Goal: Task Accomplishment & Management: Manage account settings

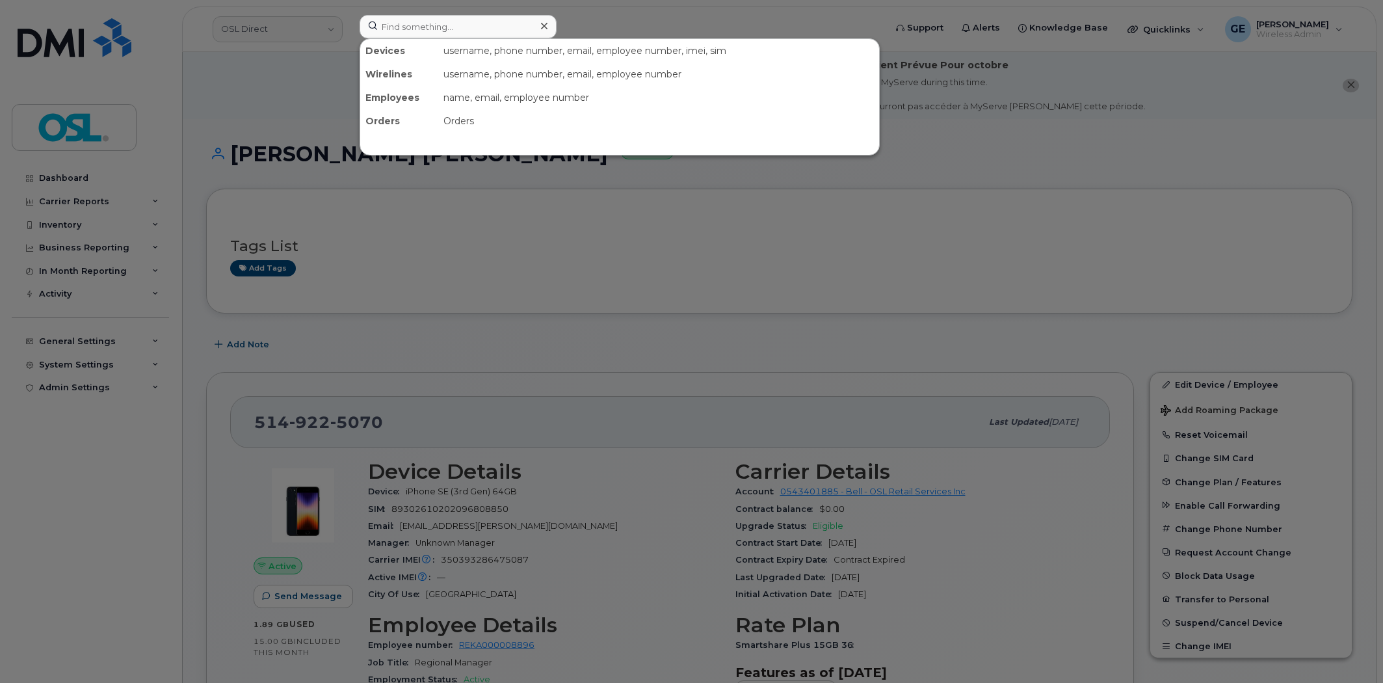
scroll to position [72, 0]
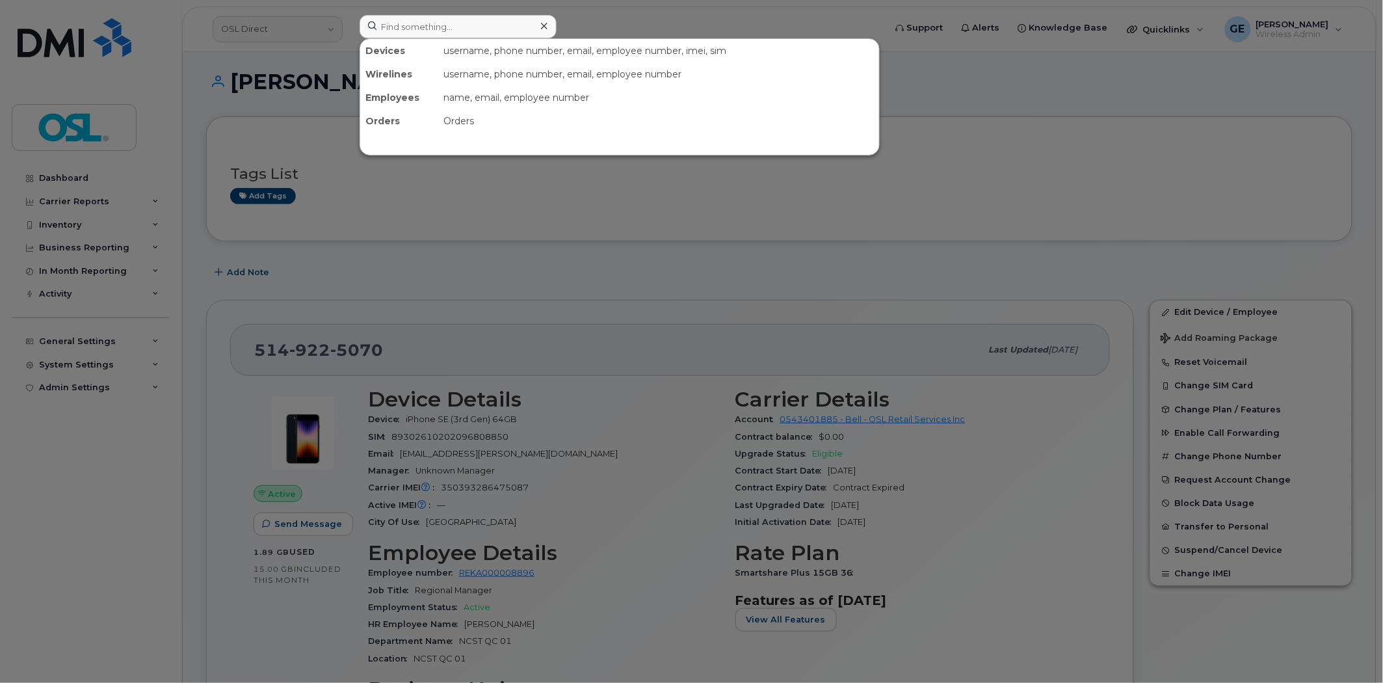
click at [456, 20] on input at bounding box center [458, 26] width 197 height 23
click at [431, 27] on input at bounding box center [458, 26] width 197 height 23
click at [429, 28] on input at bounding box center [458, 26] width 197 height 23
paste input "5142323408"
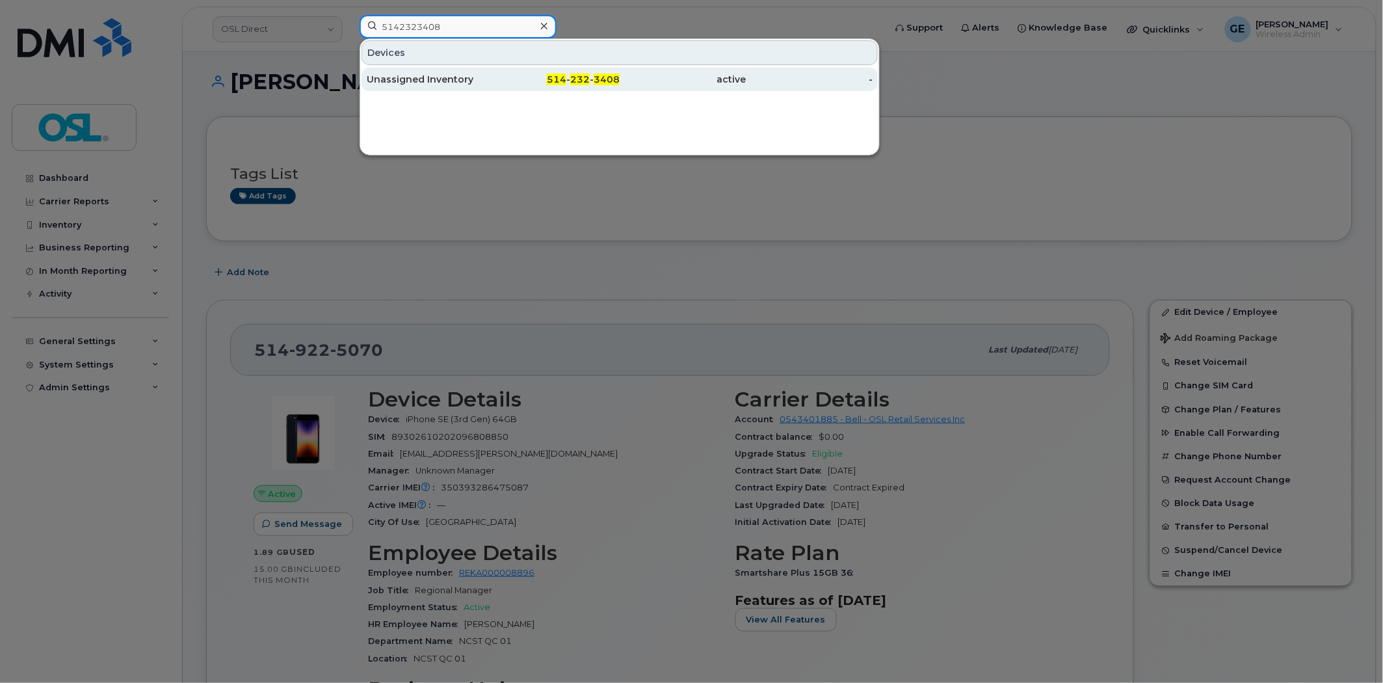
type input "5142323408"
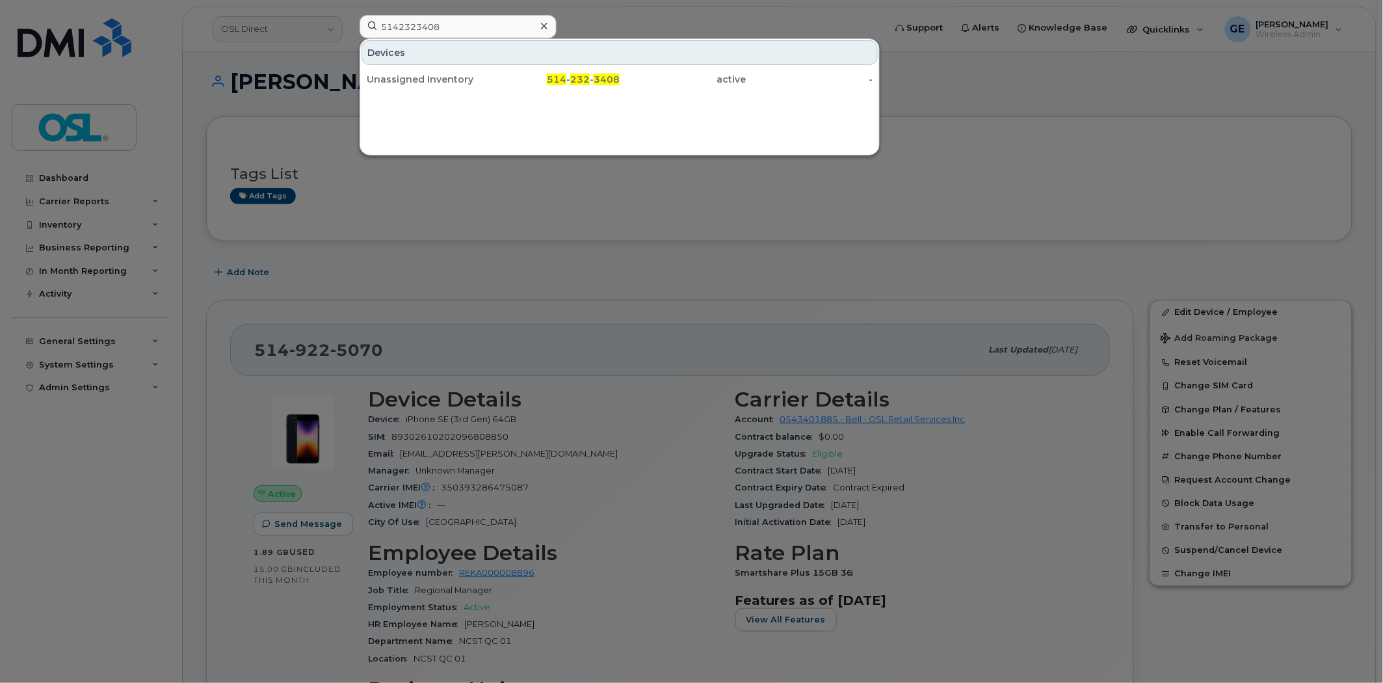
drag, startPoint x: 444, startPoint y: 81, endPoint x: 753, endPoint y: 122, distance: 311.6
click at [444, 81] on div "Unassigned Inventory" at bounding box center [430, 79] width 127 height 13
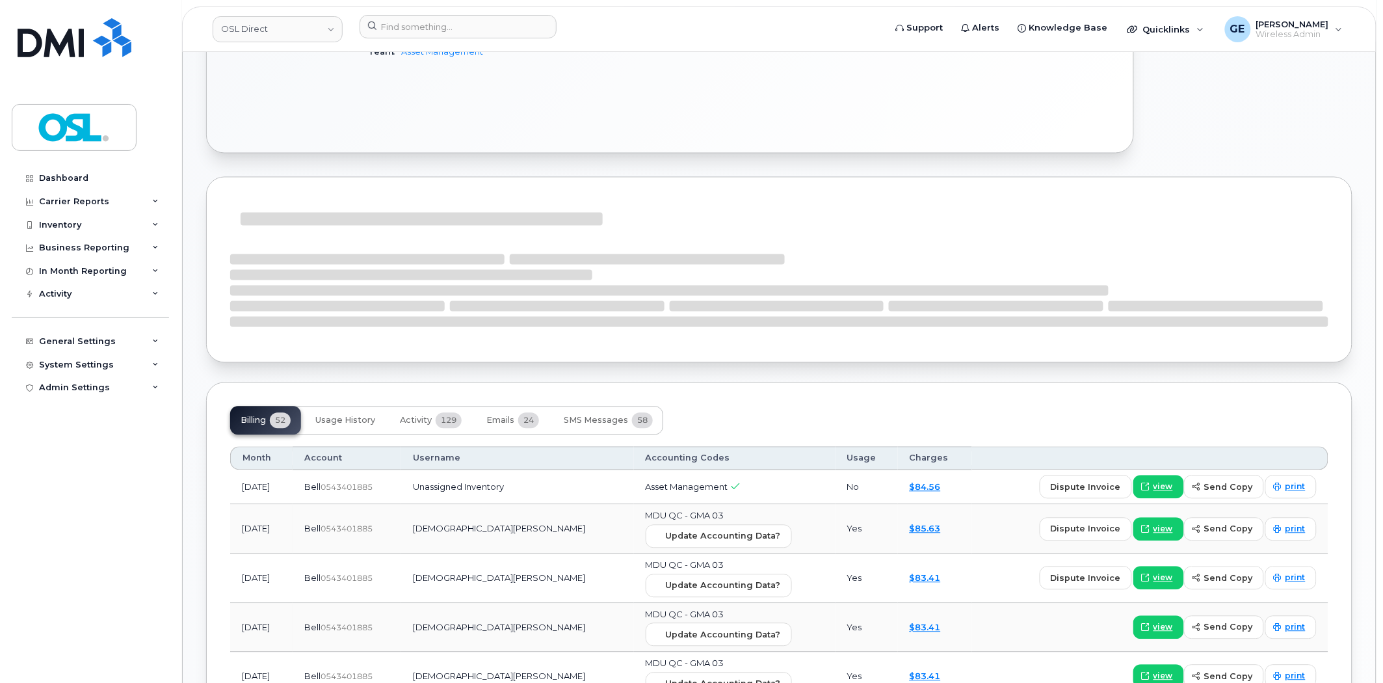
scroll to position [795, 0]
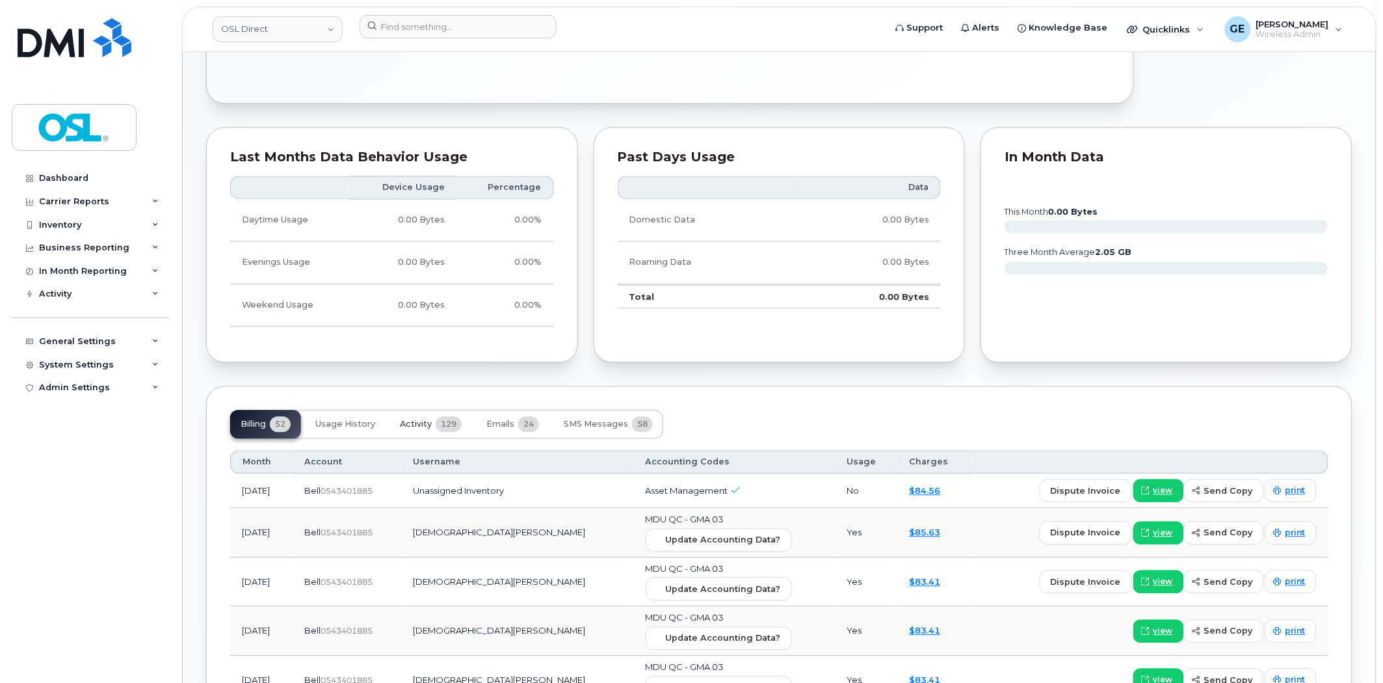
click at [418, 426] on span "Activity" at bounding box center [416, 425] width 32 height 10
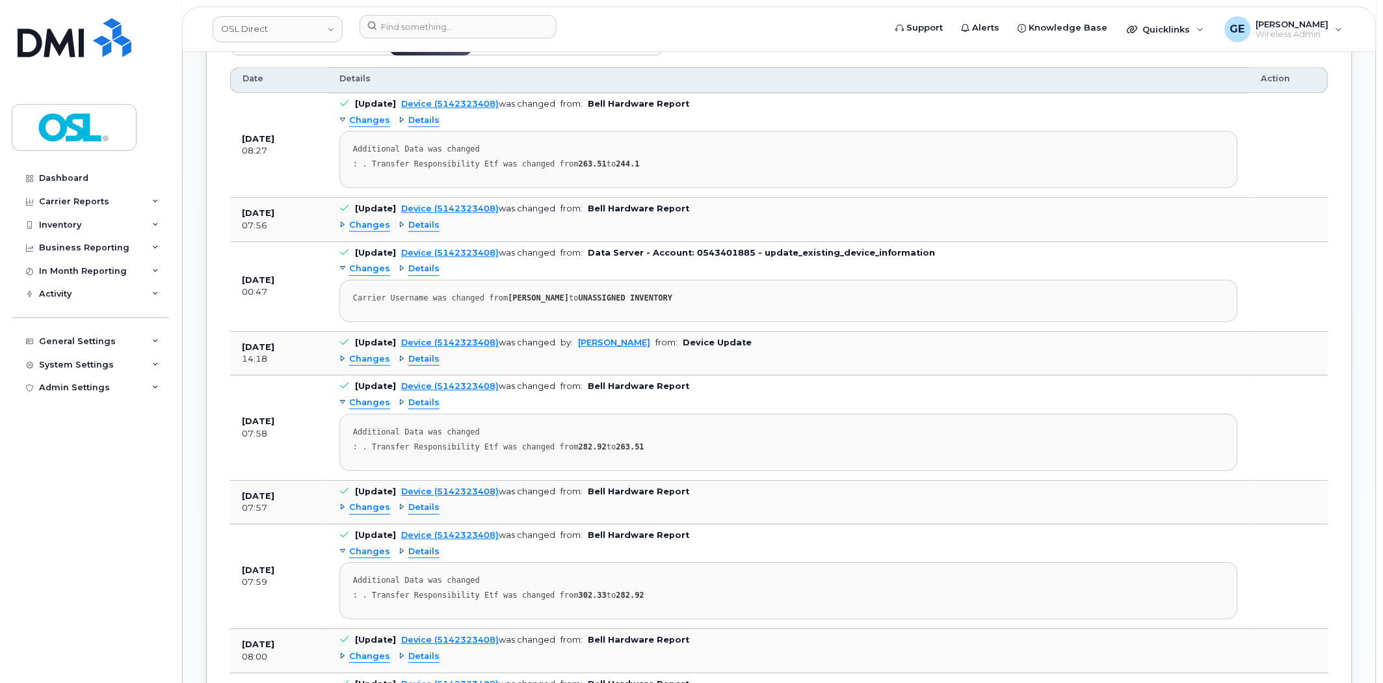
scroll to position [1201, 0]
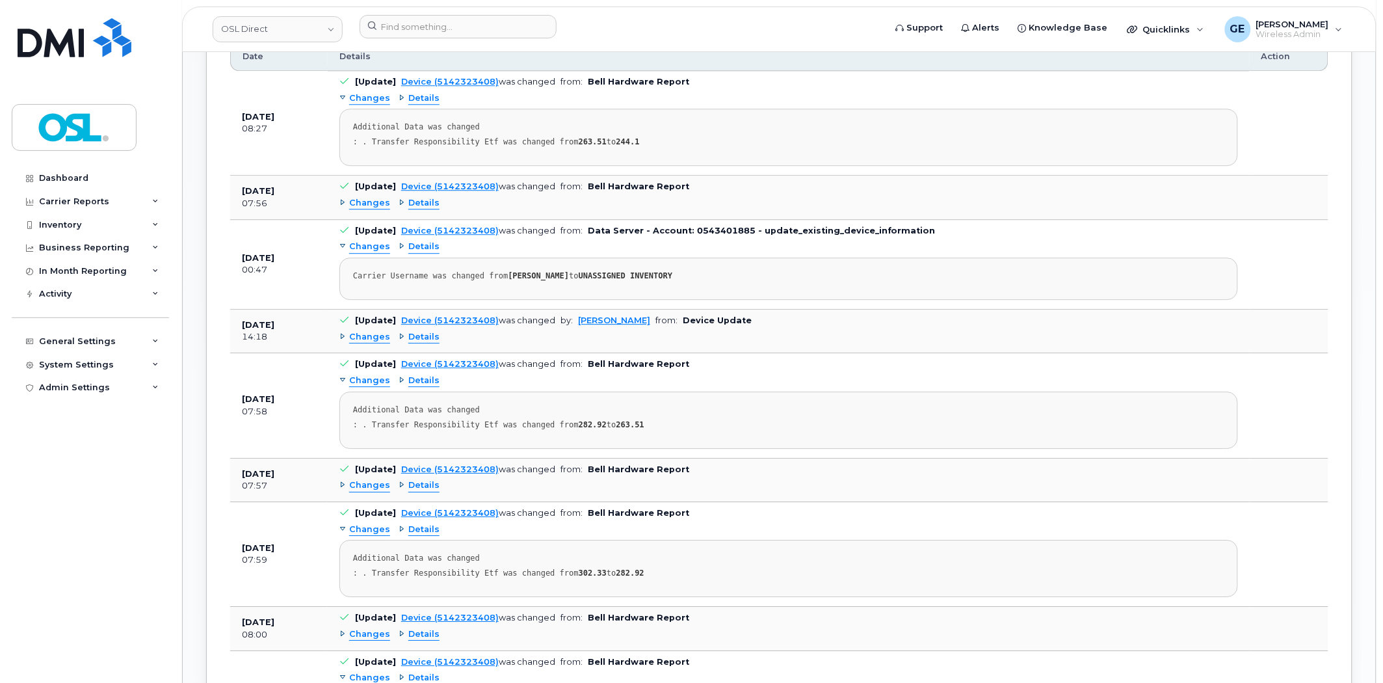
click at [368, 339] on span "Changes" at bounding box center [369, 337] width 41 height 12
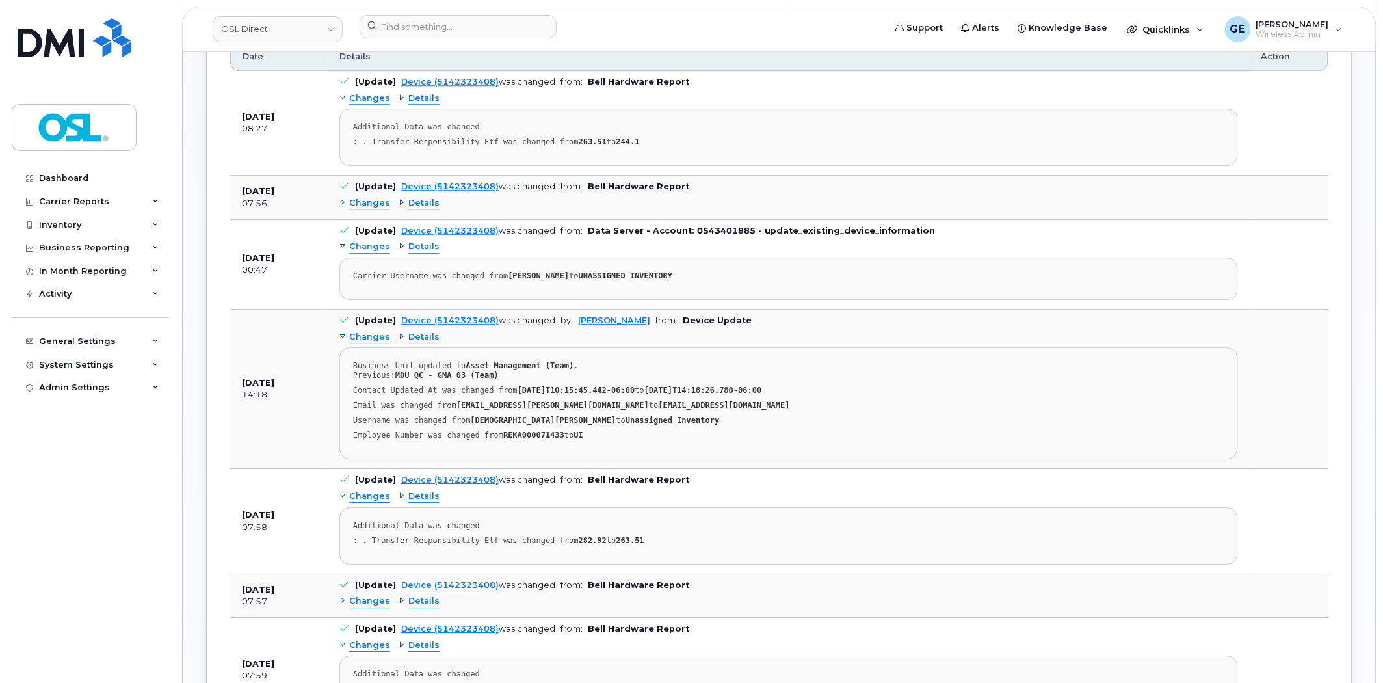
click at [516, 419] on strong "Krishna Ramalingam" at bounding box center [544, 420] width 146 height 9
copy div "Ramalingam"
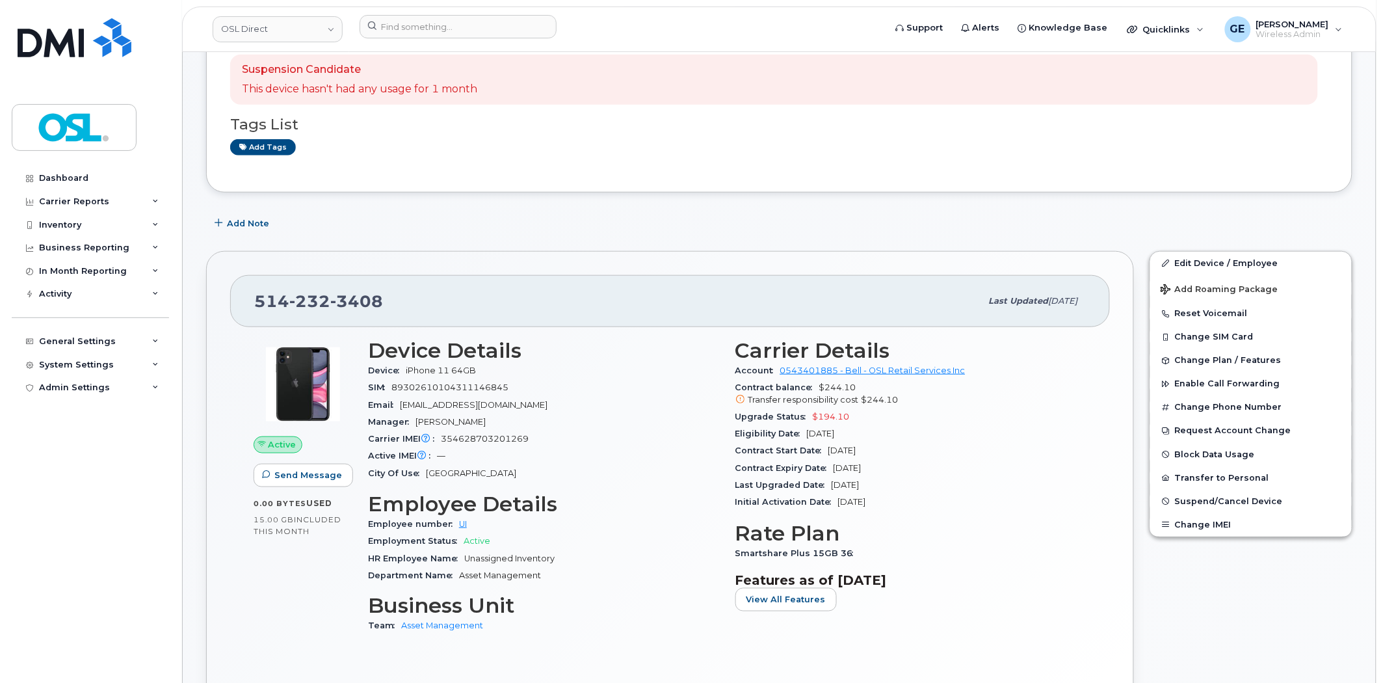
scroll to position [289, 0]
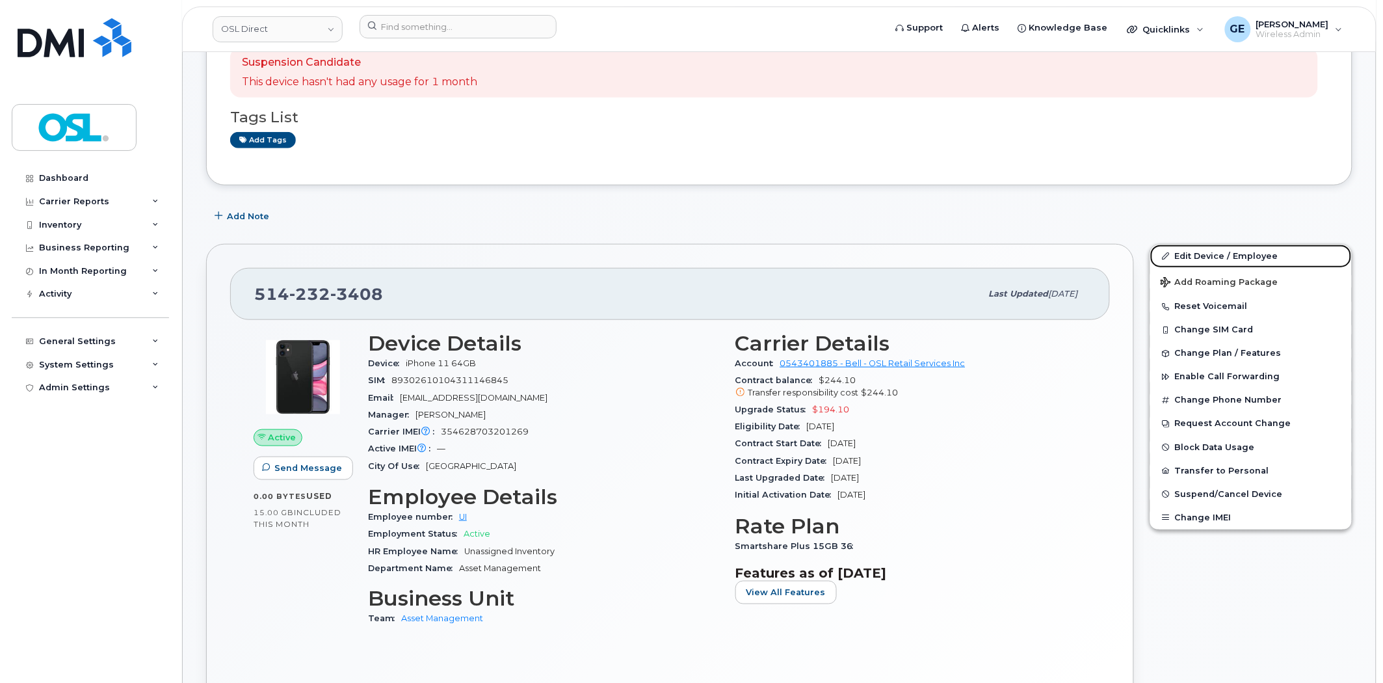
drag, startPoint x: 1240, startPoint y: 252, endPoint x: 602, endPoint y: 280, distance: 638.0
click at [1240, 252] on link "Edit Device / Employee" at bounding box center [1252, 256] width 202 height 23
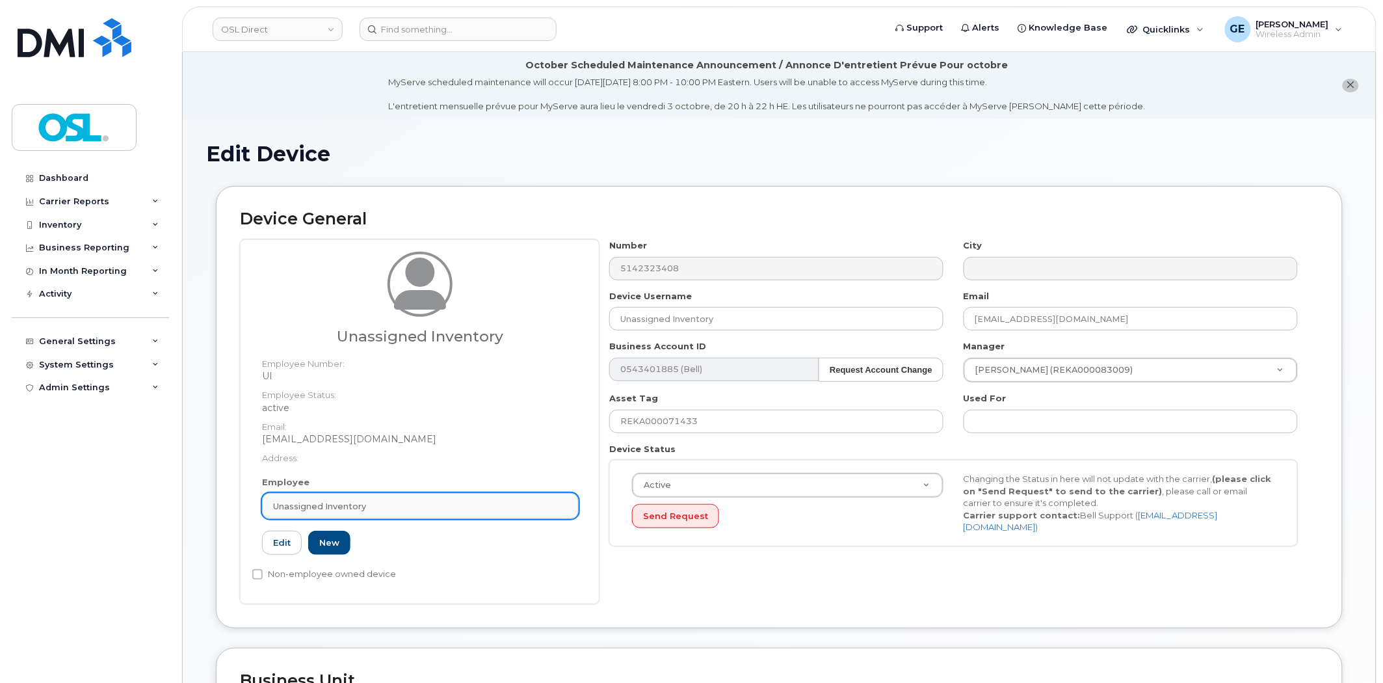
click at [323, 505] on span "Unassigned Inventory" at bounding box center [319, 506] width 93 height 12
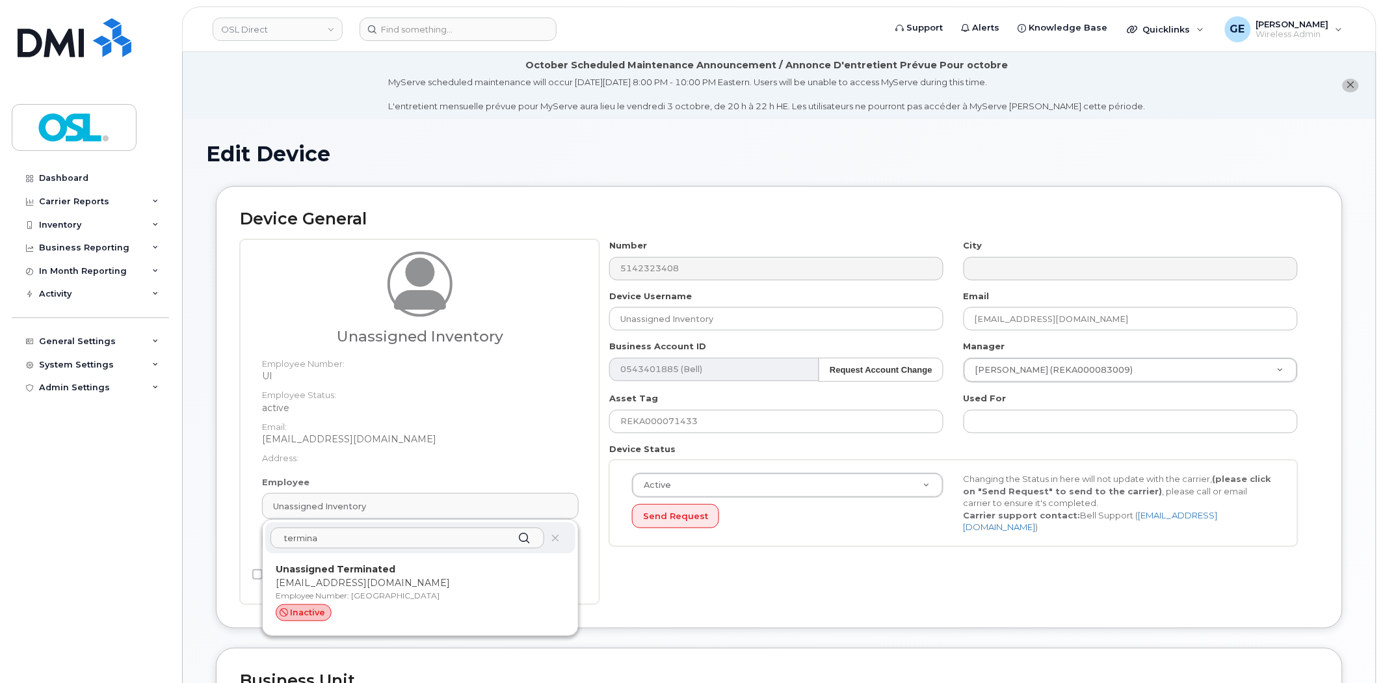
type input "termina"
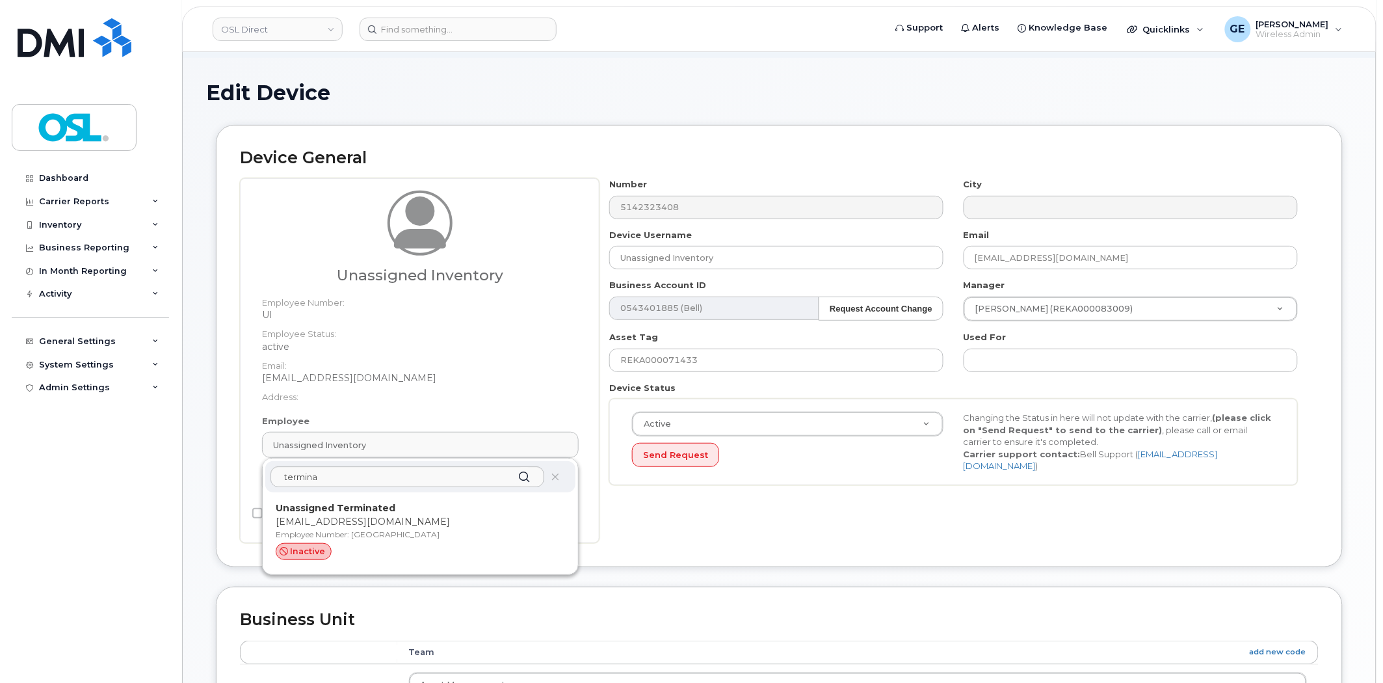
scroll to position [144, 0]
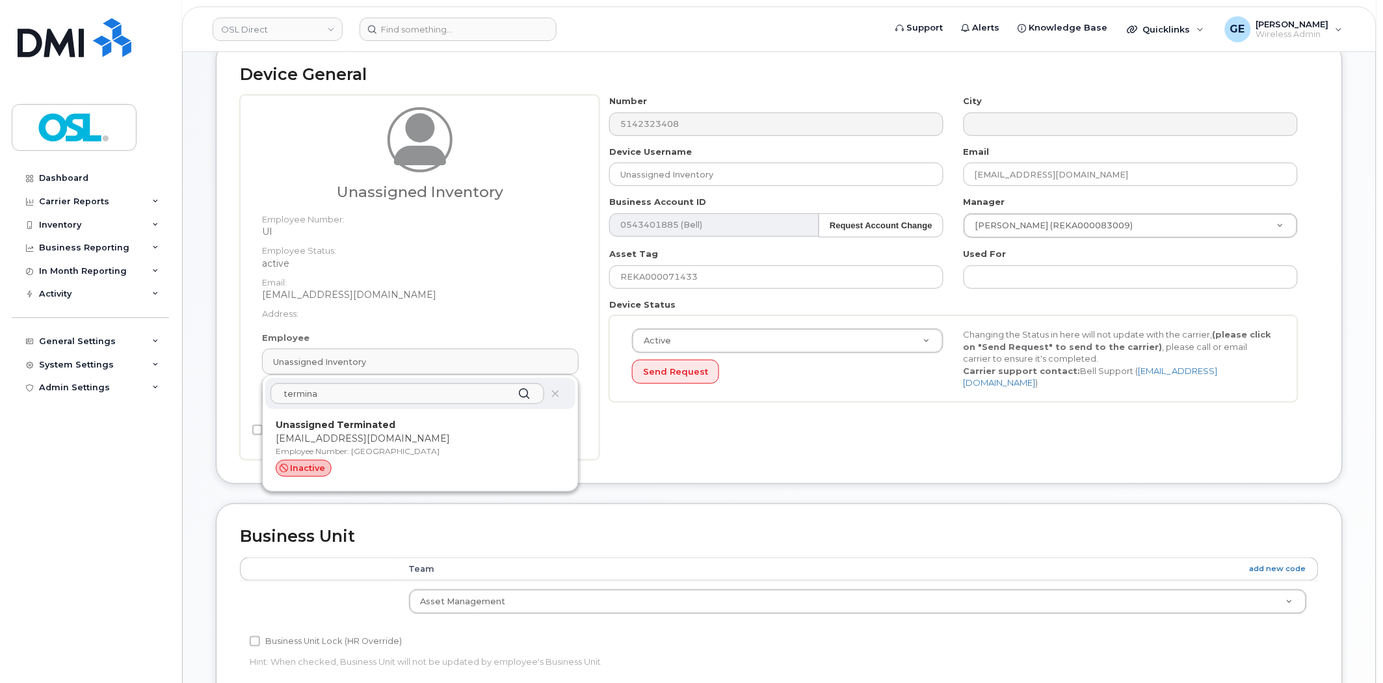
click at [946, 423] on div "Number 5142323408 City Device Username Unassigned Inventory Email support@osldi…" at bounding box center [959, 277] width 719 height 365
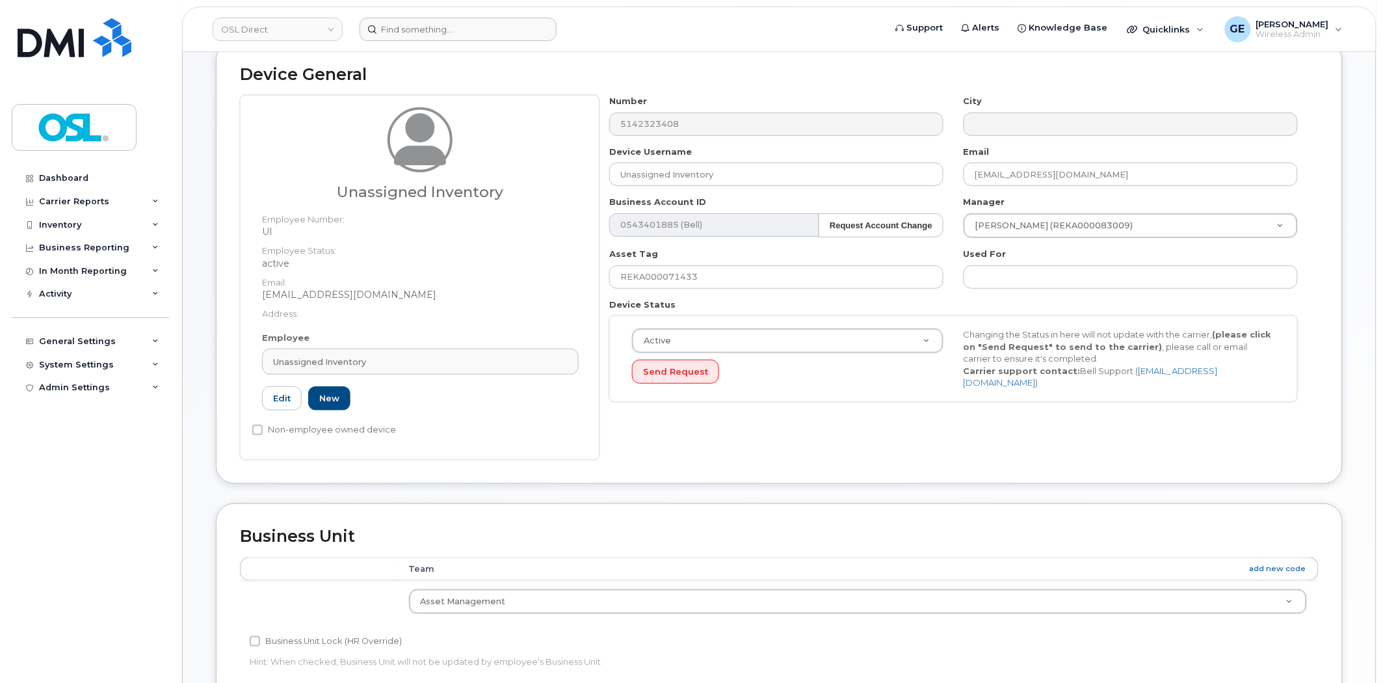
click at [651, 28] on form at bounding box center [618, 29] width 517 height 23
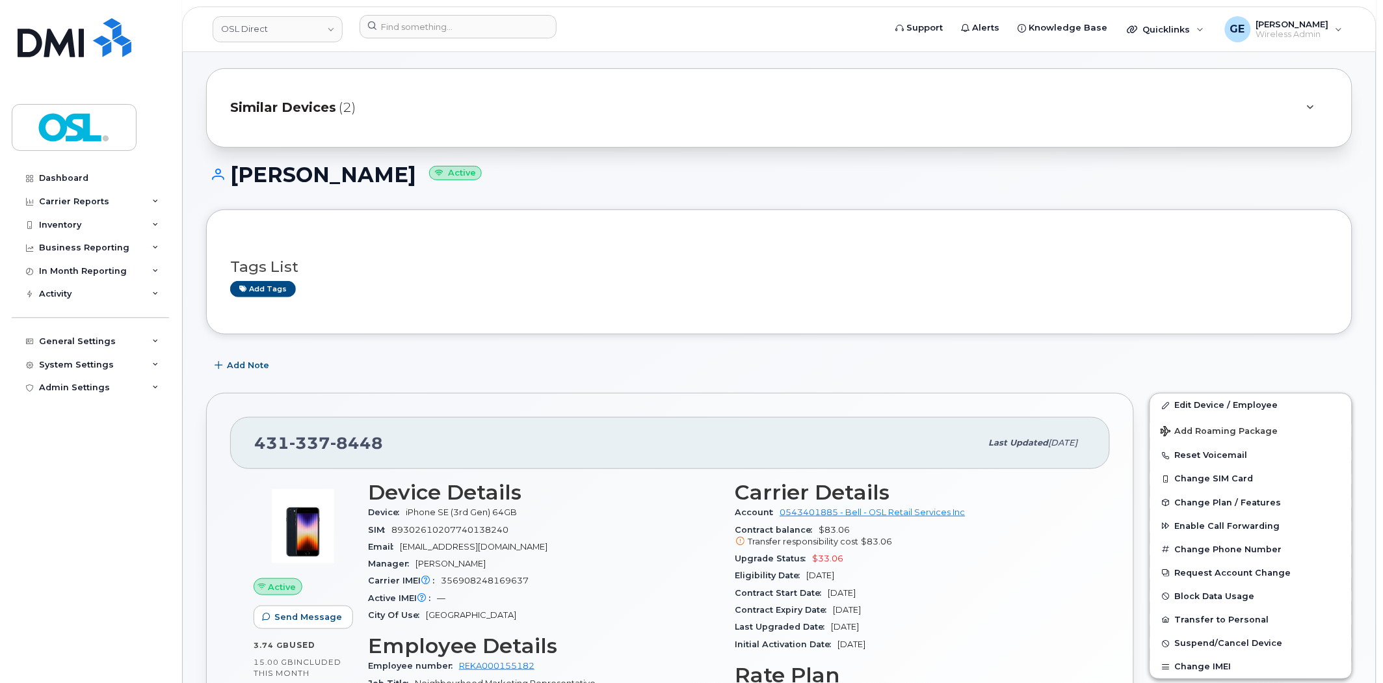
scroll to position [87, 0]
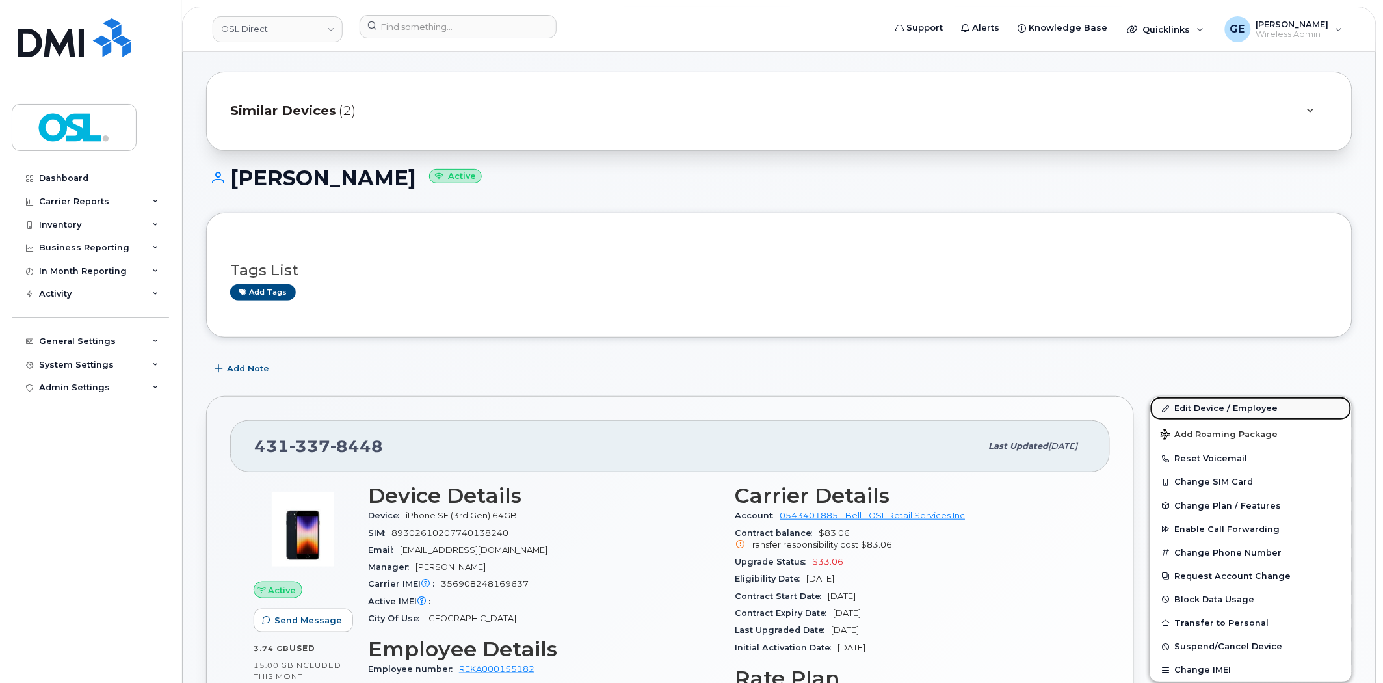
click at [1255, 410] on link "Edit Device / Employee" at bounding box center [1252, 408] width 202 height 23
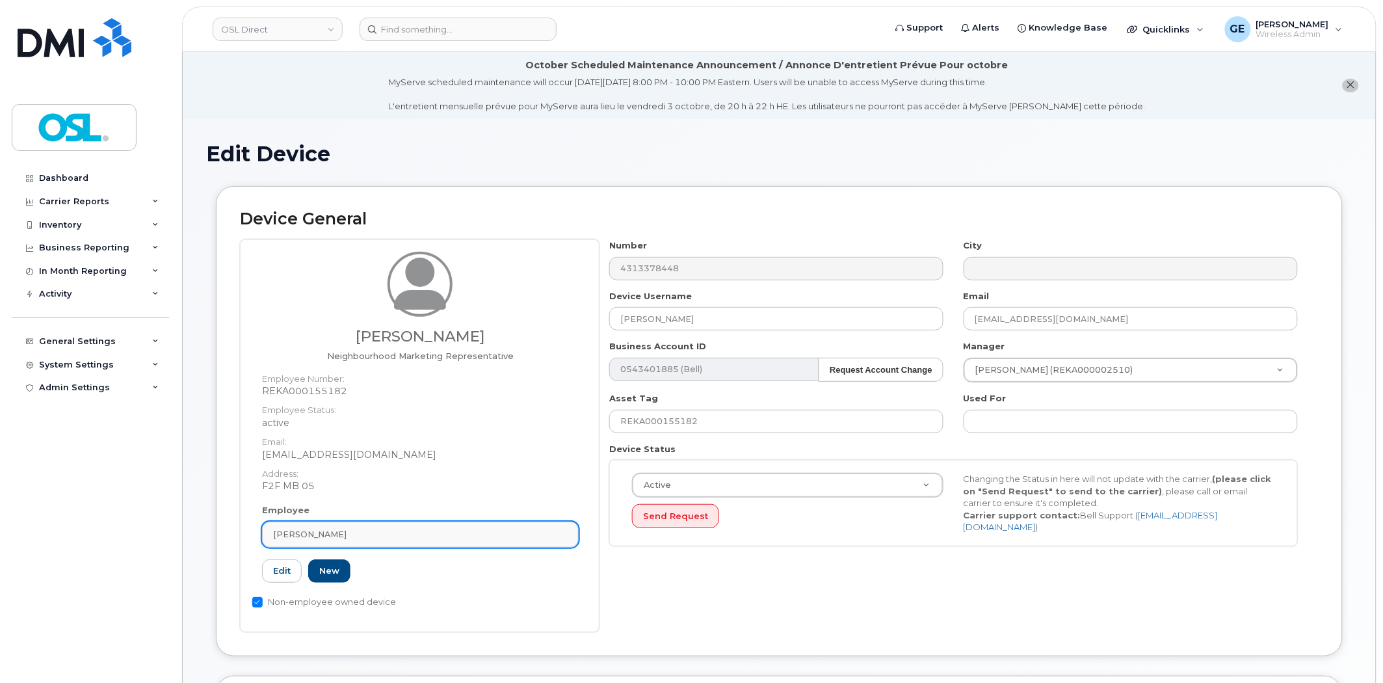
click at [382, 537] on div "[PERSON_NAME]" at bounding box center [420, 534] width 295 height 12
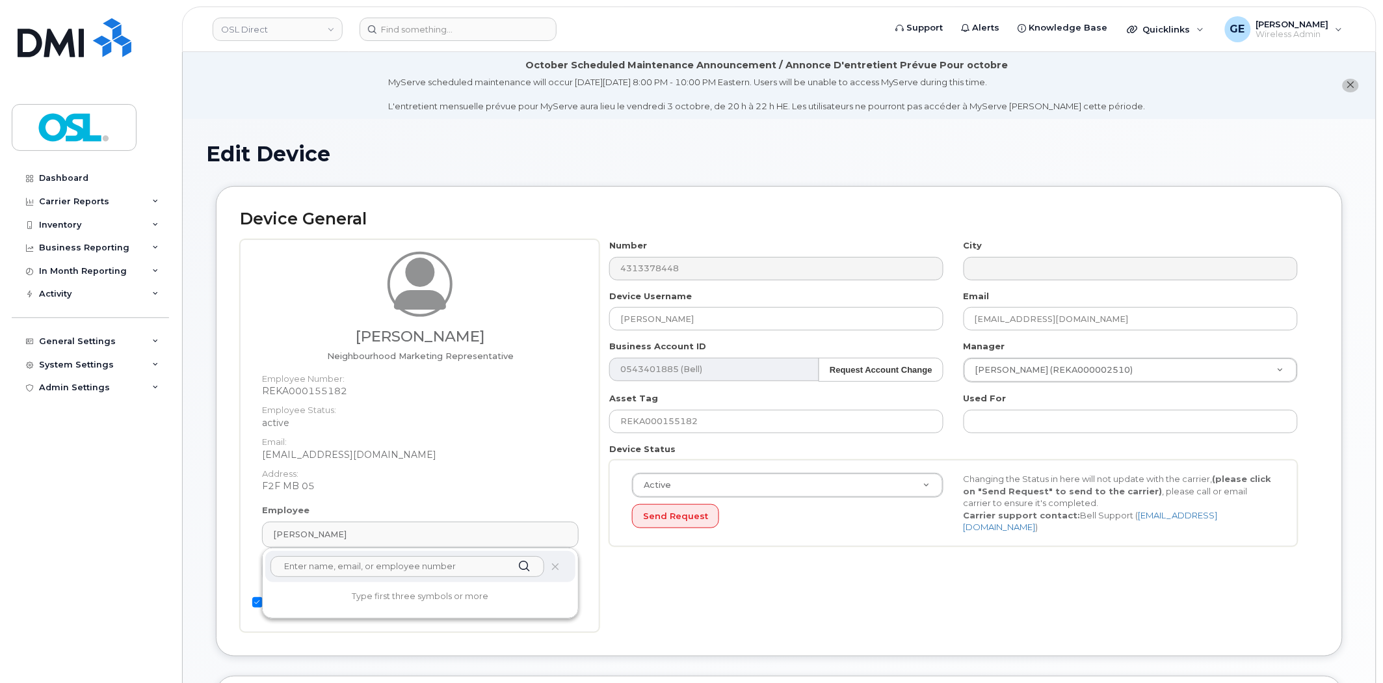
drag, startPoint x: 360, startPoint y: 580, endPoint x: 362, endPoint y: 571, distance: 8.8
click at [362, 574] on div at bounding box center [420, 566] width 310 height 31
click at [362, 570] on input "text" at bounding box center [408, 566] width 274 height 21
click at [365, 567] on input "text" at bounding box center [408, 566] width 274 height 21
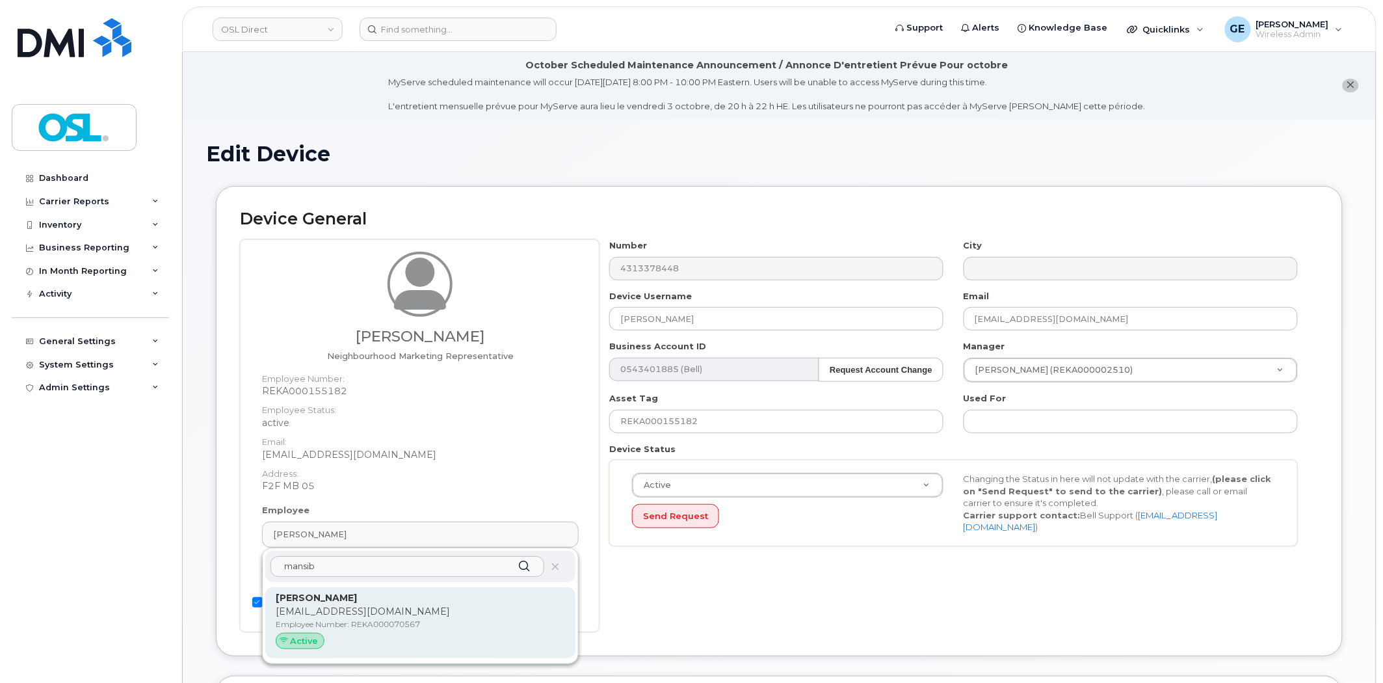
type input "mansib"
click at [356, 600] on p "[PERSON_NAME]" at bounding box center [420, 598] width 289 height 14
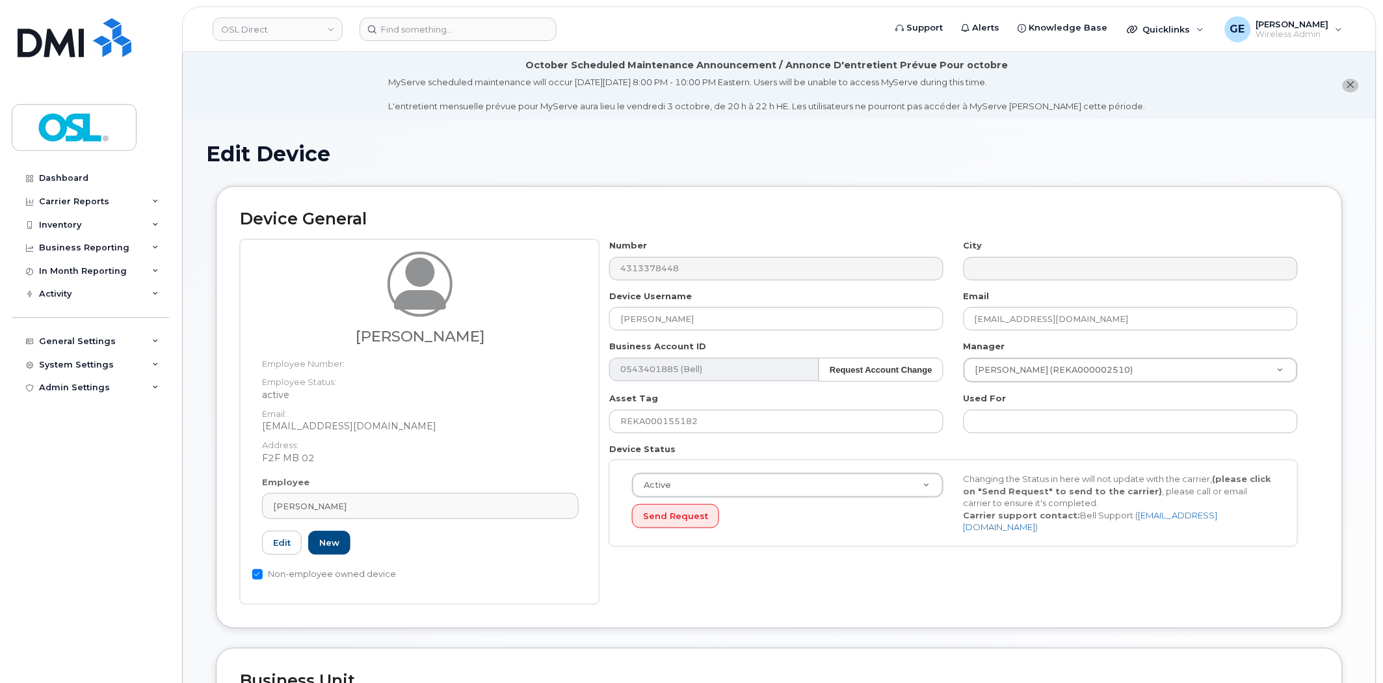
type input "[PERSON_NAME]"
type input "[EMAIL_ADDRESS][DOMAIN_NAME]"
type input "3358021"
type input "REKA000070567"
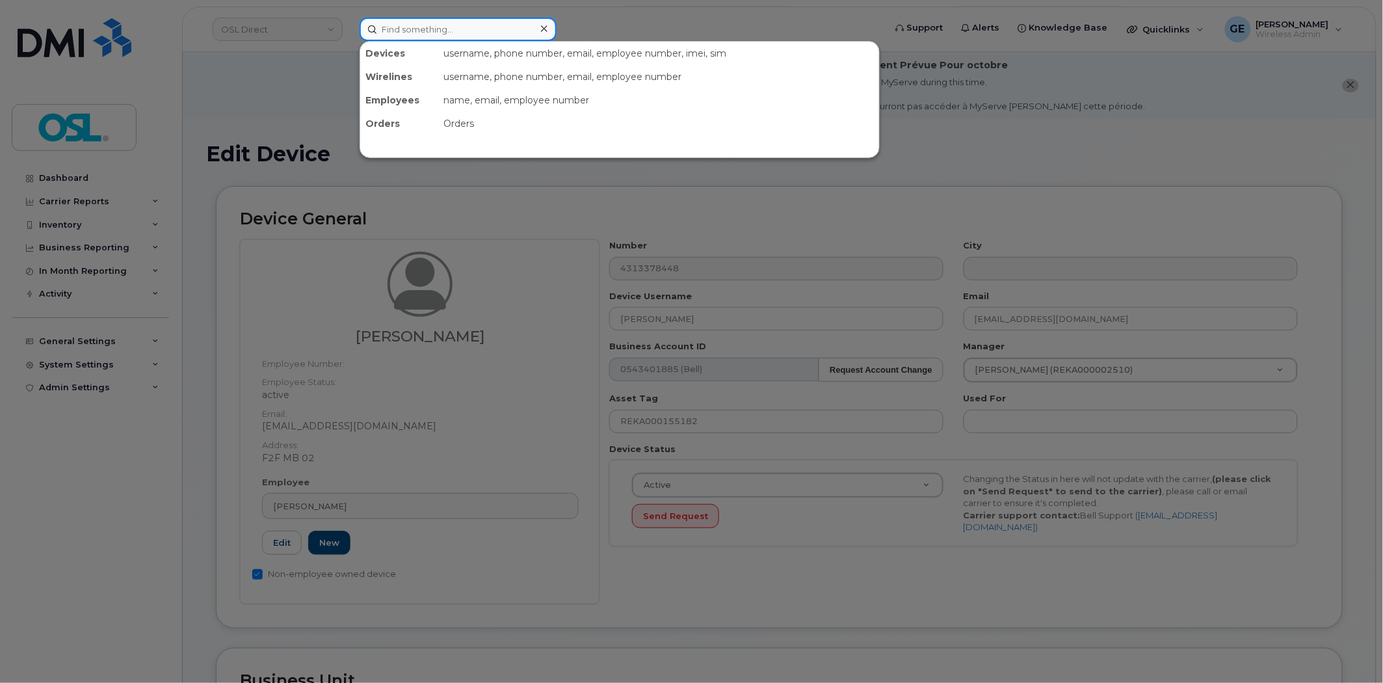
click at [406, 27] on input at bounding box center [458, 29] width 197 height 23
paste input "4313746596"
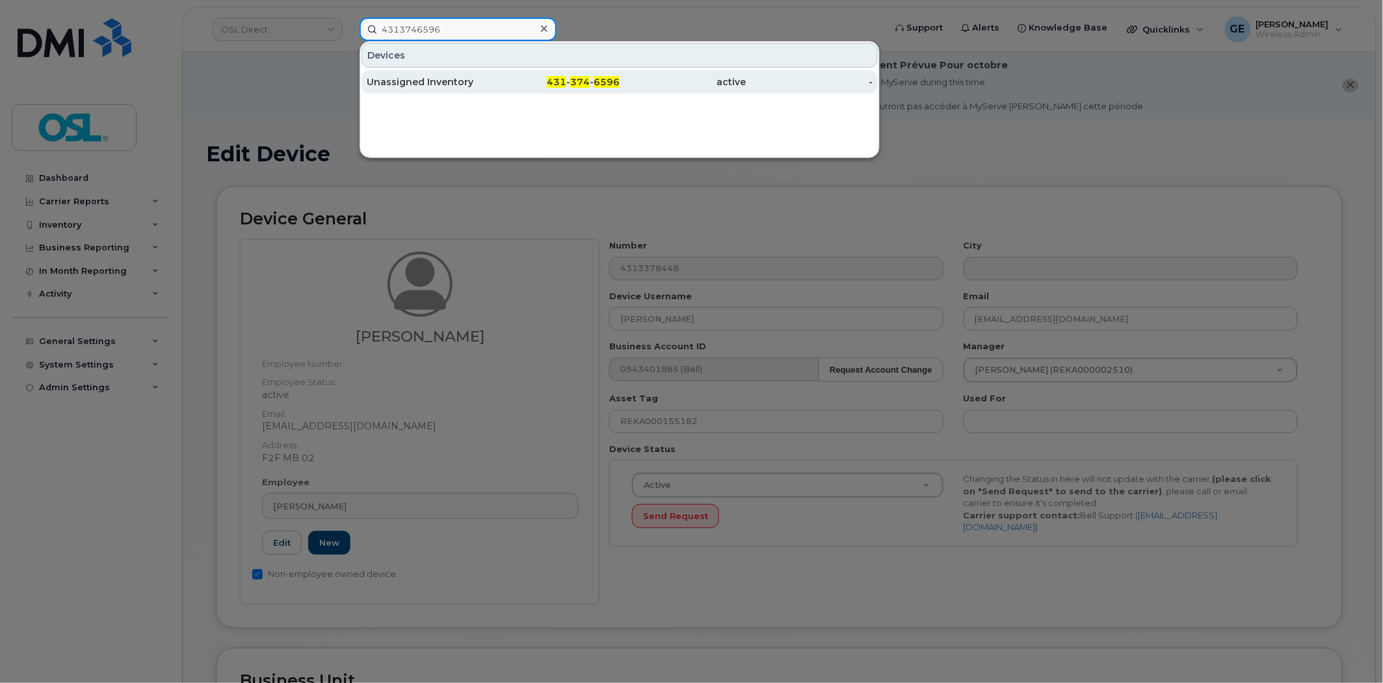
type input "4313746596"
click at [423, 74] on div "Unassigned Inventory" at bounding box center [430, 81] width 127 height 23
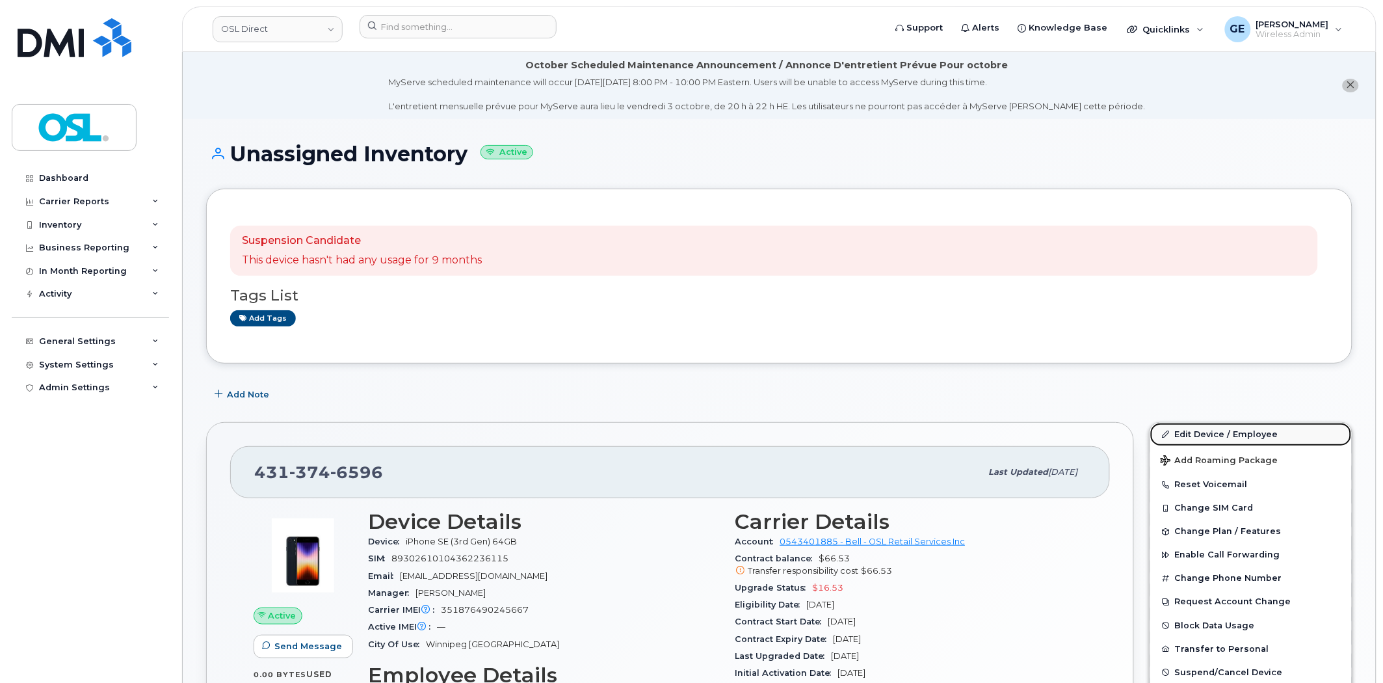
click at [1205, 431] on link "Edit Device / Employee" at bounding box center [1252, 434] width 202 height 23
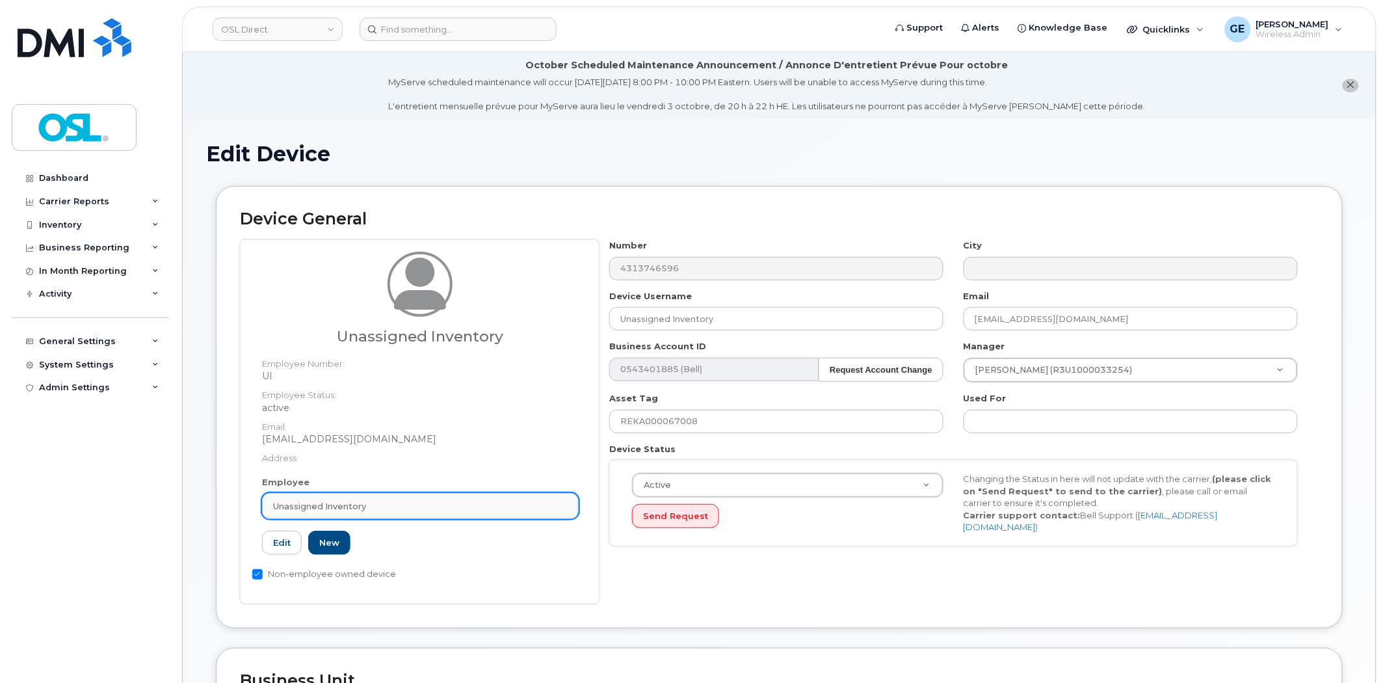
click at [323, 498] on link "Unassigned Inventory" at bounding box center [420, 506] width 317 height 26
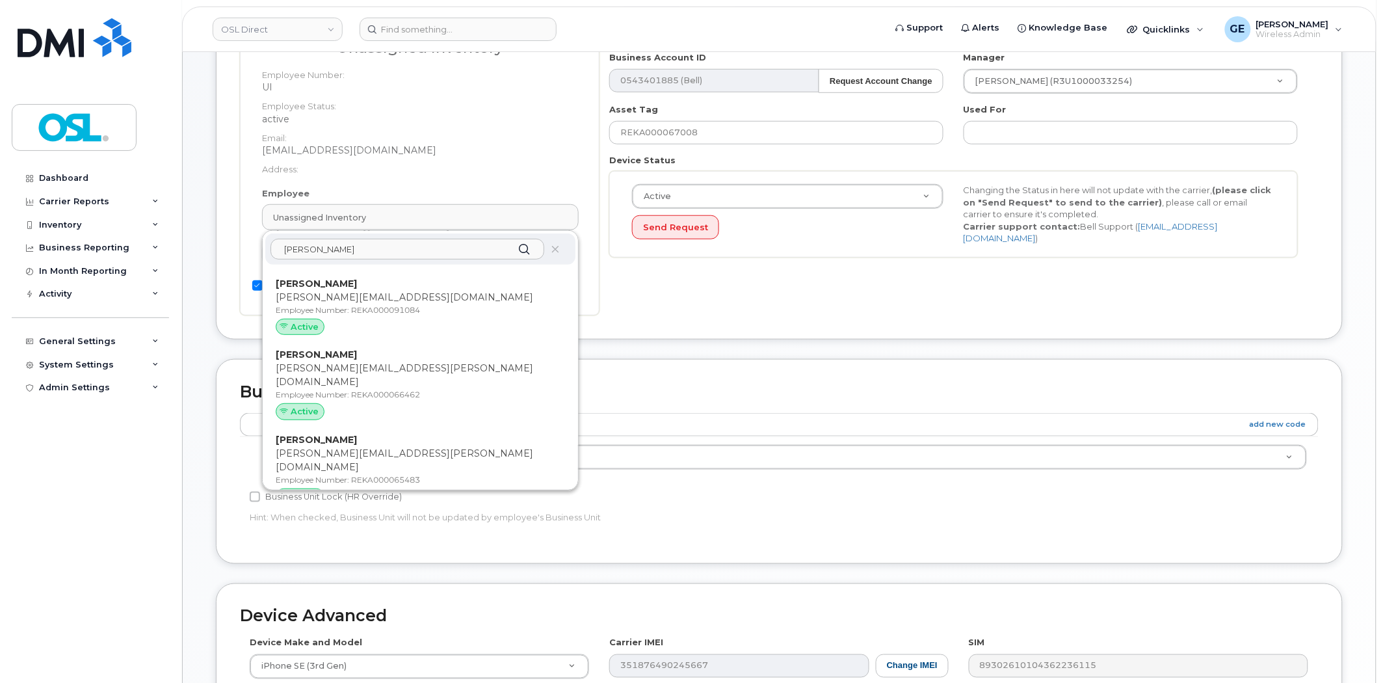
scroll to position [289, 0]
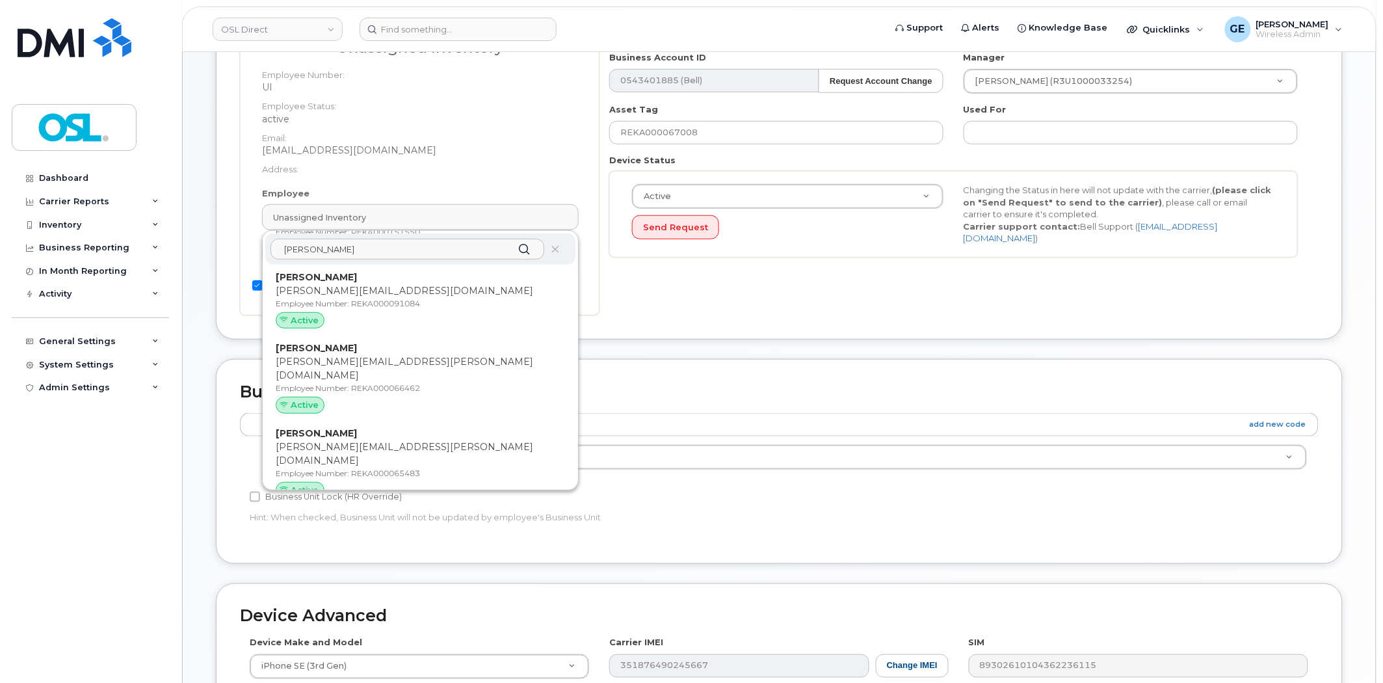
click at [338, 243] on input "[PERSON_NAME]" at bounding box center [408, 249] width 274 height 21
click at [338, 243] on input "Rahman" at bounding box center [408, 249] width 274 height 21
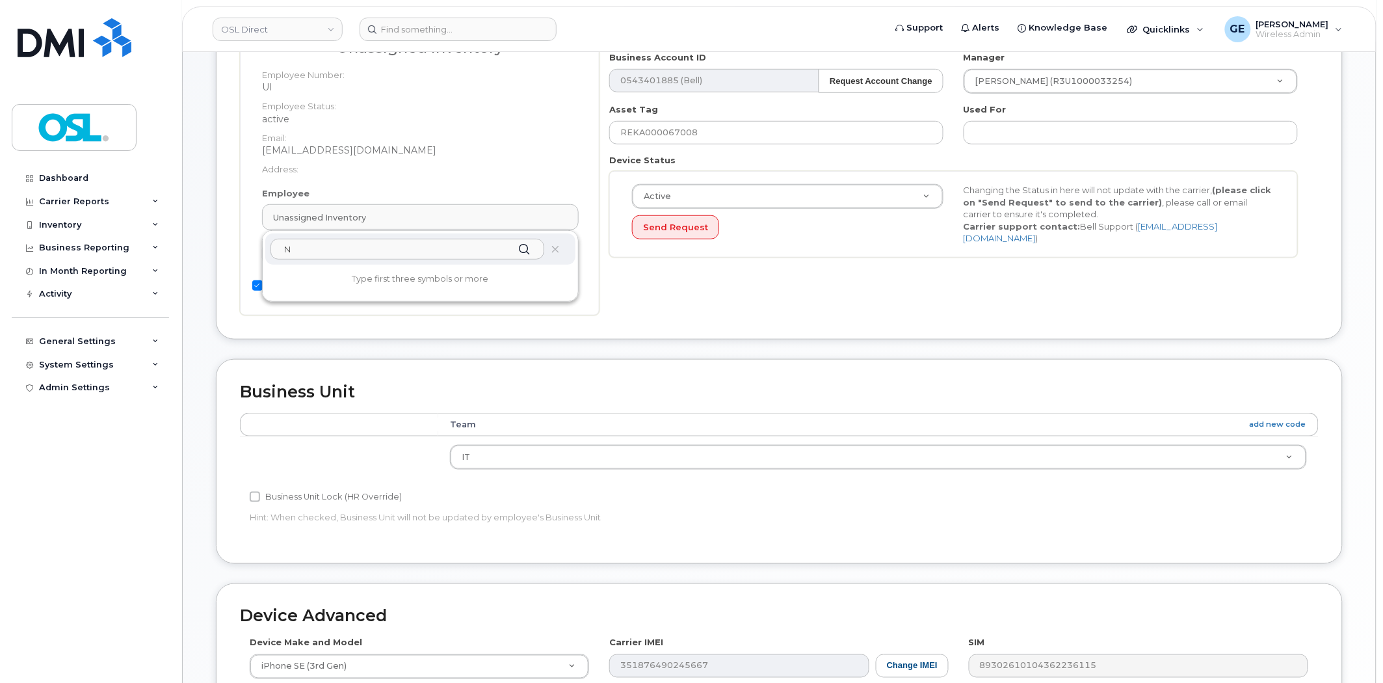
scroll to position [0, 0]
click at [371, 251] on input "Noor rah" at bounding box center [408, 249] width 274 height 21
type input "N"
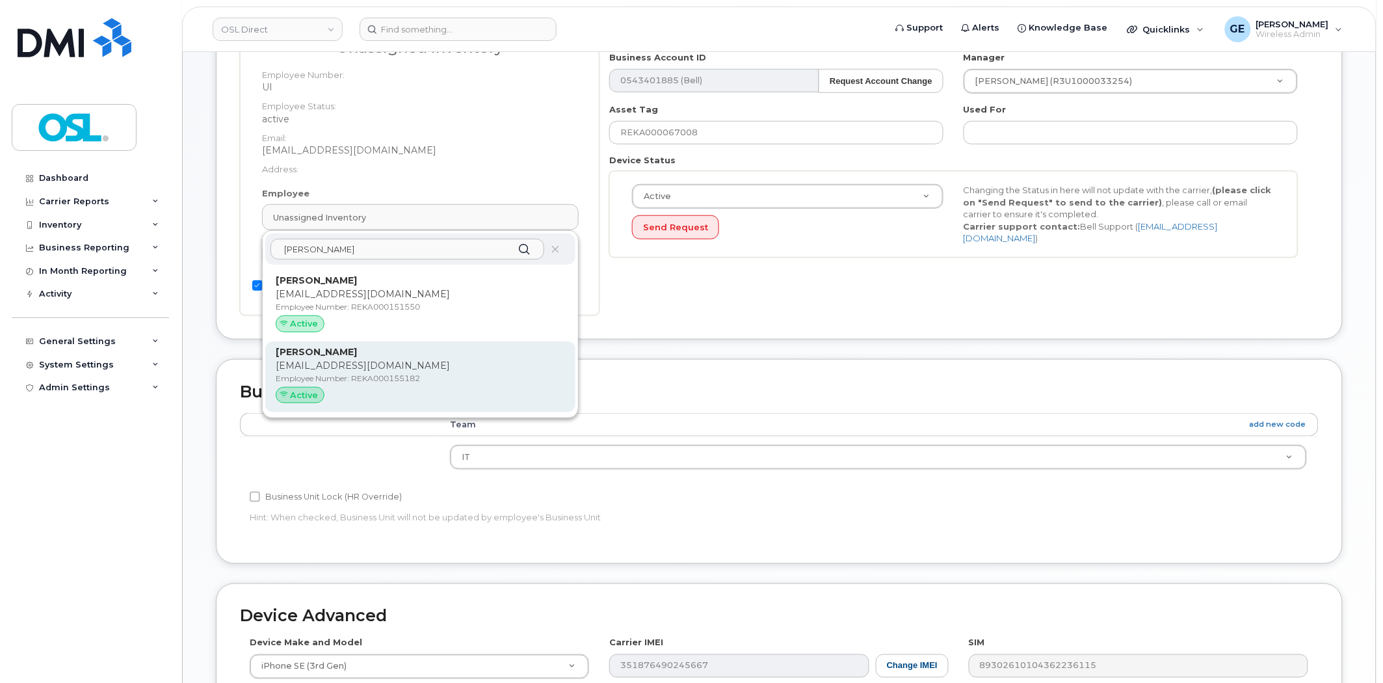
type input "abdul rahman"
click at [386, 371] on p "nour.rahman@osldirect.com" at bounding box center [420, 366] width 289 height 14
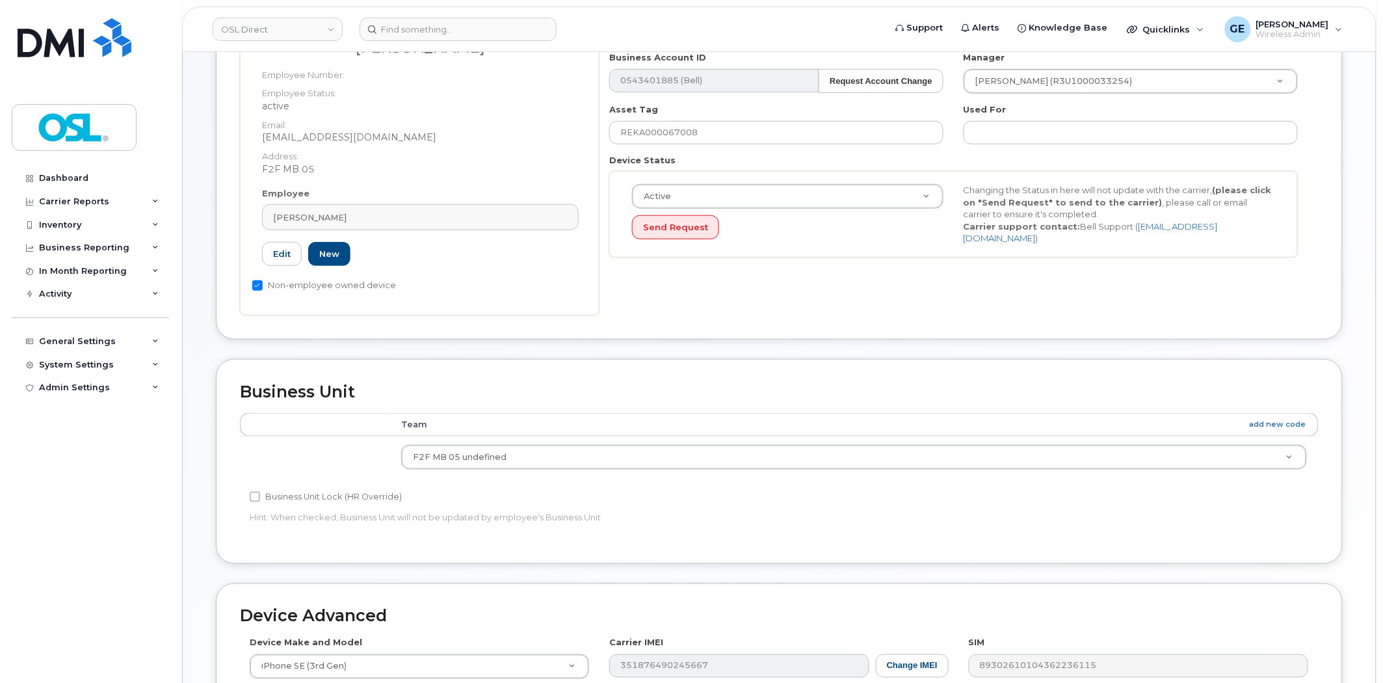
type input "REKA000155182"
type input "Nour Abdul Rahman"
type input "nour.rahman@osldirect.com"
type input "5846857"
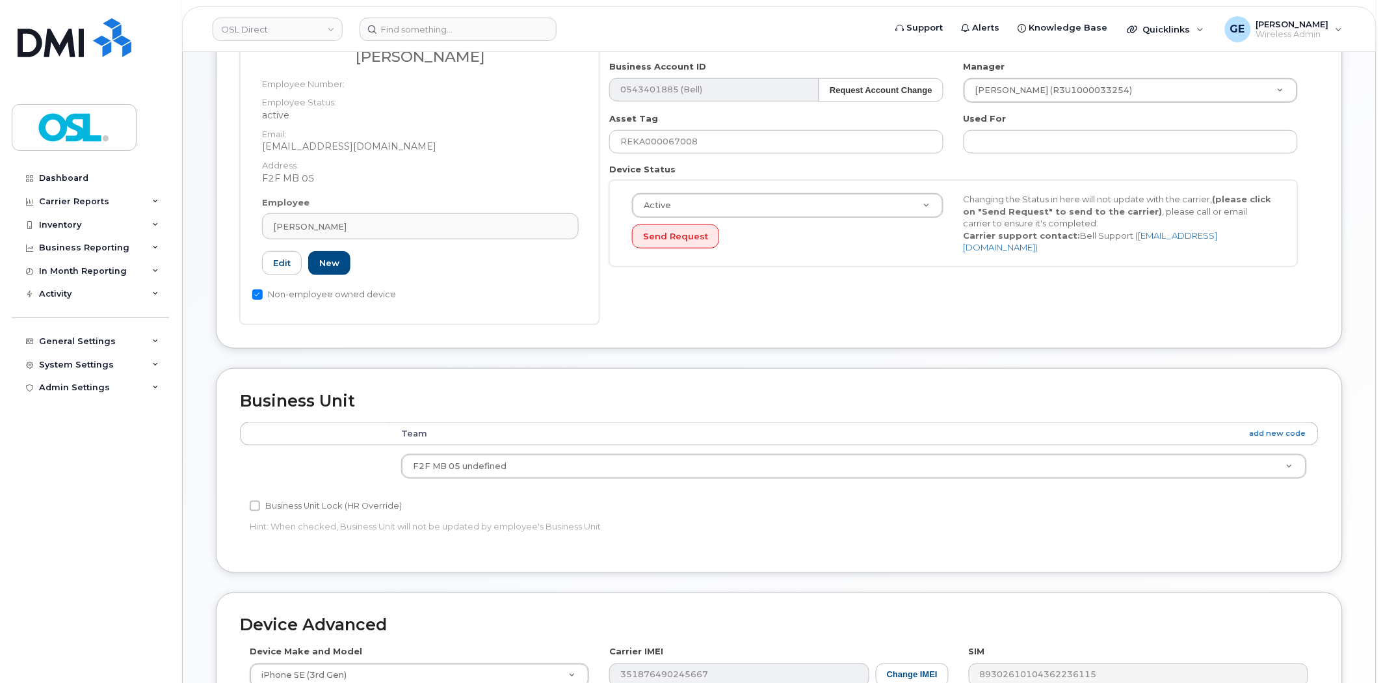
scroll to position [578, 0]
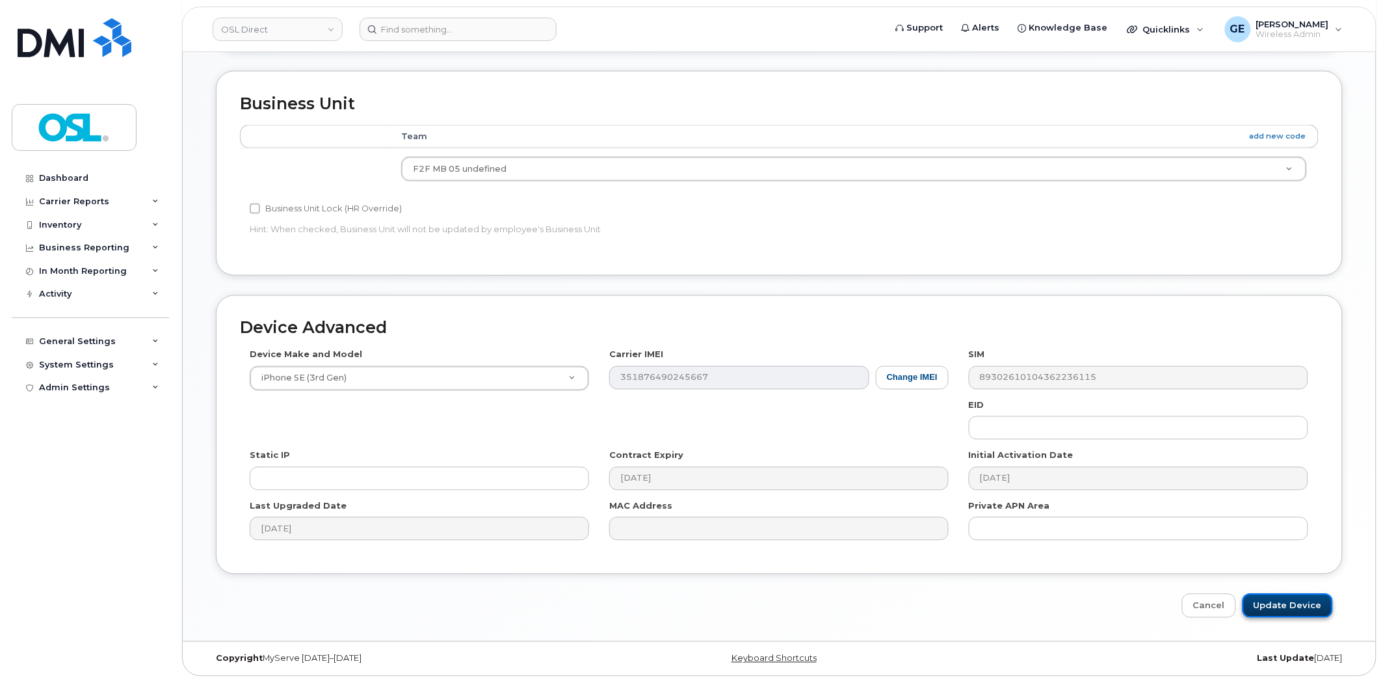
drag, startPoint x: 1273, startPoint y: 596, endPoint x: 1254, endPoint y: 603, distance: 20.8
click at [1273, 596] on input "Update Device" at bounding box center [1288, 606] width 90 height 24
type input "Saving..."
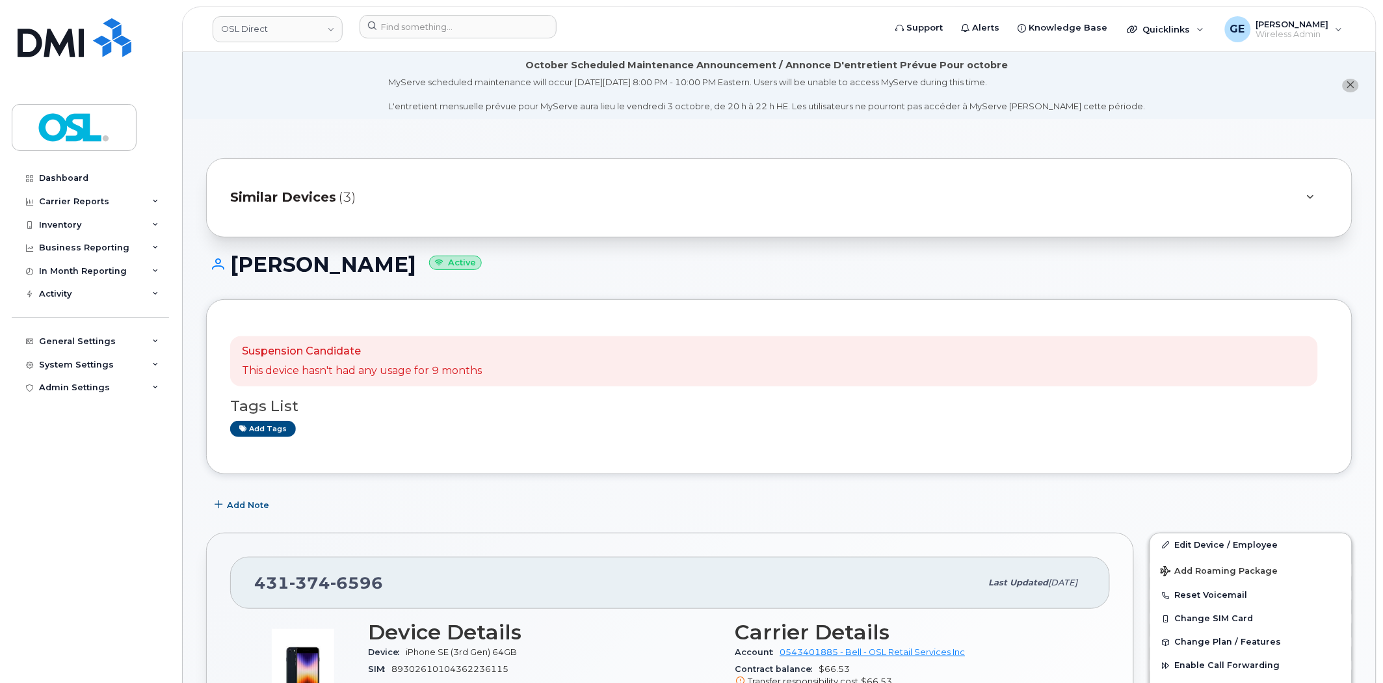
click at [658, 198] on div "Similar Devices (3)" at bounding box center [761, 197] width 1062 height 31
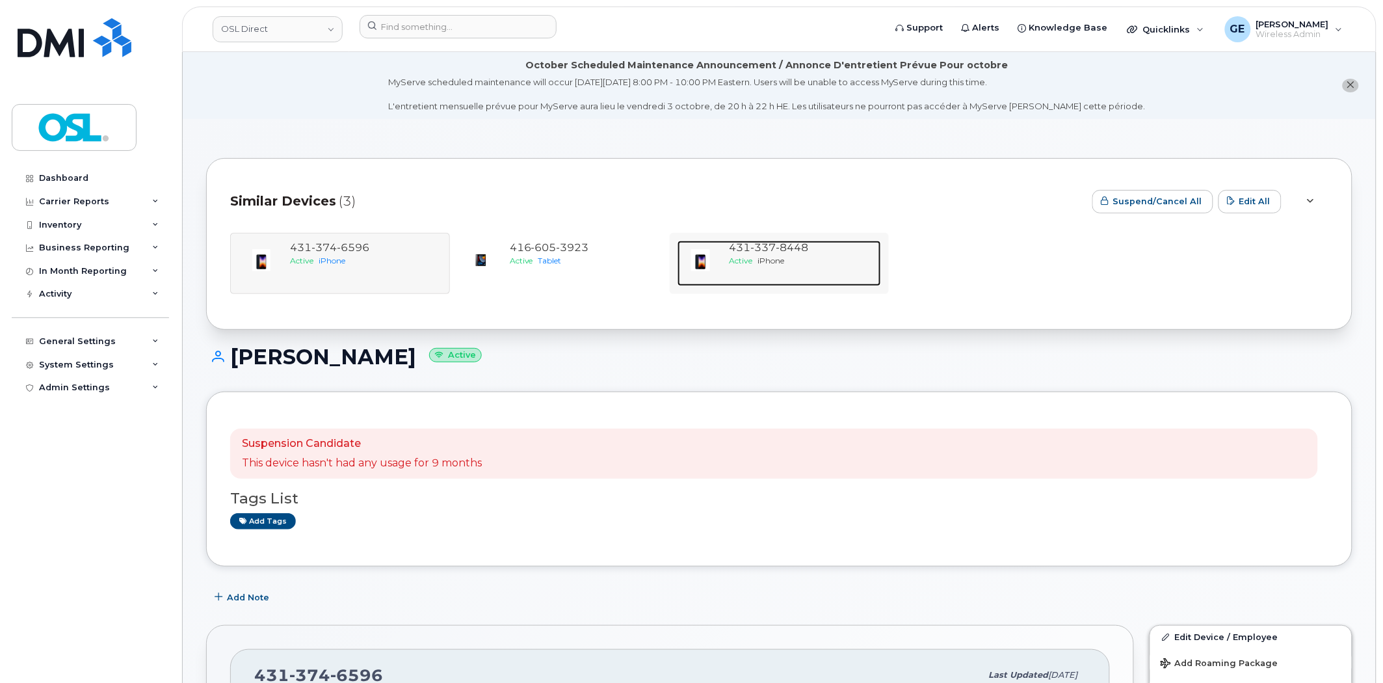
click at [784, 261] on span "iPhone" at bounding box center [771, 261] width 27 height 10
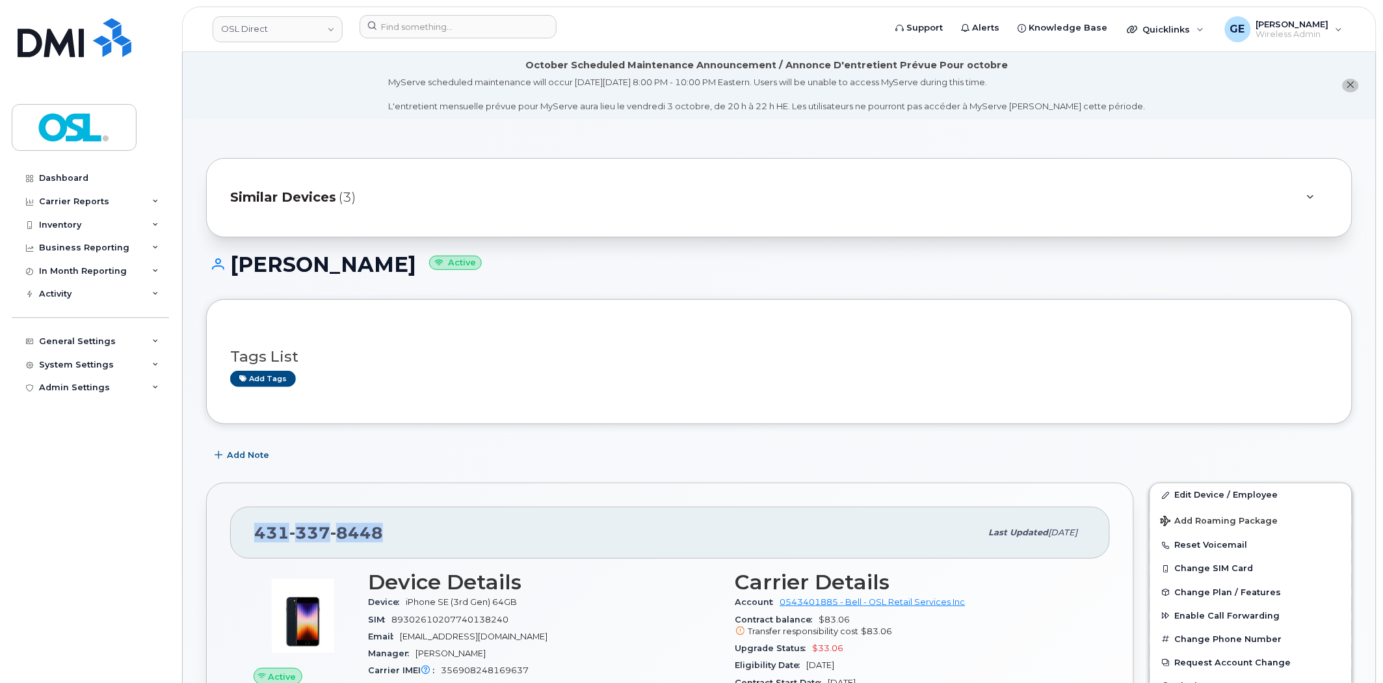
drag, startPoint x: 411, startPoint y: 531, endPoint x: 228, endPoint y: 537, distance: 182.8
copy span "431 337 8448"
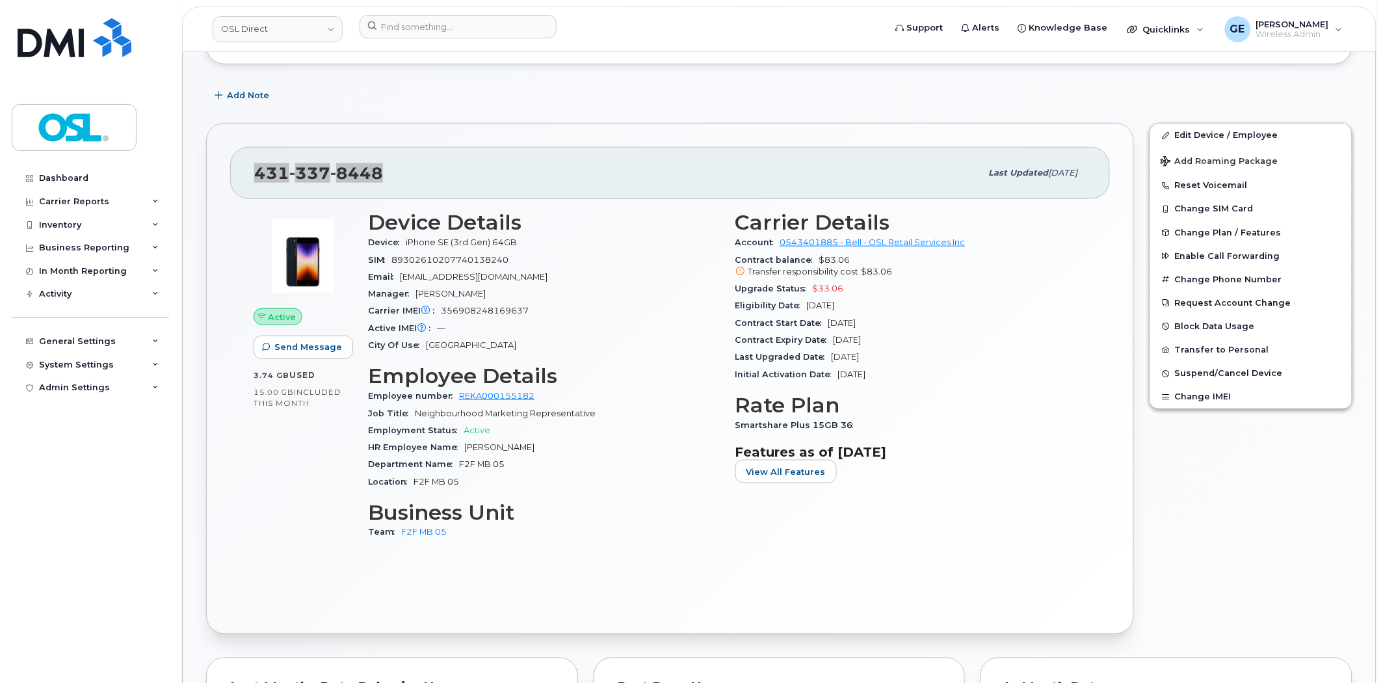
scroll to position [361, 0]
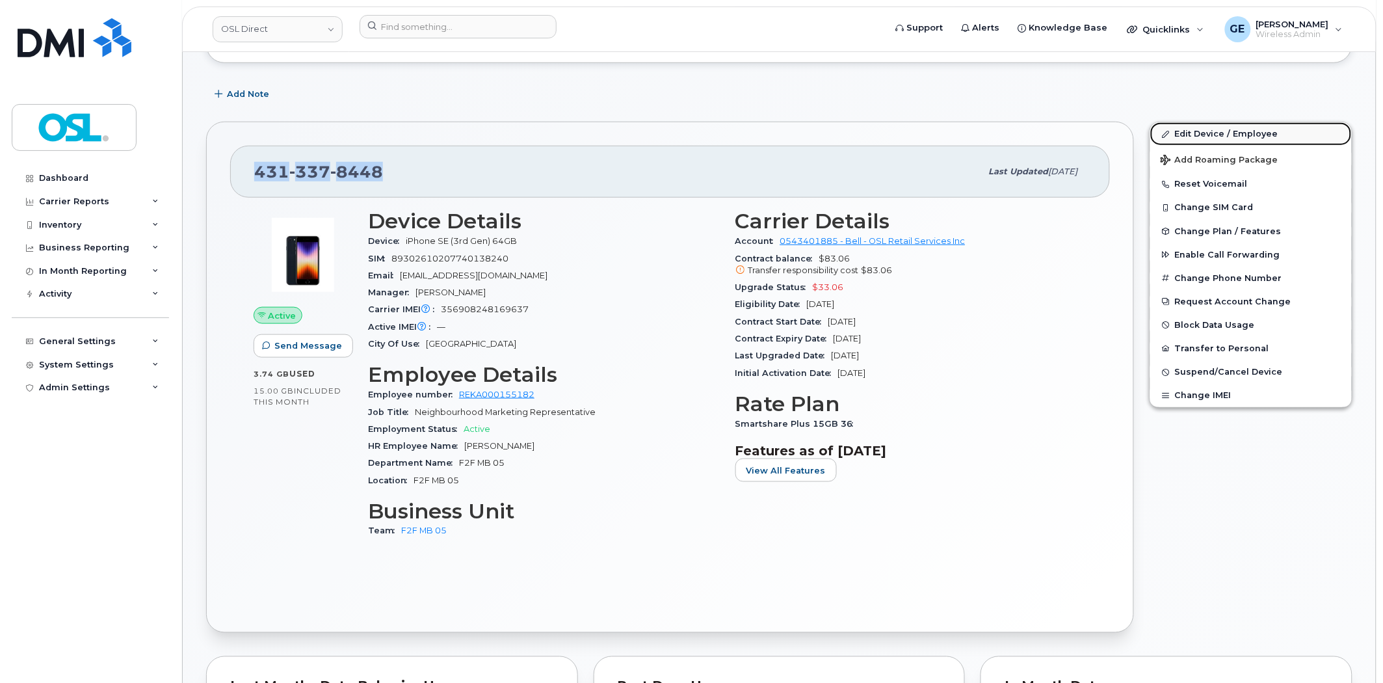
click at [1193, 134] on link "Edit Device / Employee" at bounding box center [1252, 133] width 202 height 23
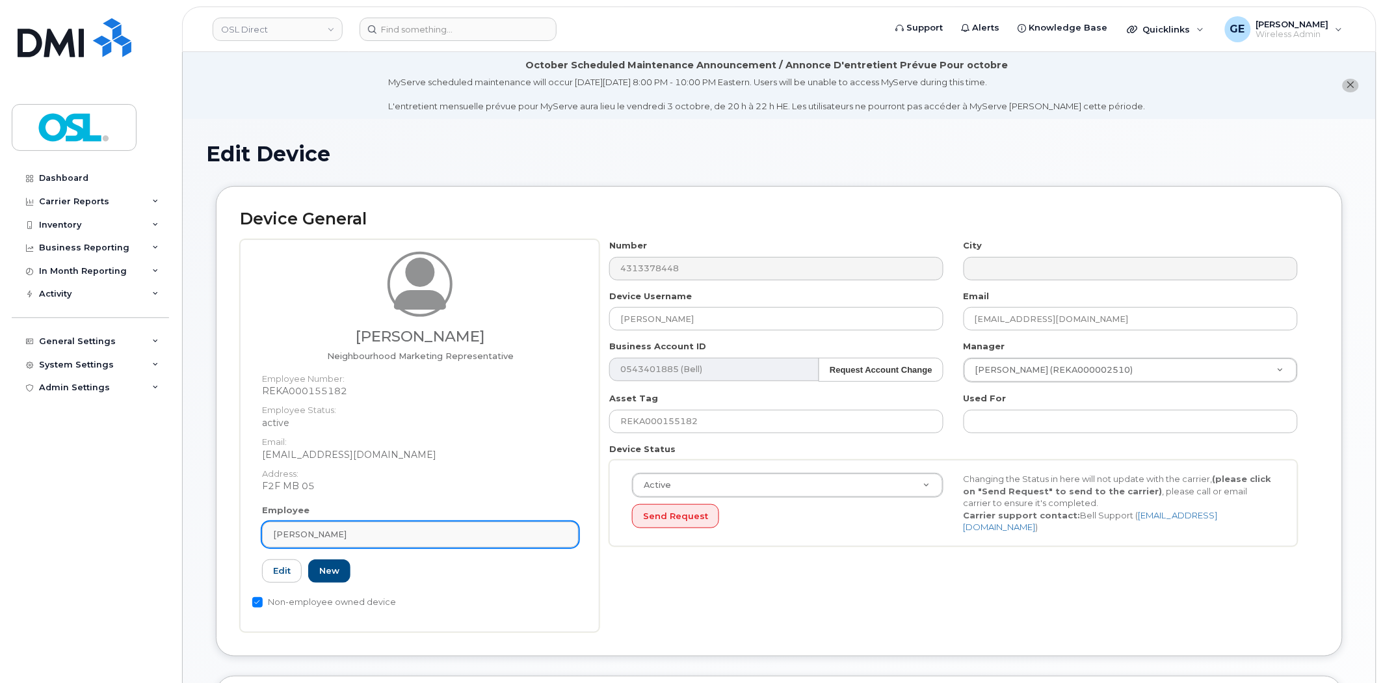
click at [410, 534] on div "[PERSON_NAME]" at bounding box center [420, 534] width 295 height 12
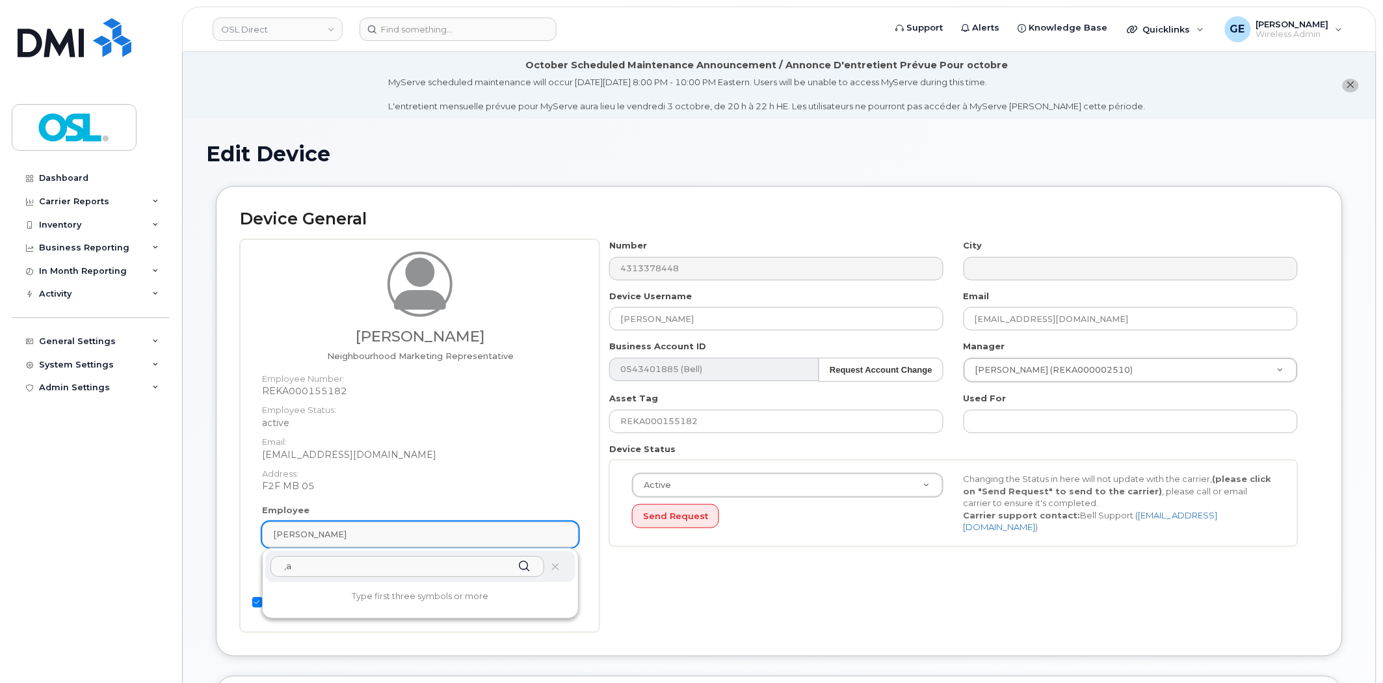
type input ","
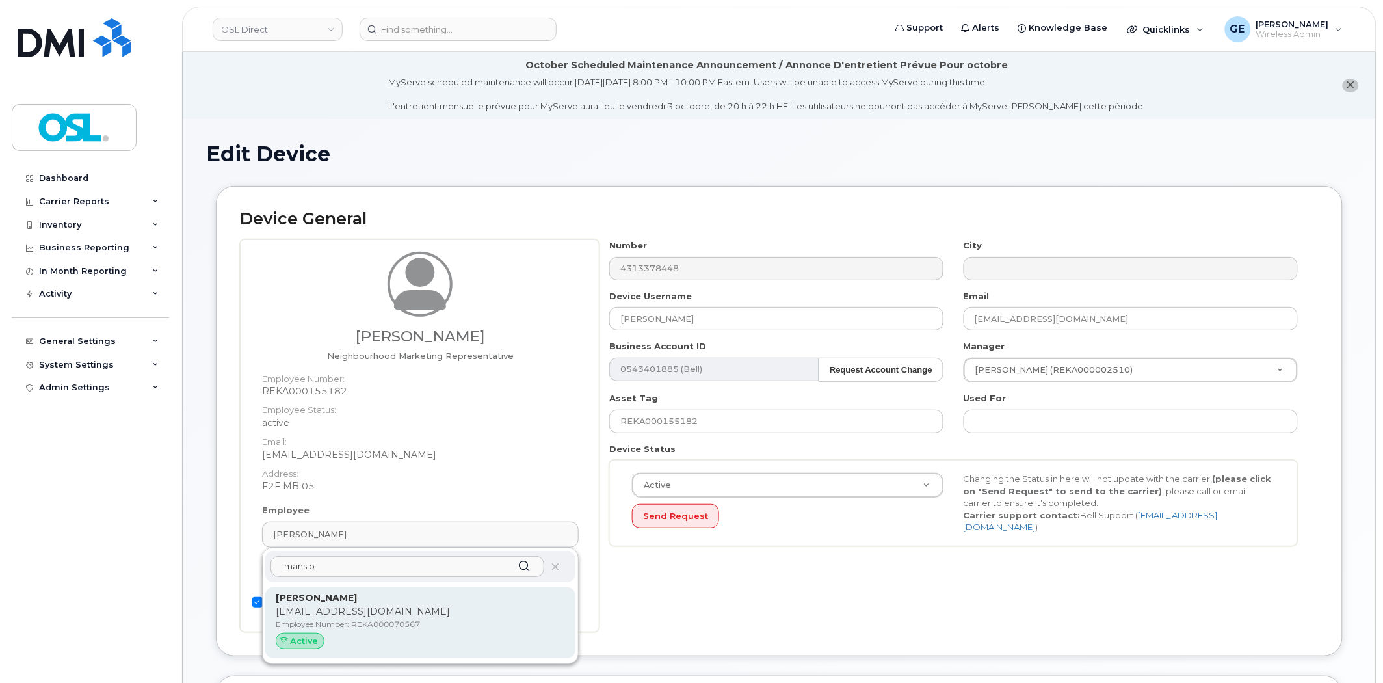
type input "mansib"
click at [410, 610] on p "[EMAIL_ADDRESS][DOMAIN_NAME]" at bounding box center [420, 612] width 289 height 14
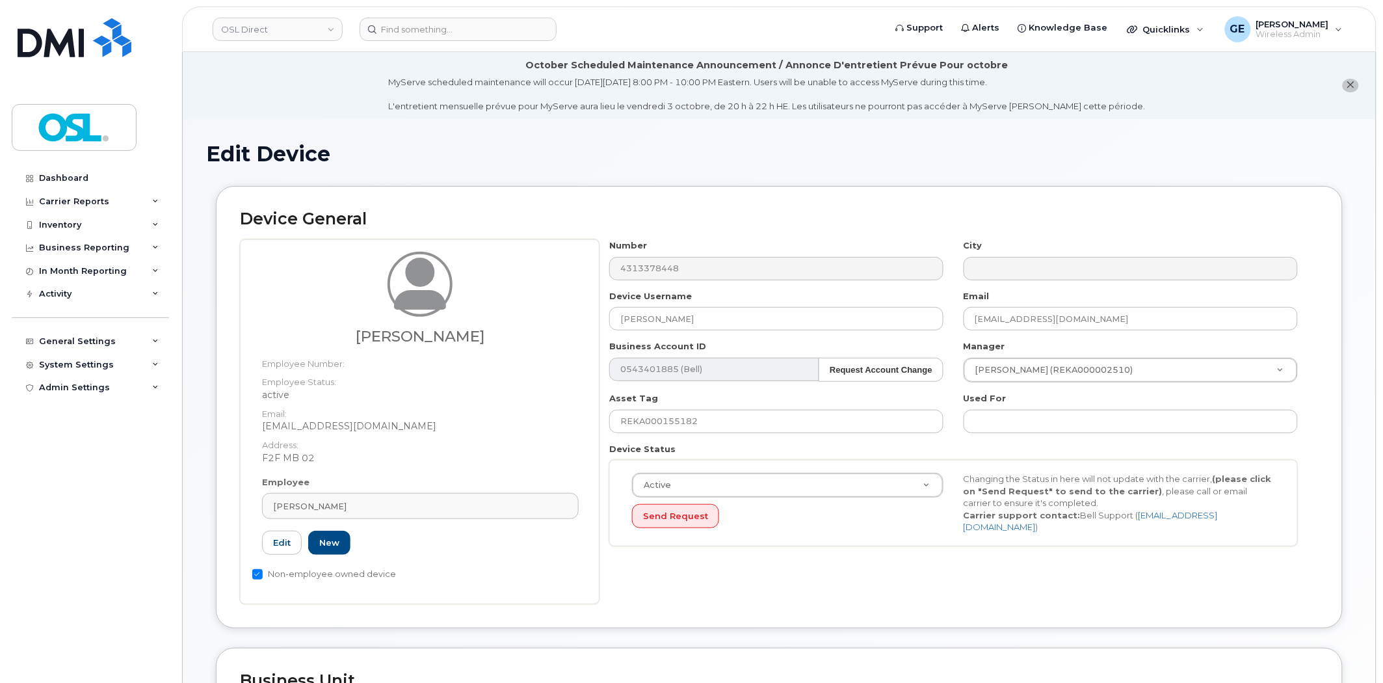
type input "[PERSON_NAME]"
type input "[EMAIL_ADDRESS][DOMAIN_NAME]"
type input "3358021"
type input "REKA000070567"
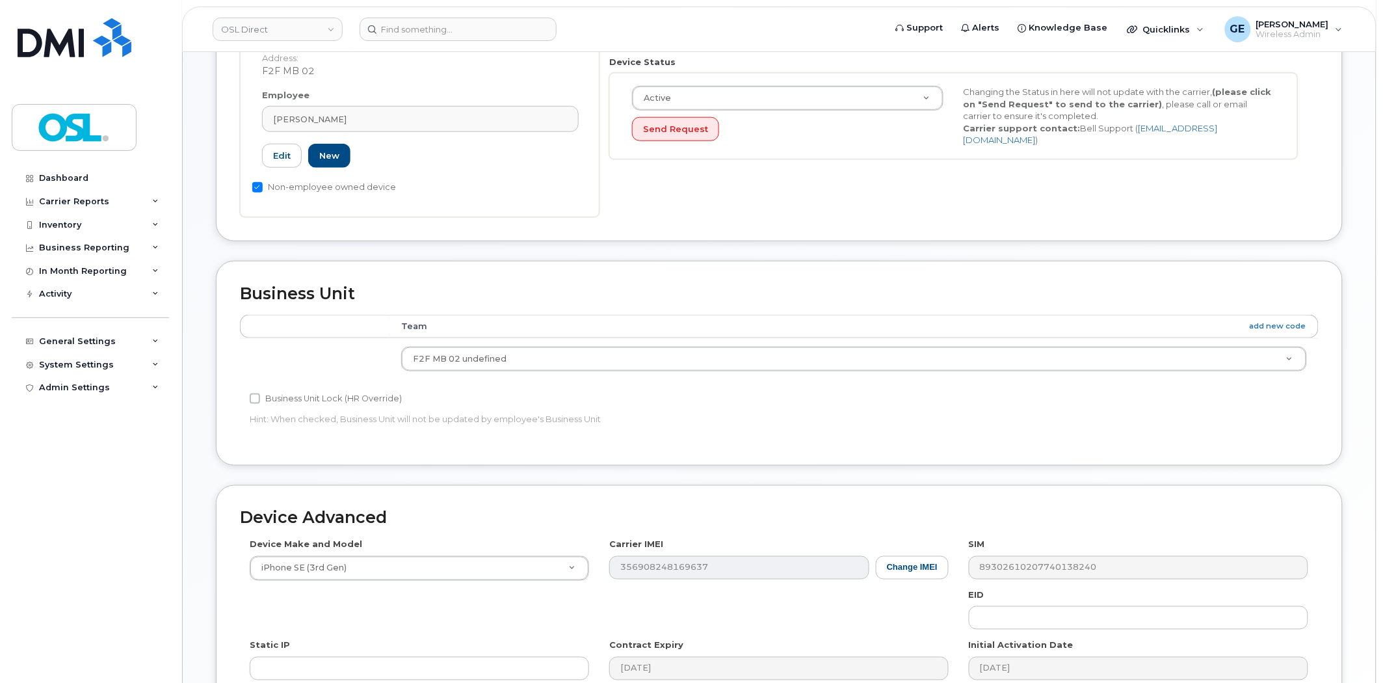
scroll to position [578, 0]
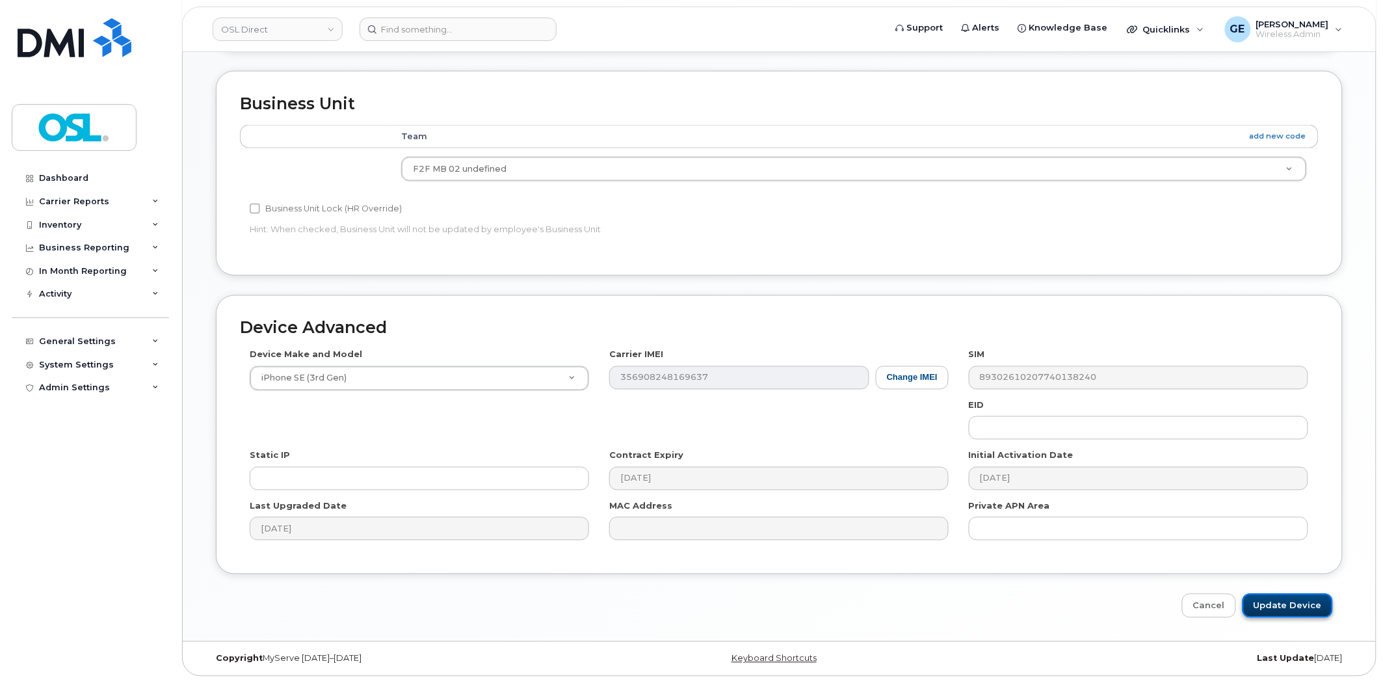
click at [1297, 601] on input "Update Device" at bounding box center [1288, 606] width 90 height 24
type input "Saving..."
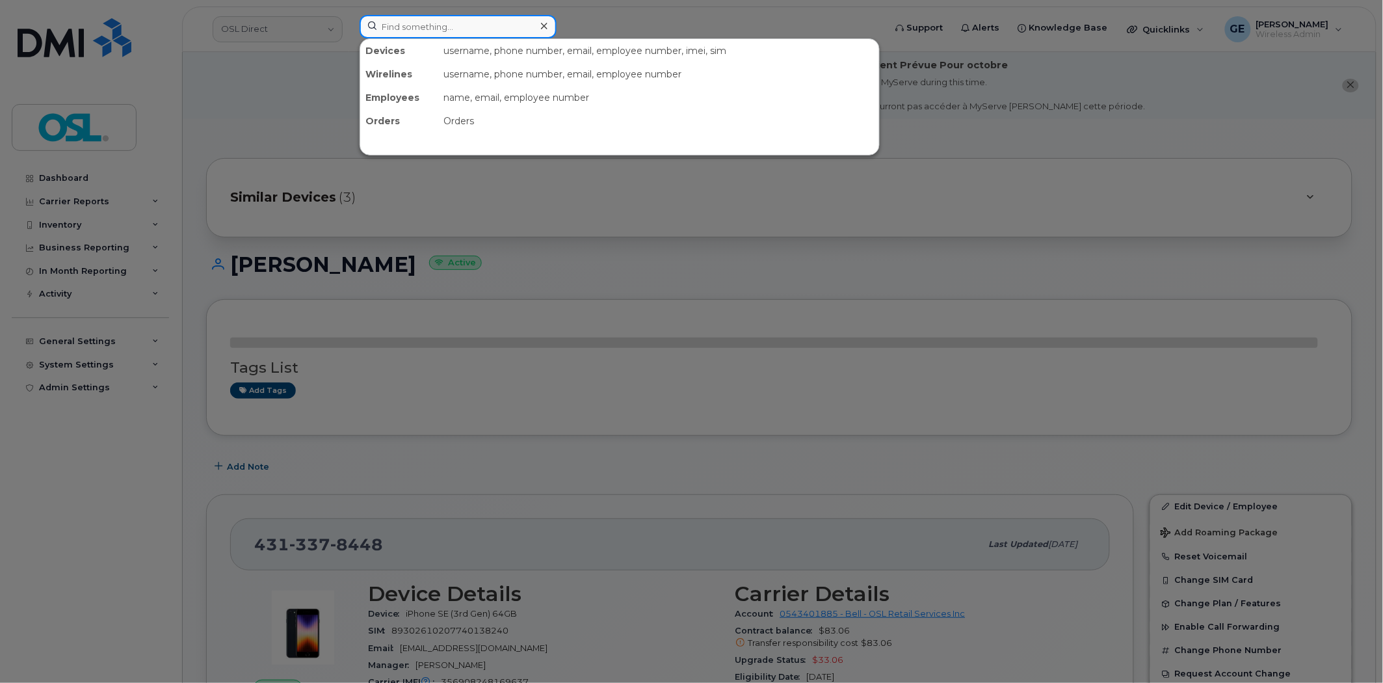
click at [427, 28] on input at bounding box center [458, 26] width 197 height 23
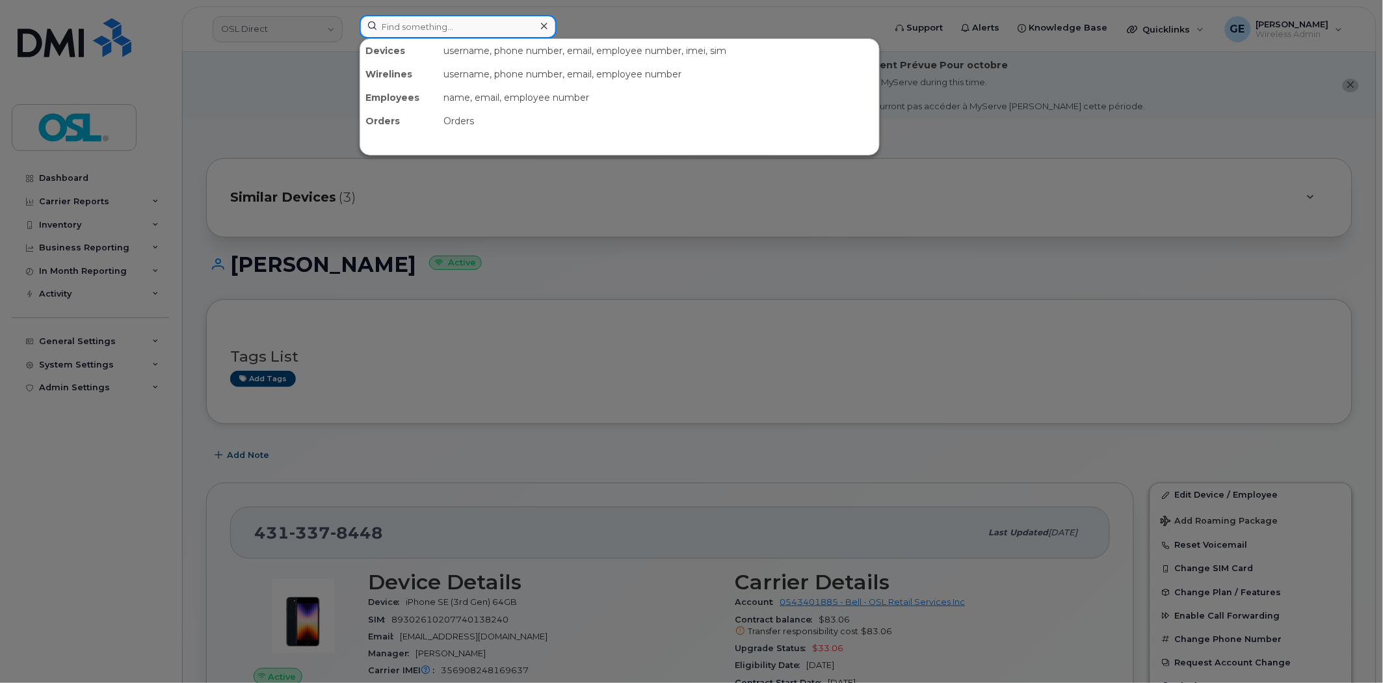
paste input "4313378448"
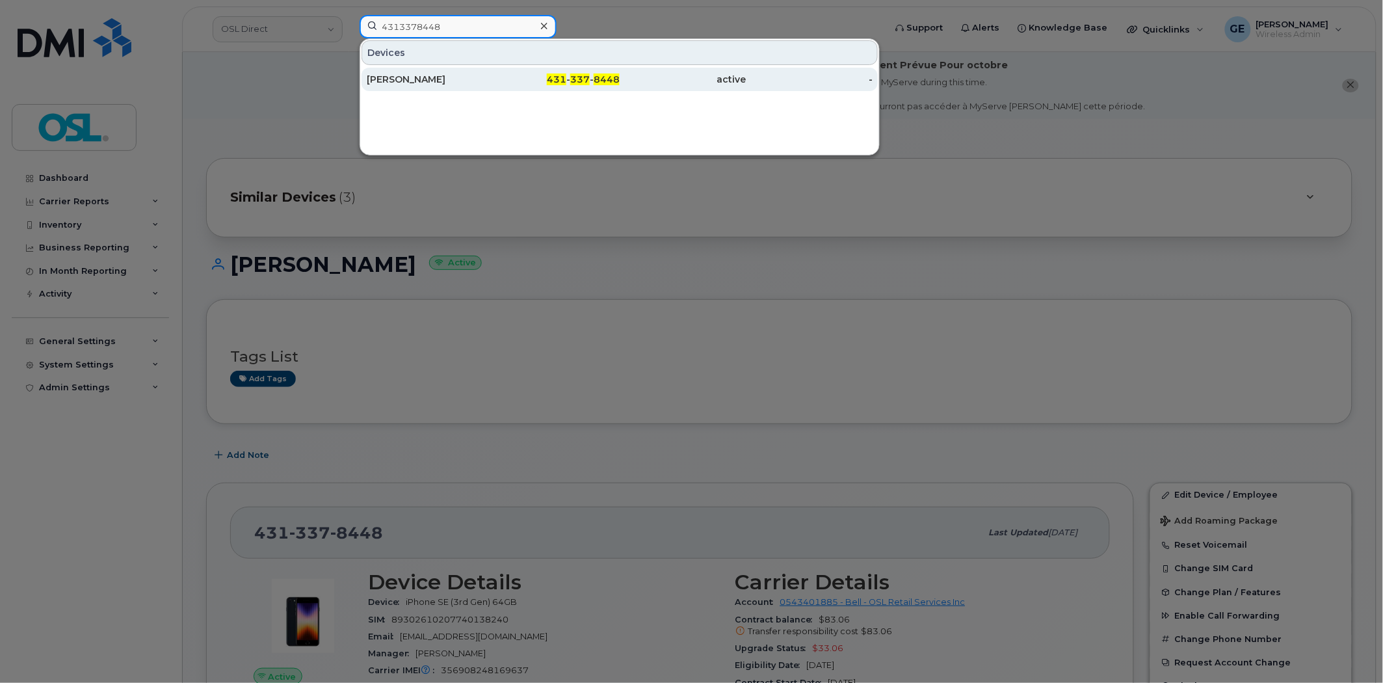
type input "4313378448"
click at [449, 75] on div "[PERSON_NAME]" at bounding box center [430, 79] width 127 height 13
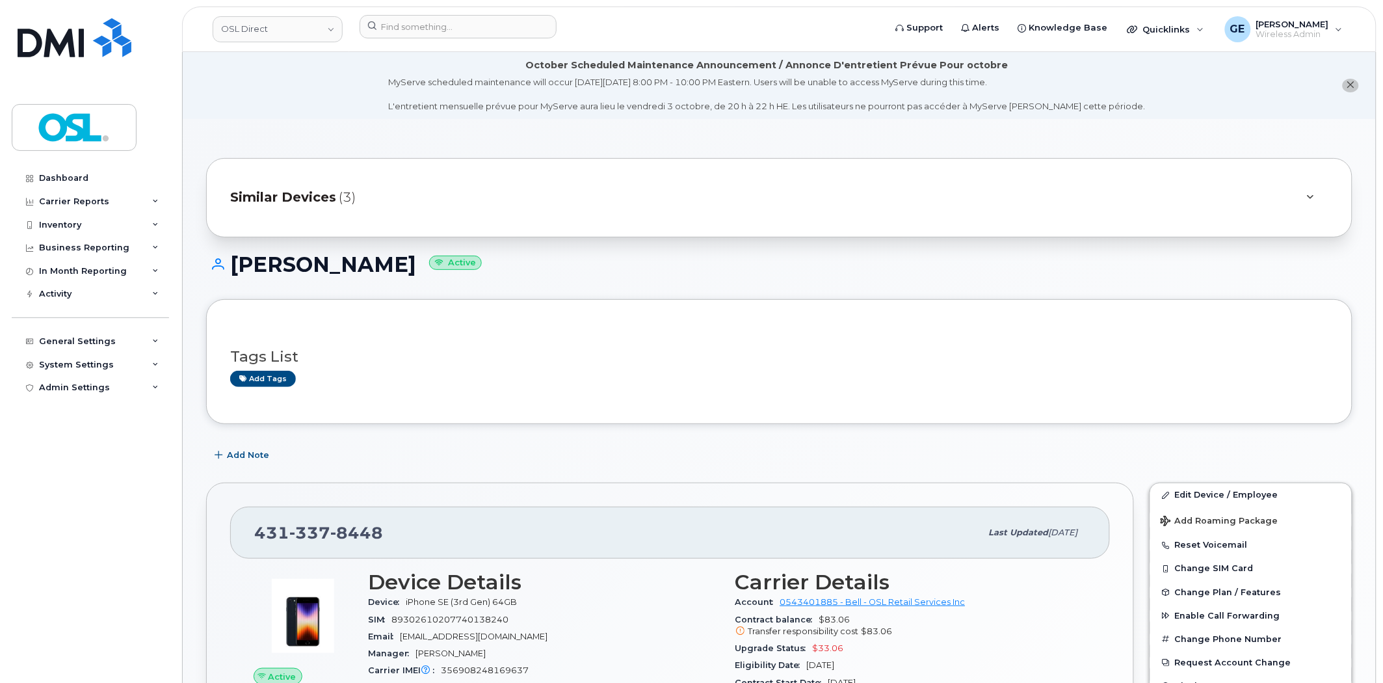
click at [488, 189] on div "Similar Devices (3)" at bounding box center [761, 197] width 1062 height 31
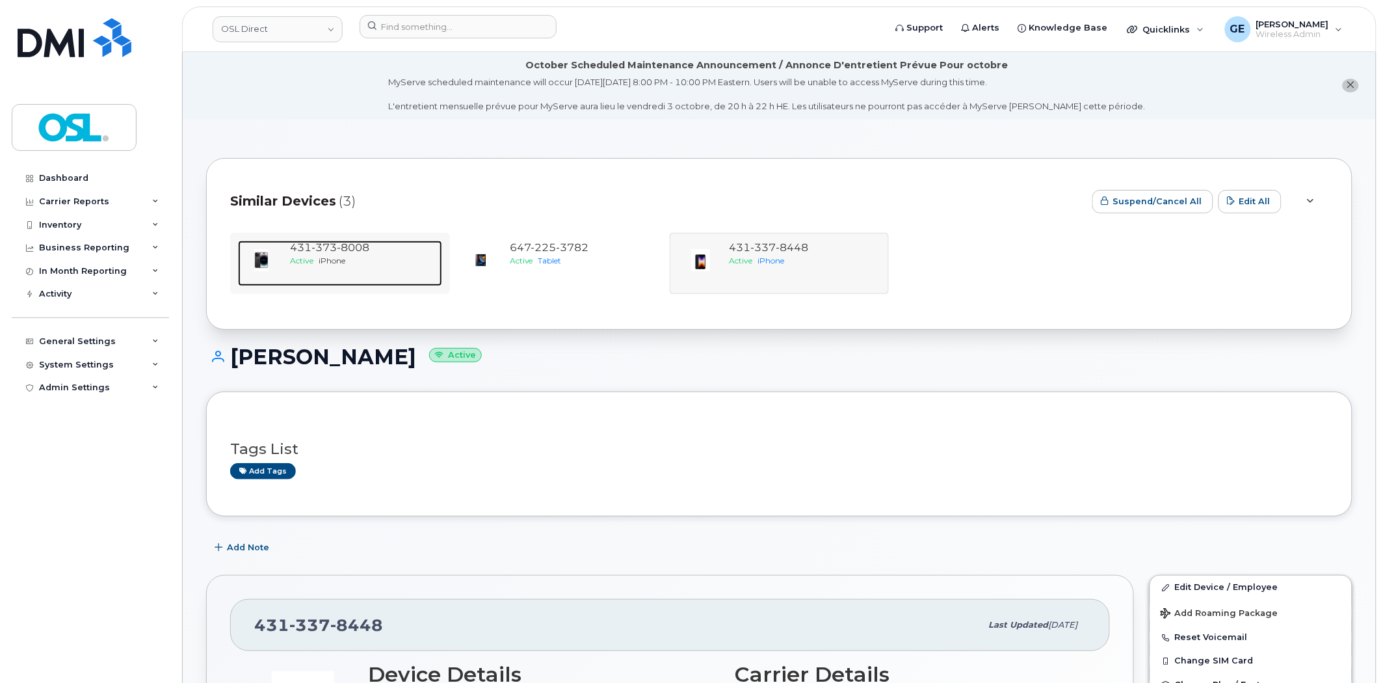
click at [353, 261] on div "Active iPhone" at bounding box center [363, 260] width 147 height 11
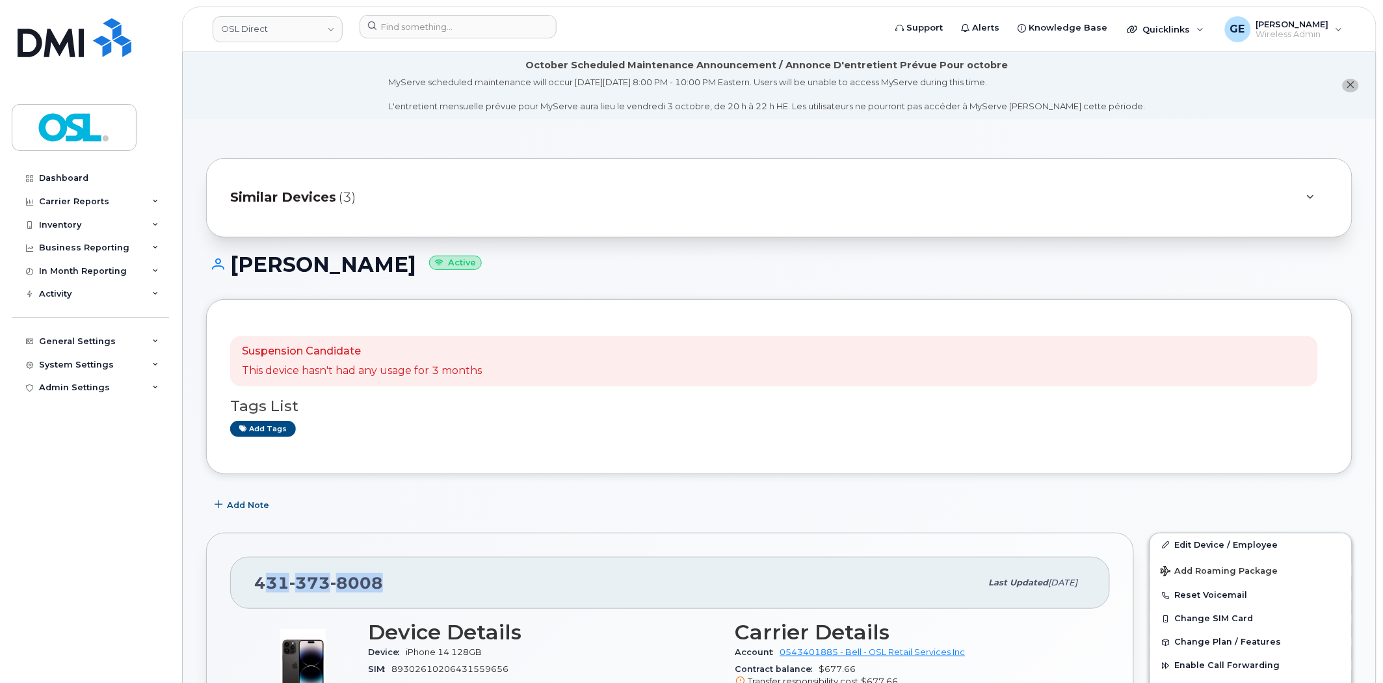
drag, startPoint x: 350, startPoint y: 576, endPoint x: 262, endPoint y: 583, distance: 88.1
click at [262, 583] on div "[PHONE_NUMBER]" at bounding box center [617, 582] width 727 height 27
click at [402, 597] on div "431 373 8008 Last updated Sep 08, 2025" at bounding box center [670, 583] width 880 height 52
drag, startPoint x: 401, startPoint y: 587, endPoint x: 222, endPoint y: 586, distance: 178.9
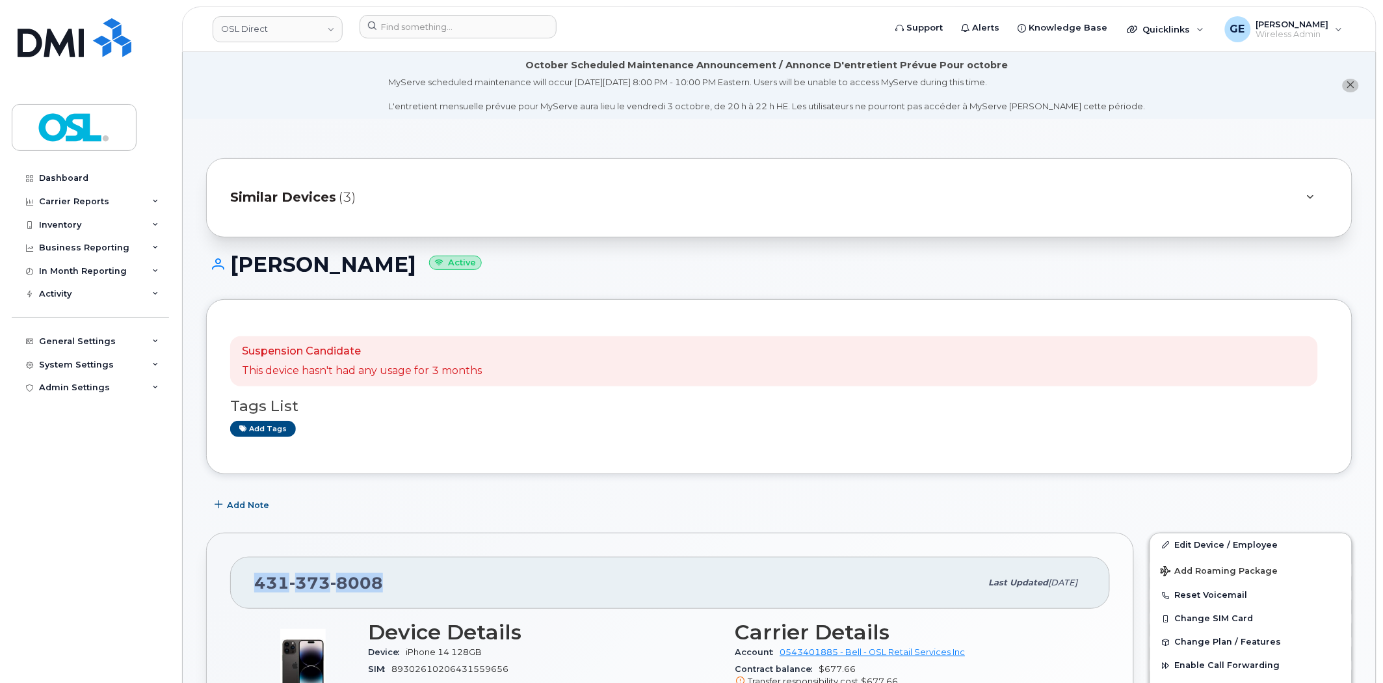
copy span "[PHONE_NUMBER]"
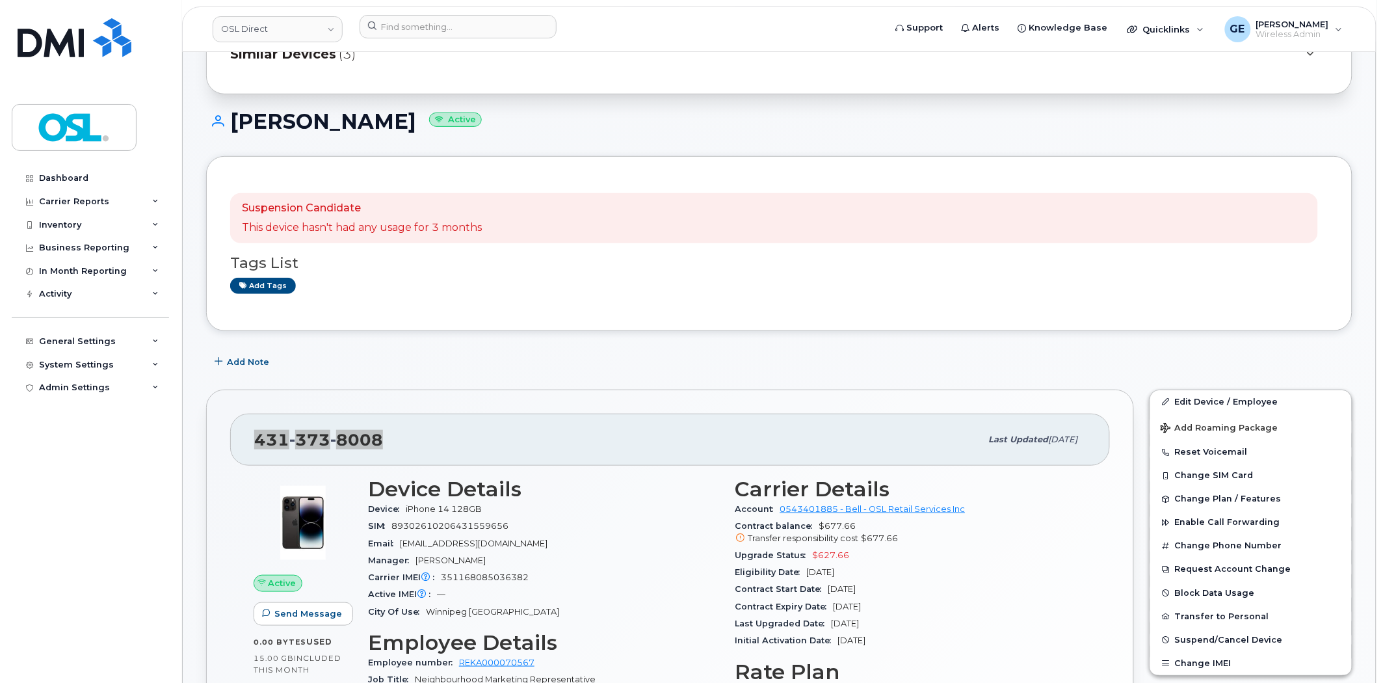
scroll to position [144, 0]
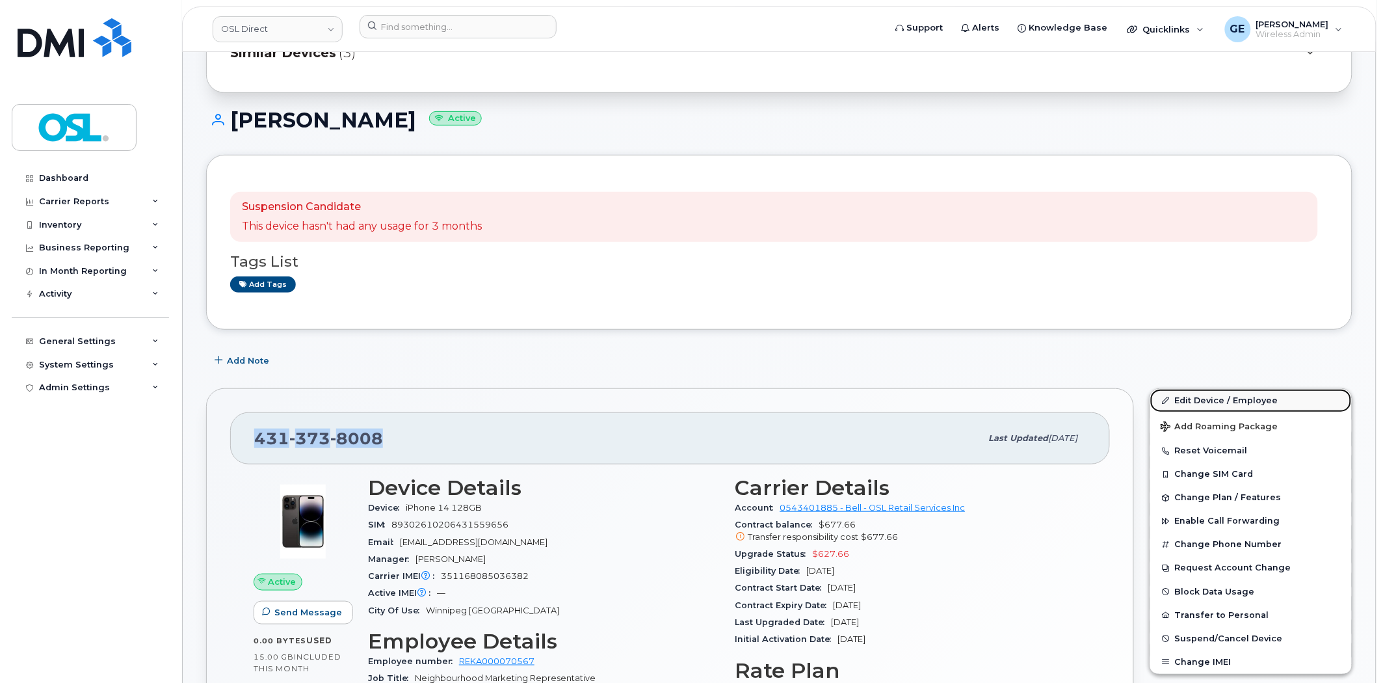
click at [1210, 389] on link "Edit Device / Employee" at bounding box center [1252, 400] width 202 height 23
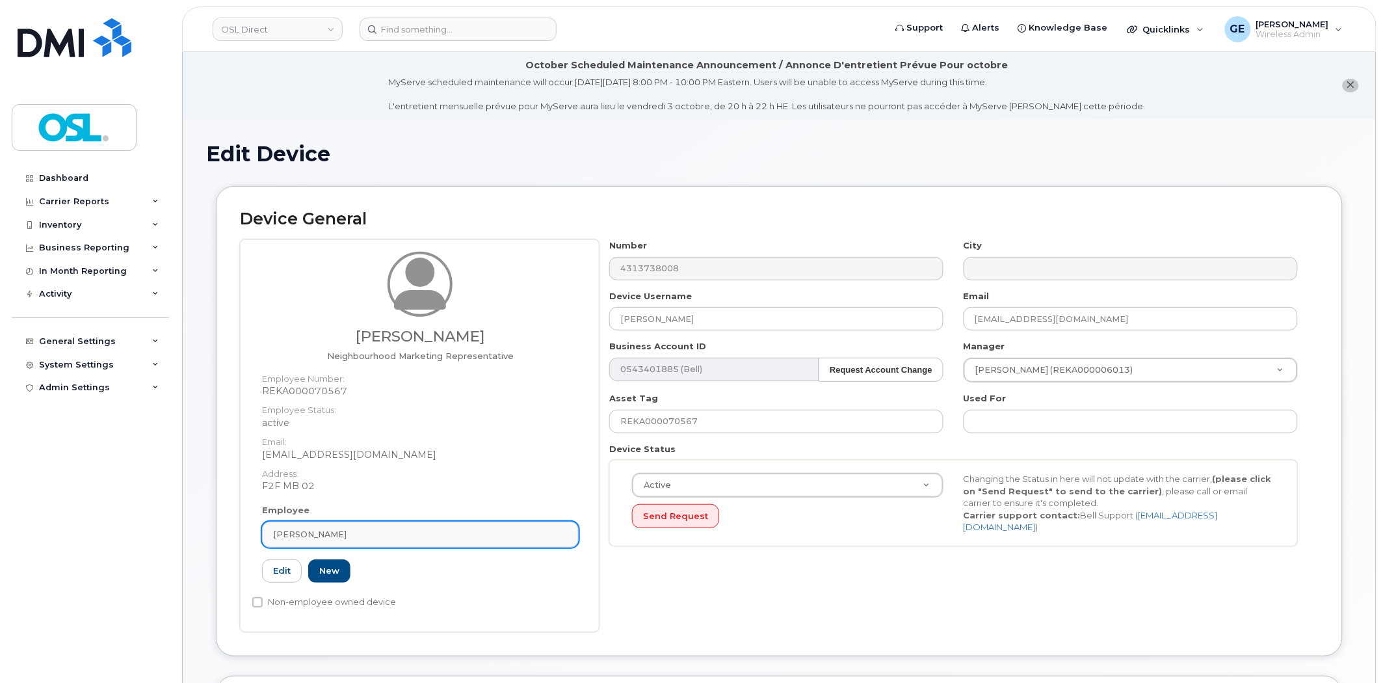
click at [349, 530] on div "[PERSON_NAME]" at bounding box center [420, 534] width 295 height 12
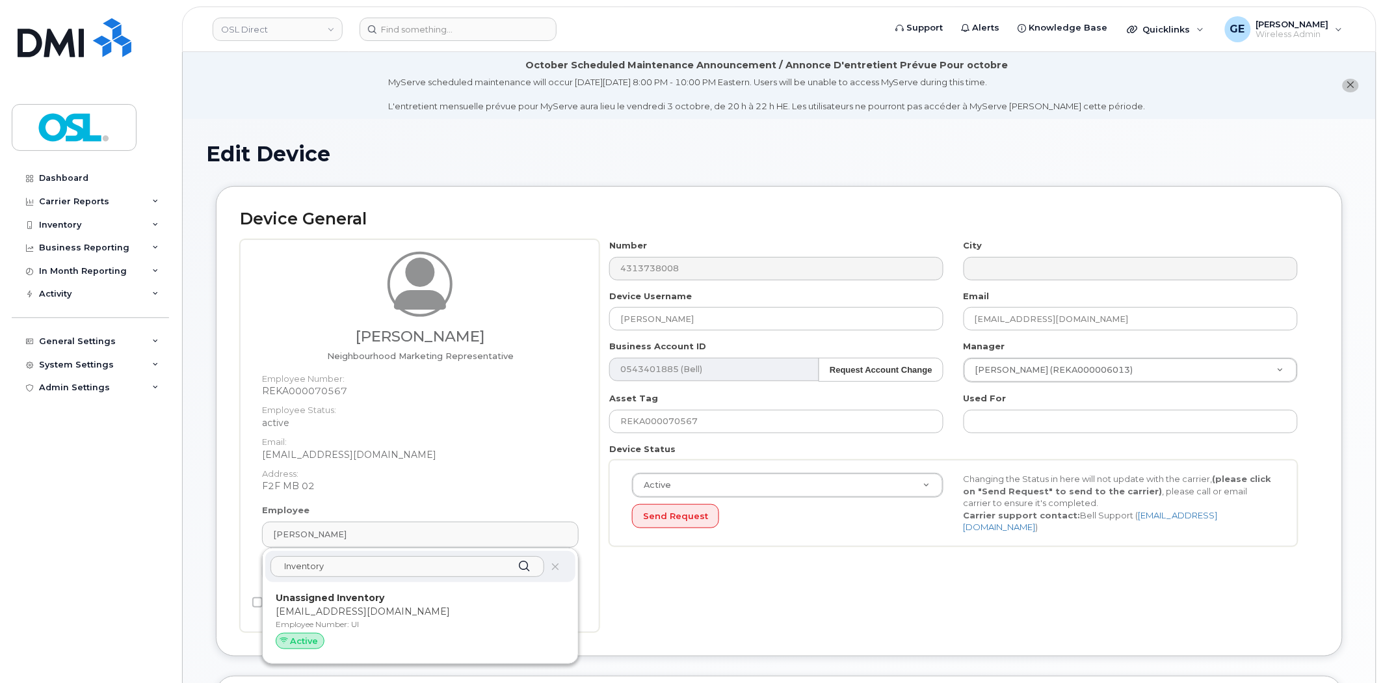
type input "Inventory"
click at [368, 618] on p "[EMAIL_ADDRESS][DOMAIN_NAME]" at bounding box center [420, 612] width 289 height 14
type input "Unassigned Inventory"
type input "[EMAIL_ADDRESS][DOMAIN_NAME]"
type input "4724252"
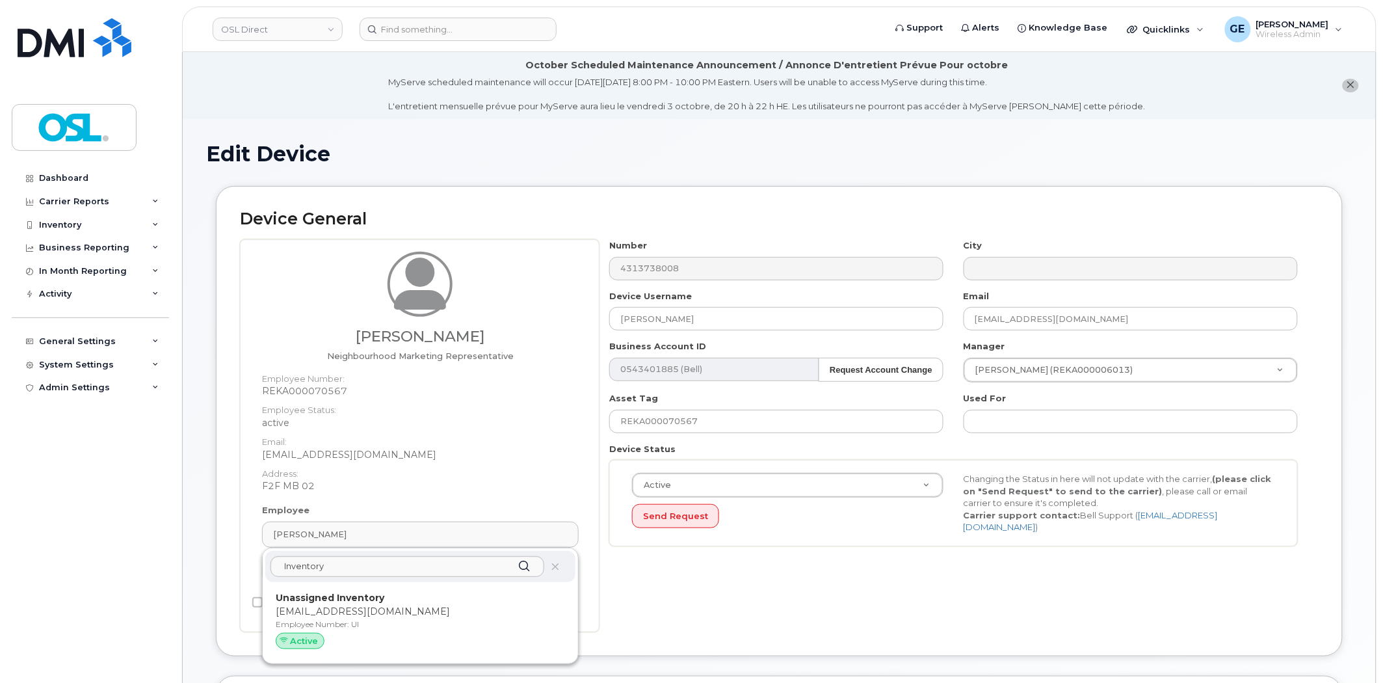
type input "UI"
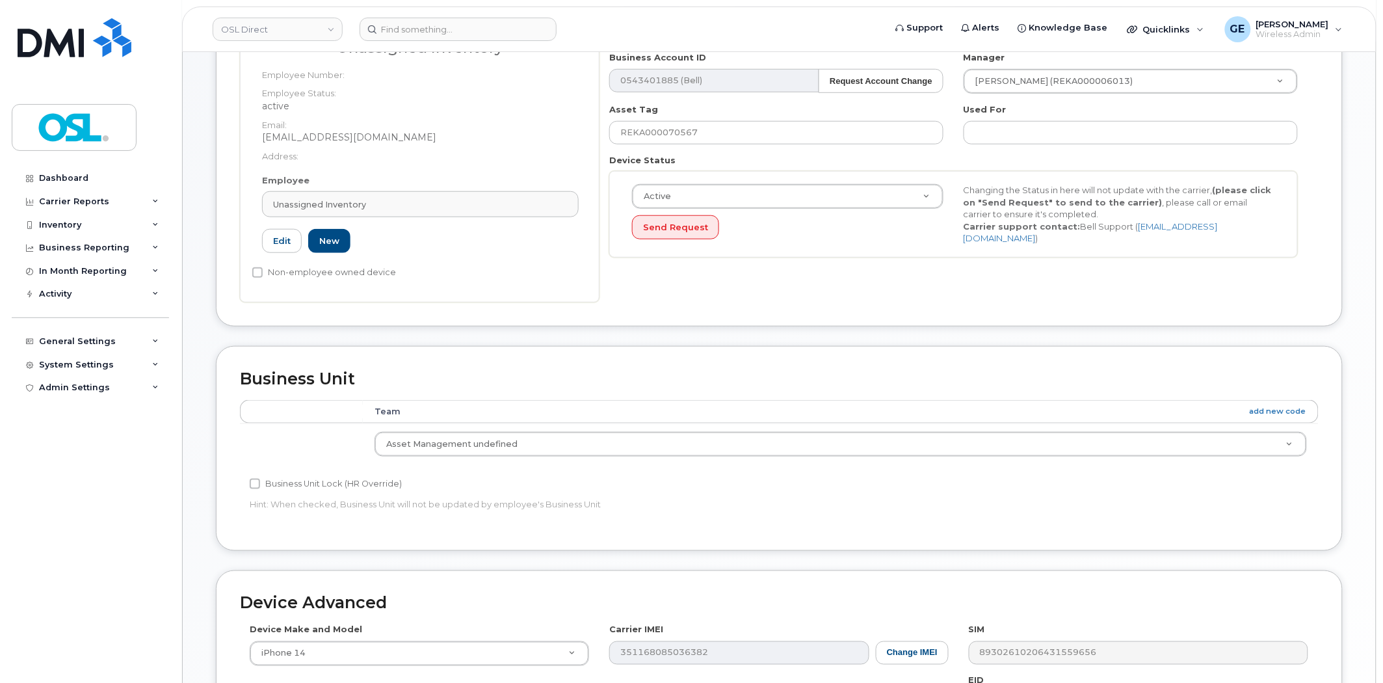
scroll to position [565, 0]
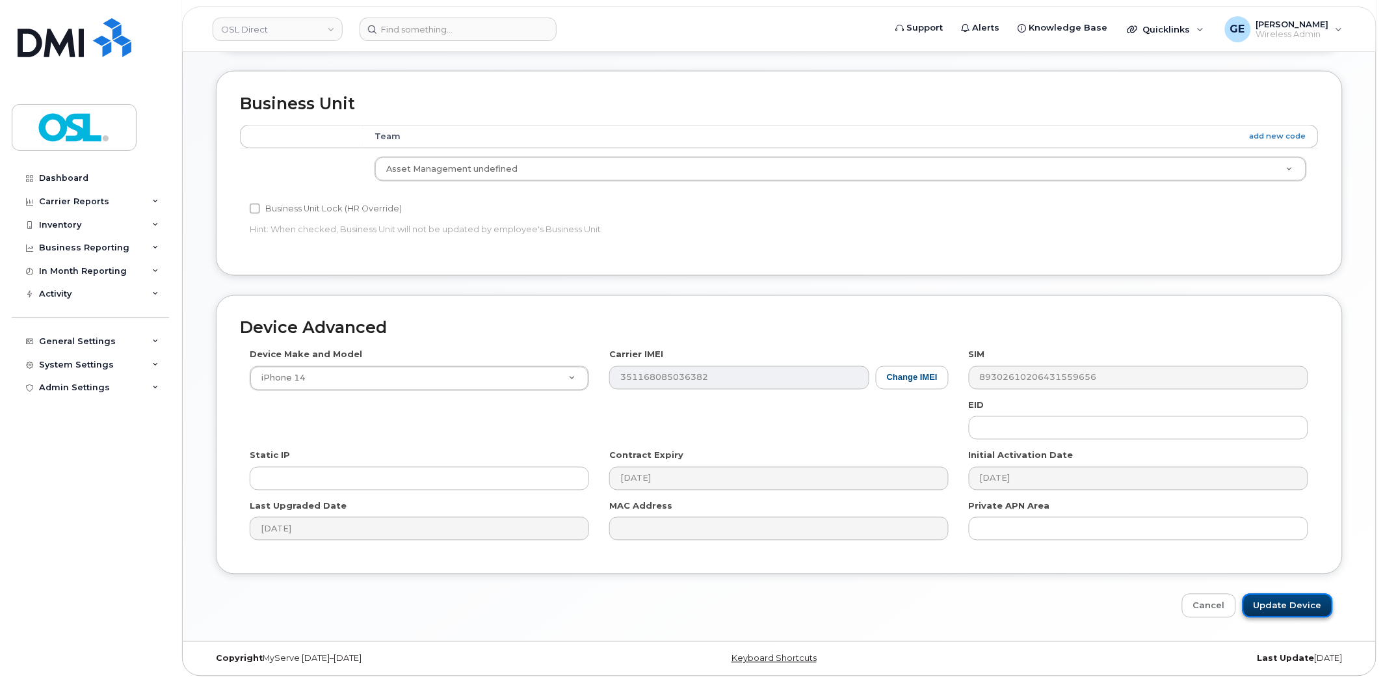
click at [1288, 607] on input "Update Device" at bounding box center [1288, 606] width 90 height 24
type input "Saving..."
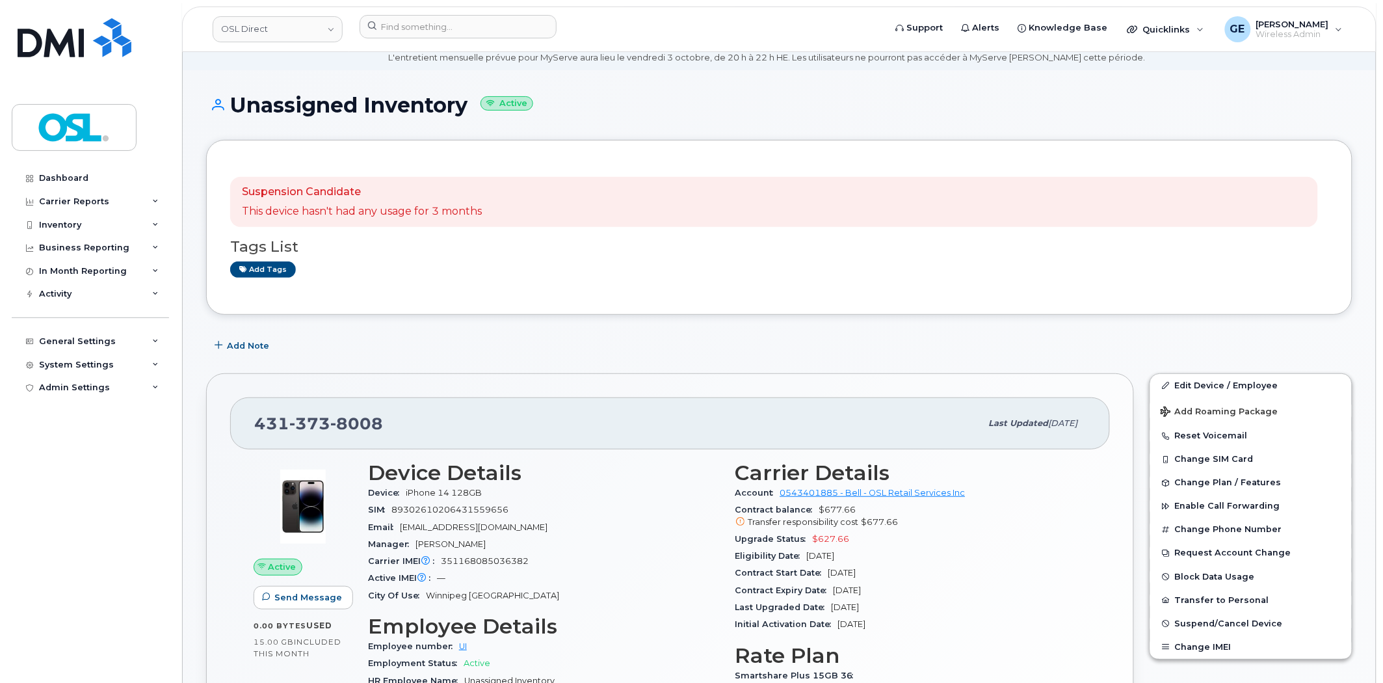
scroll to position [72, 0]
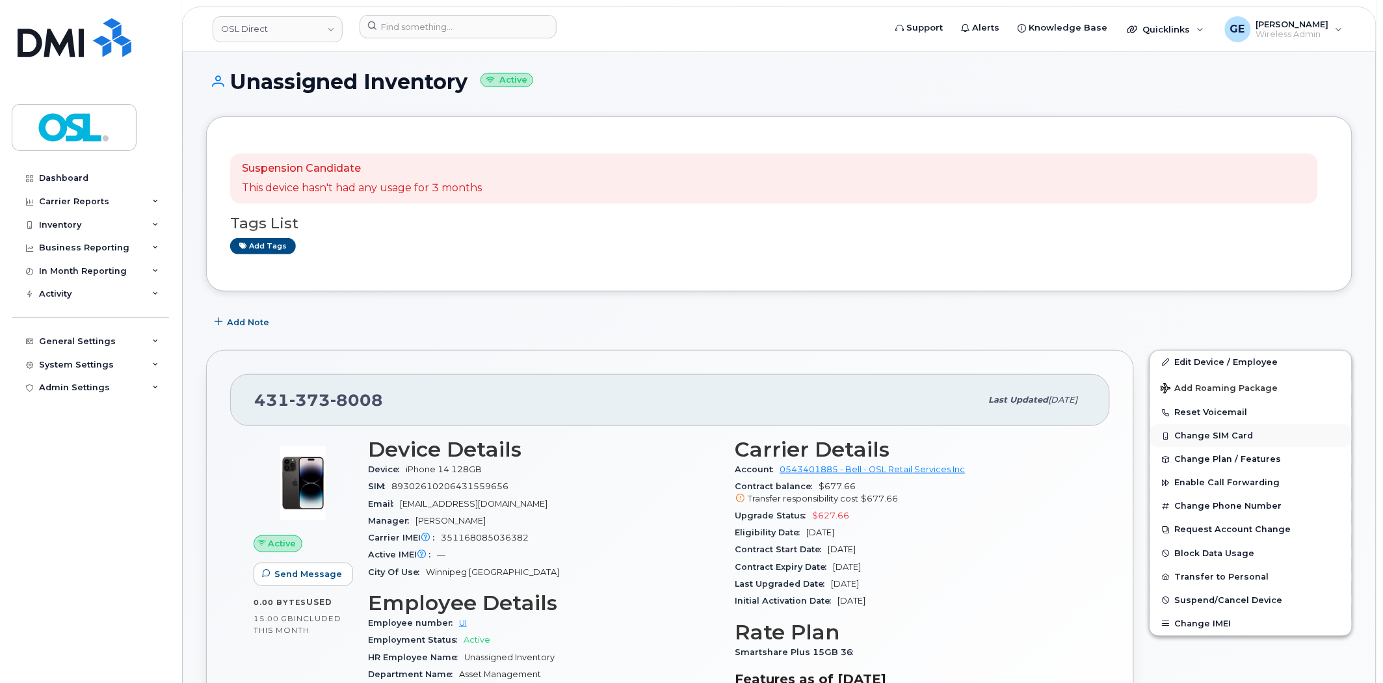
click at [1234, 436] on button "Change SIM Card" at bounding box center [1252, 435] width 202 height 23
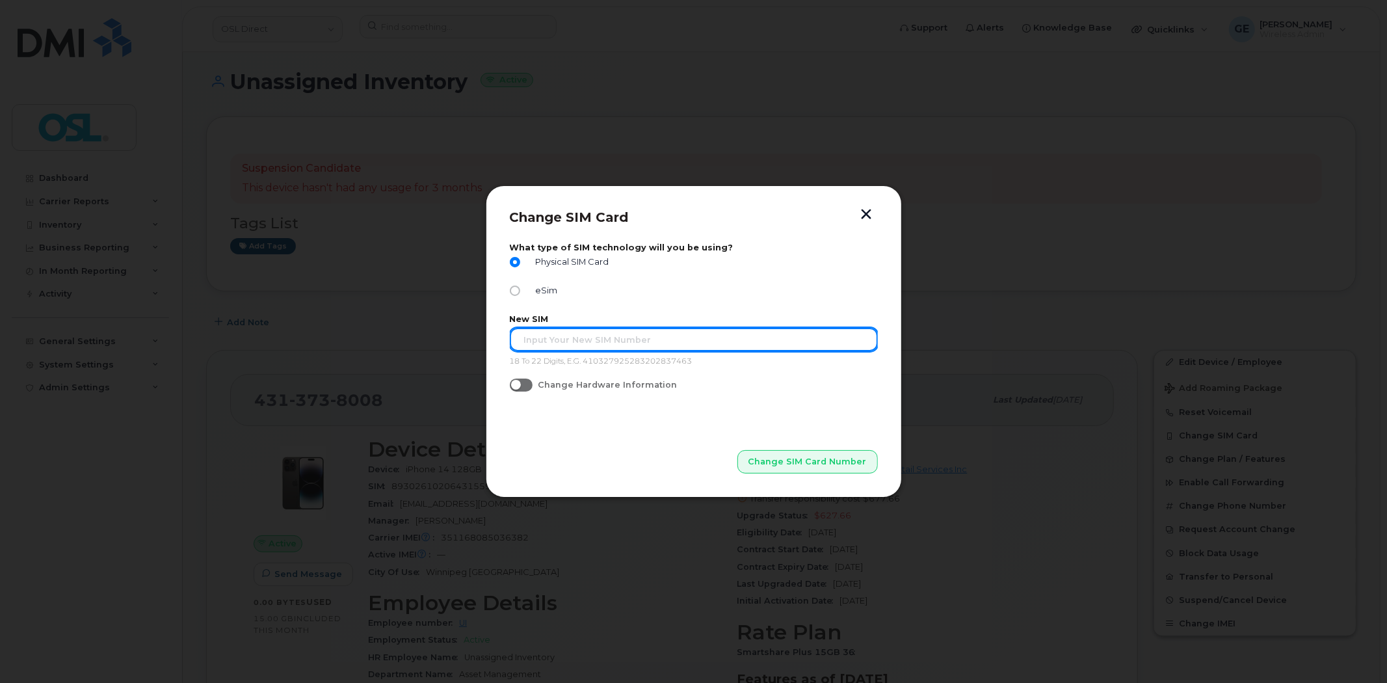
click at [585, 346] on input "text" at bounding box center [694, 339] width 368 height 23
type input "8"
type input "89302610207711453701"
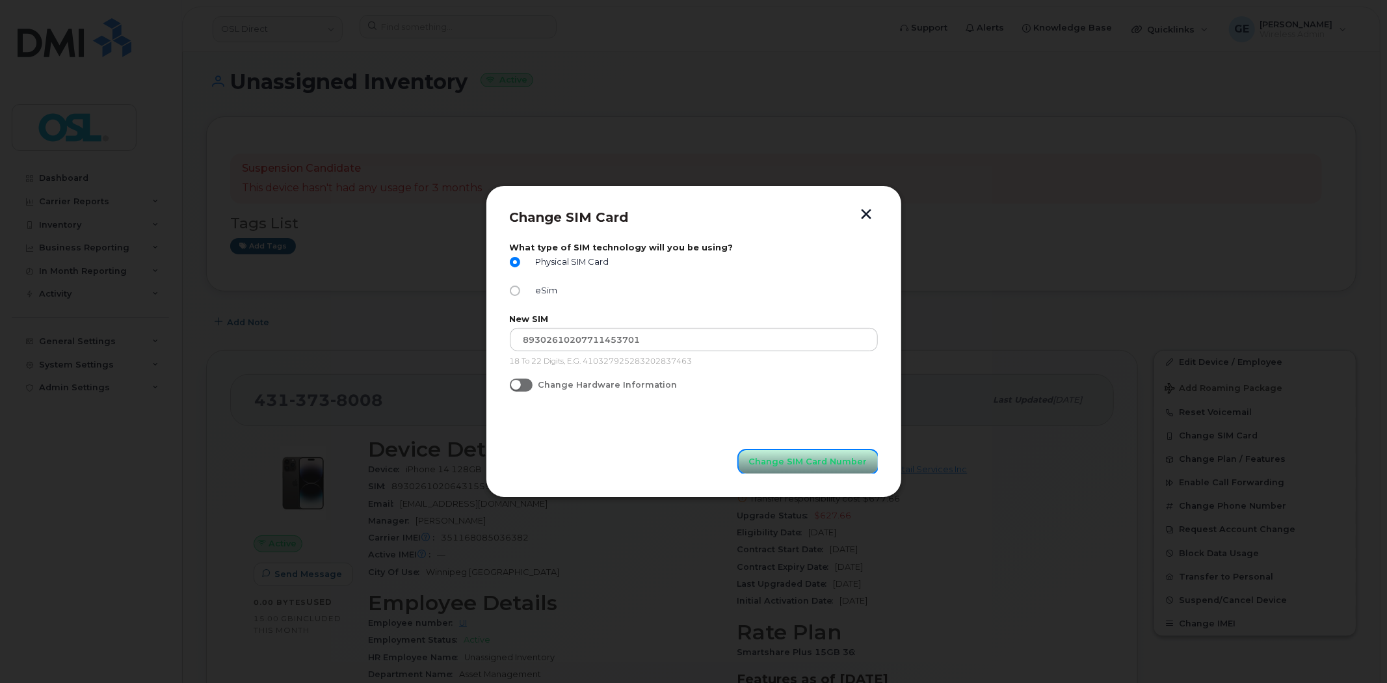
click at [797, 458] on span "Change SIM Card Number" at bounding box center [808, 461] width 118 height 12
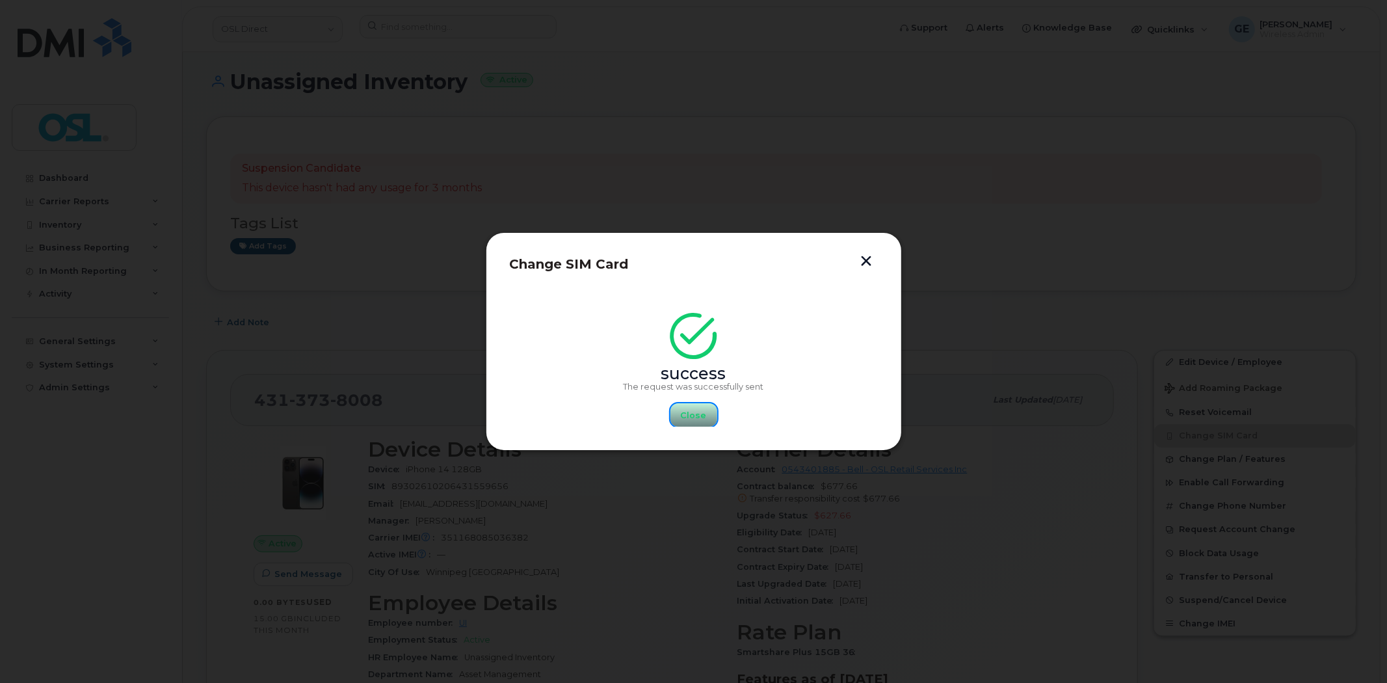
click at [695, 414] on span "Close" at bounding box center [694, 415] width 26 height 12
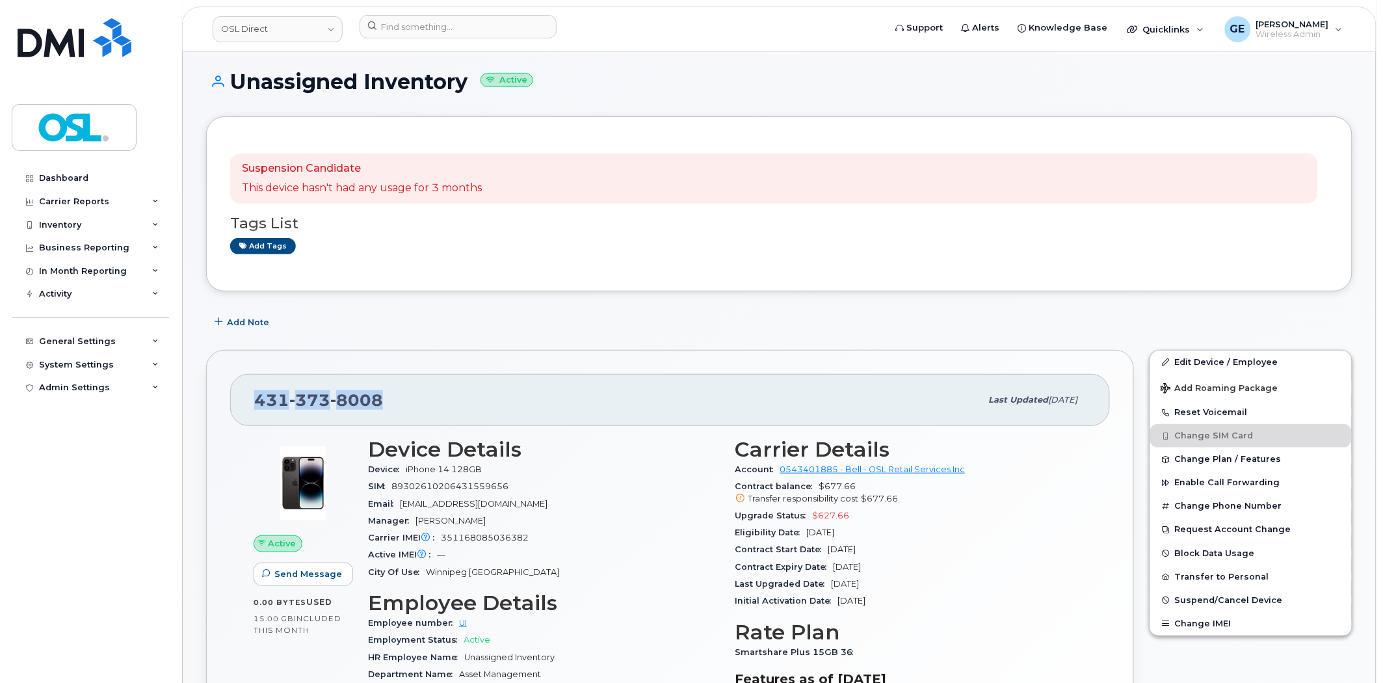
drag, startPoint x: 417, startPoint y: 393, endPoint x: 241, endPoint y: 388, distance: 175.7
click at [241, 388] on div "431 373 8008 Last updated Sep 26, 2025" at bounding box center [670, 400] width 880 height 52
copy span "431 373 8008"
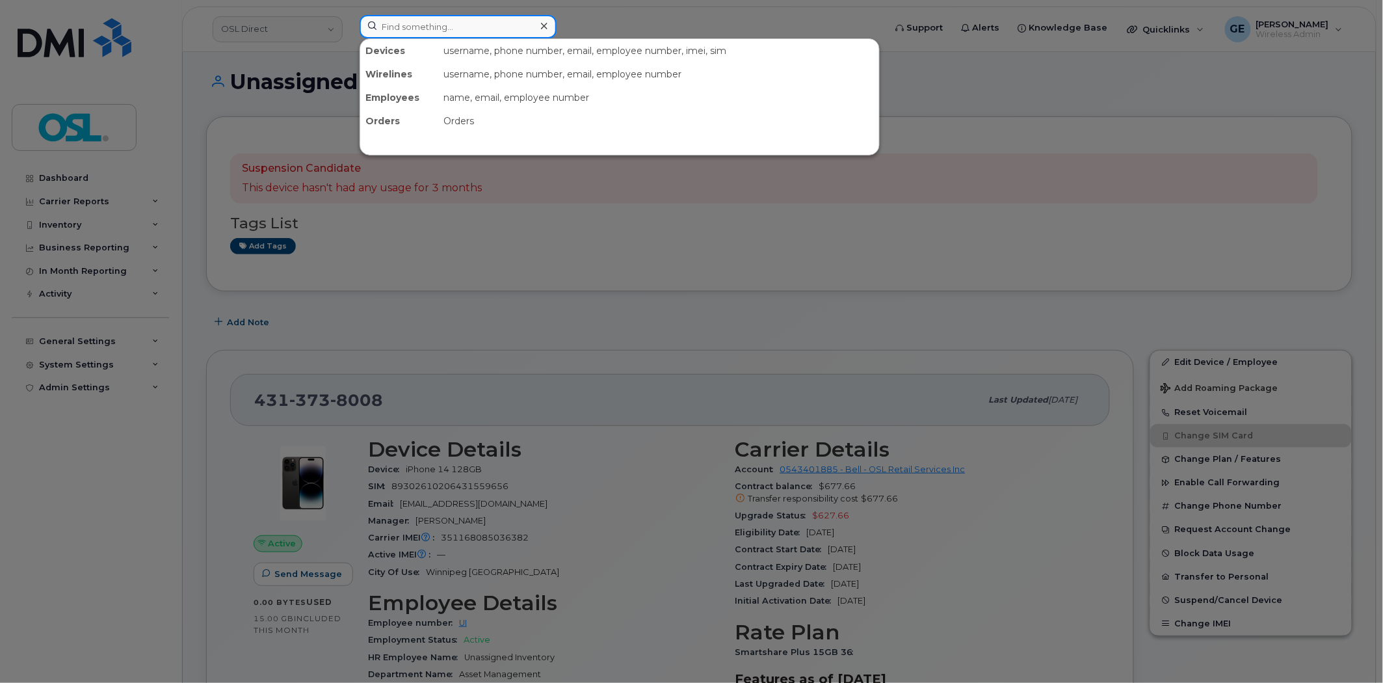
click at [431, 28] on input at bounding box center [458, 26] width 197 height 23
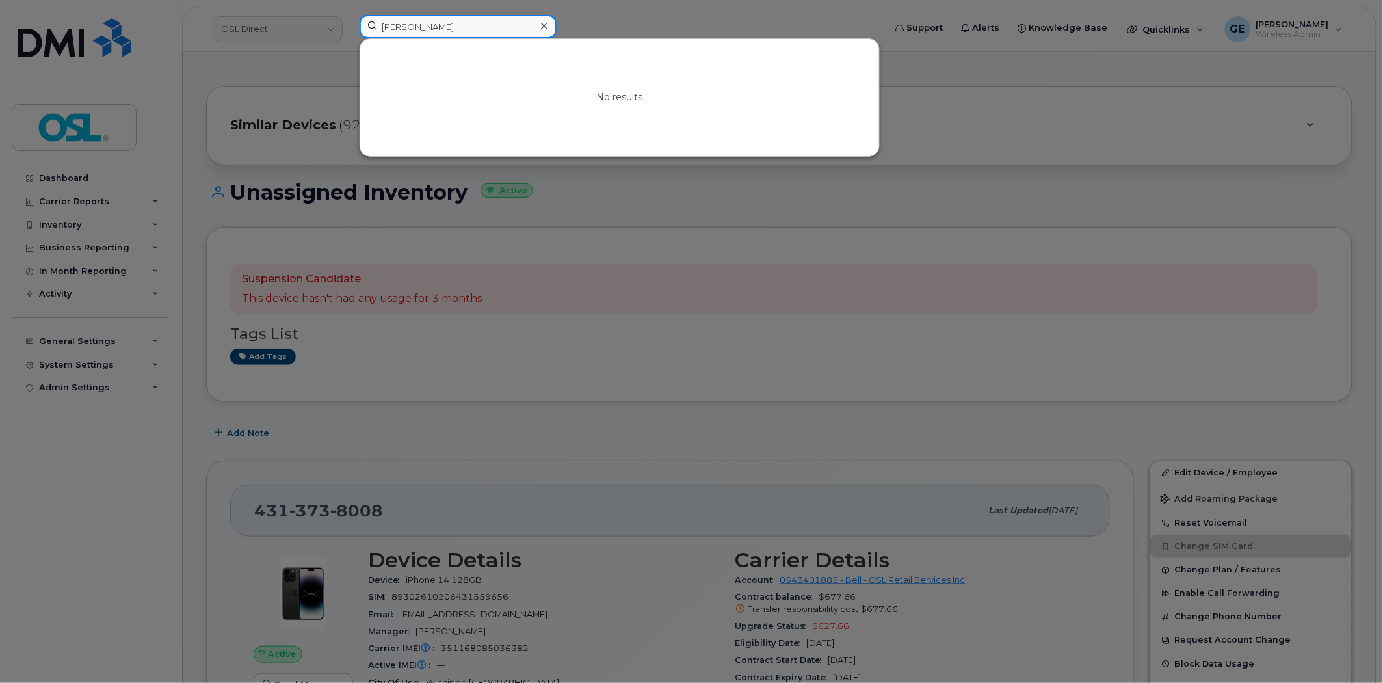
drag, startPoint x: 477, startPoint y: 24, endPoint x: 303, endPoint y: 10, distance: 174.8
click at [349, 15] on div "noor rahman No results" at bounding box center [618, 29] width 538 height 29
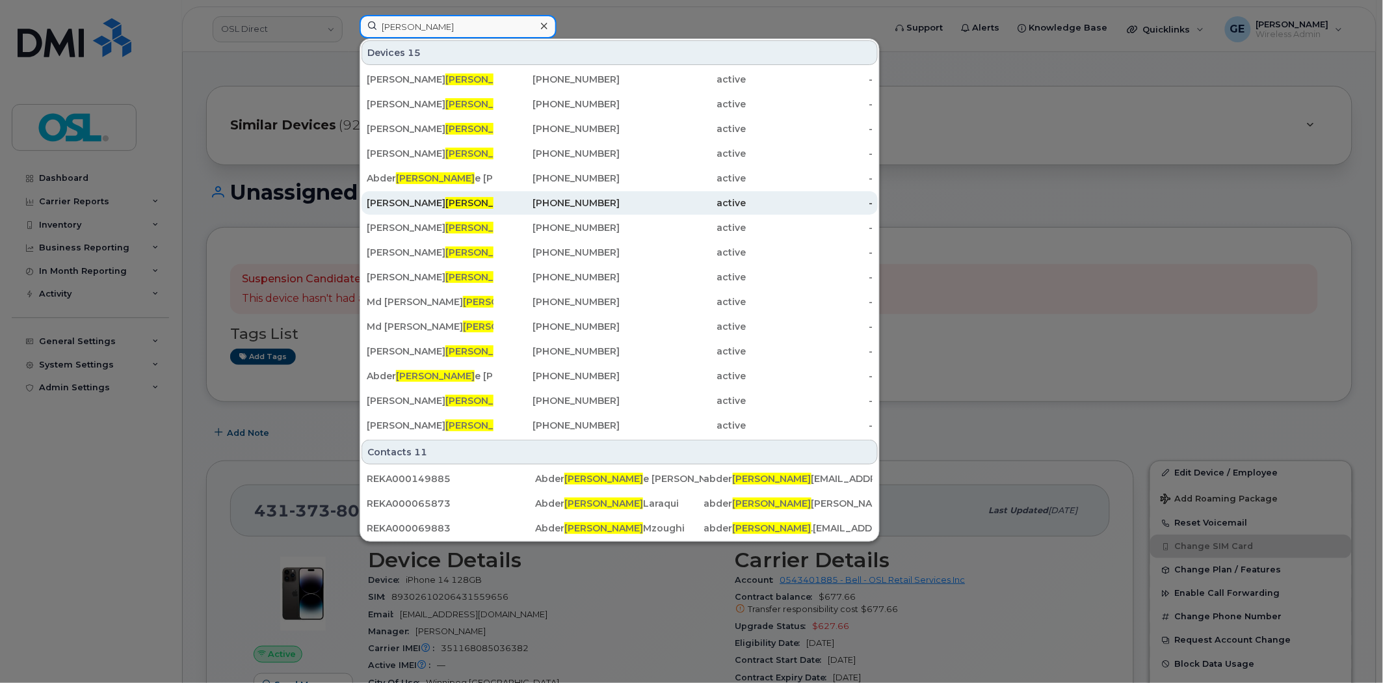
type input "rahman"
click at [446, 204] on span "Rahman" at bounding box center [485, 203] width 79 height 12
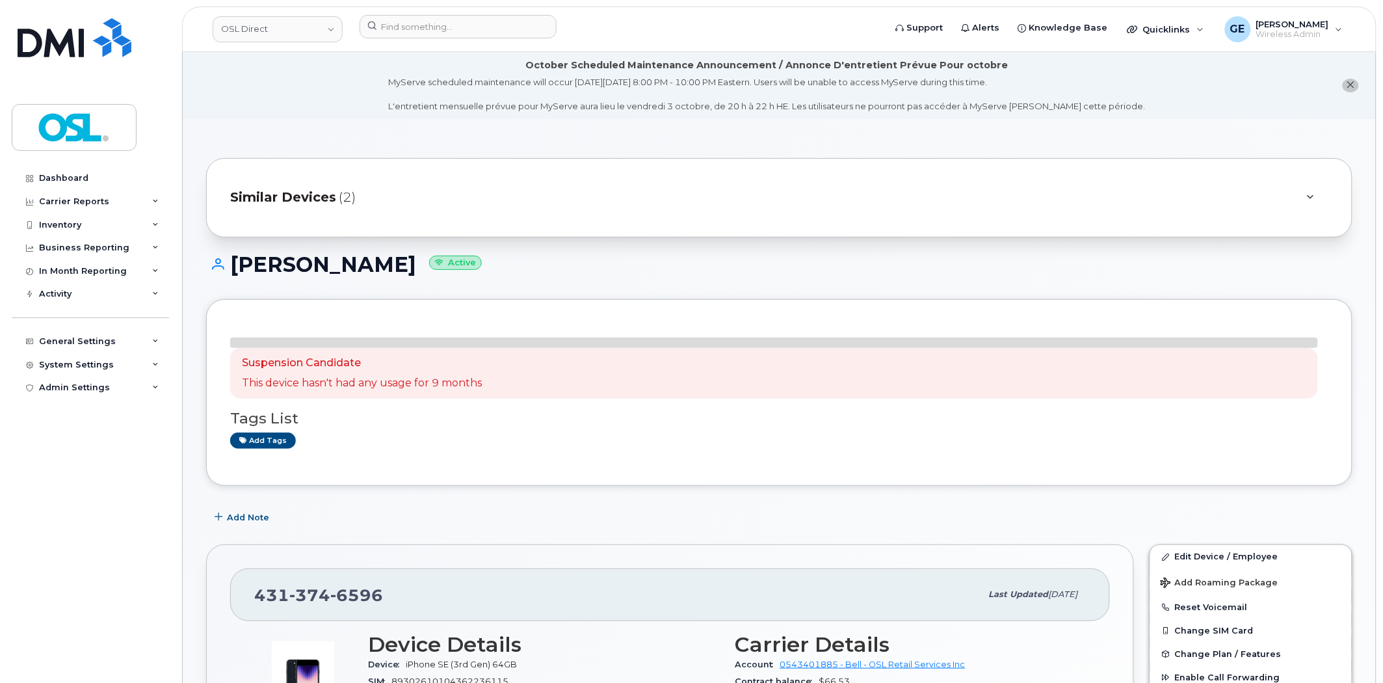
scroll to position [289, 0]
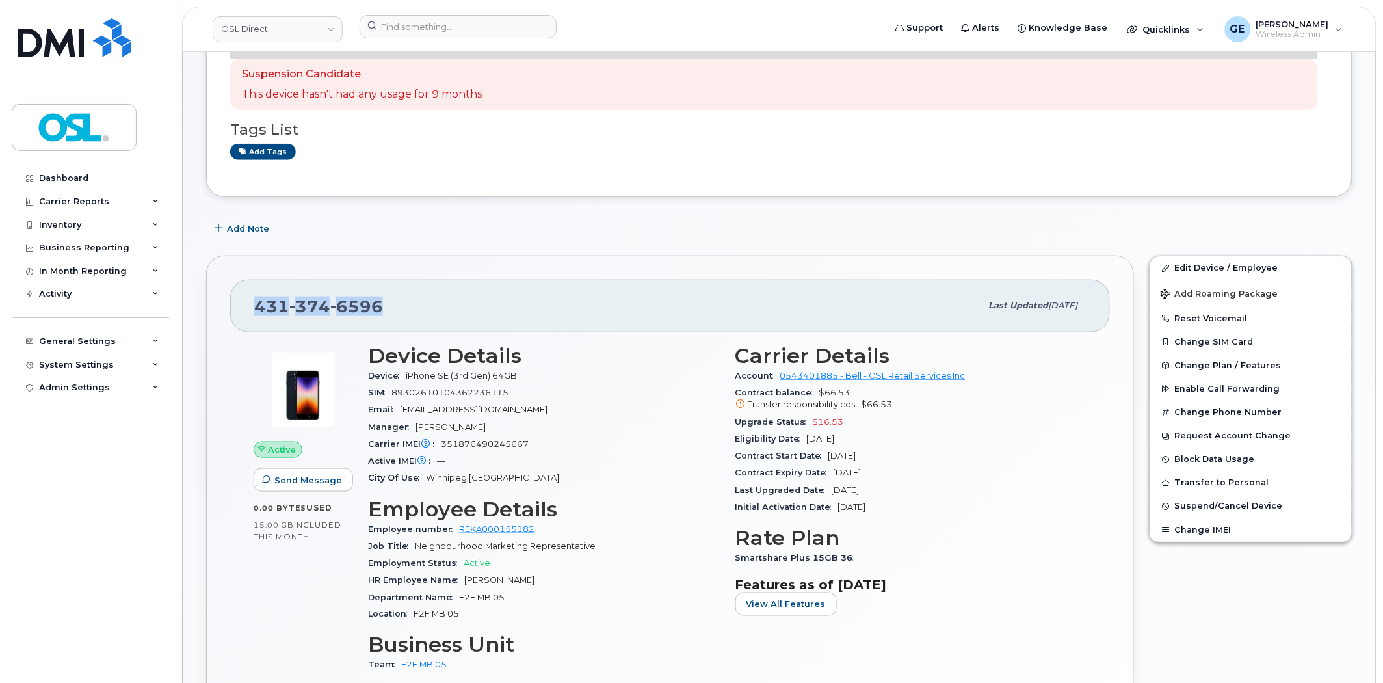
drag, startPoint x: 384, startPoint y: 313, endPoint x: 255, endPoint y: 308, distance: 128.9
click at [255, 308] on div "[PHONE_NUMBER]" at bounding box center [617, 305] width 727 height 27
copy span "[PHONE_NUMBER]"
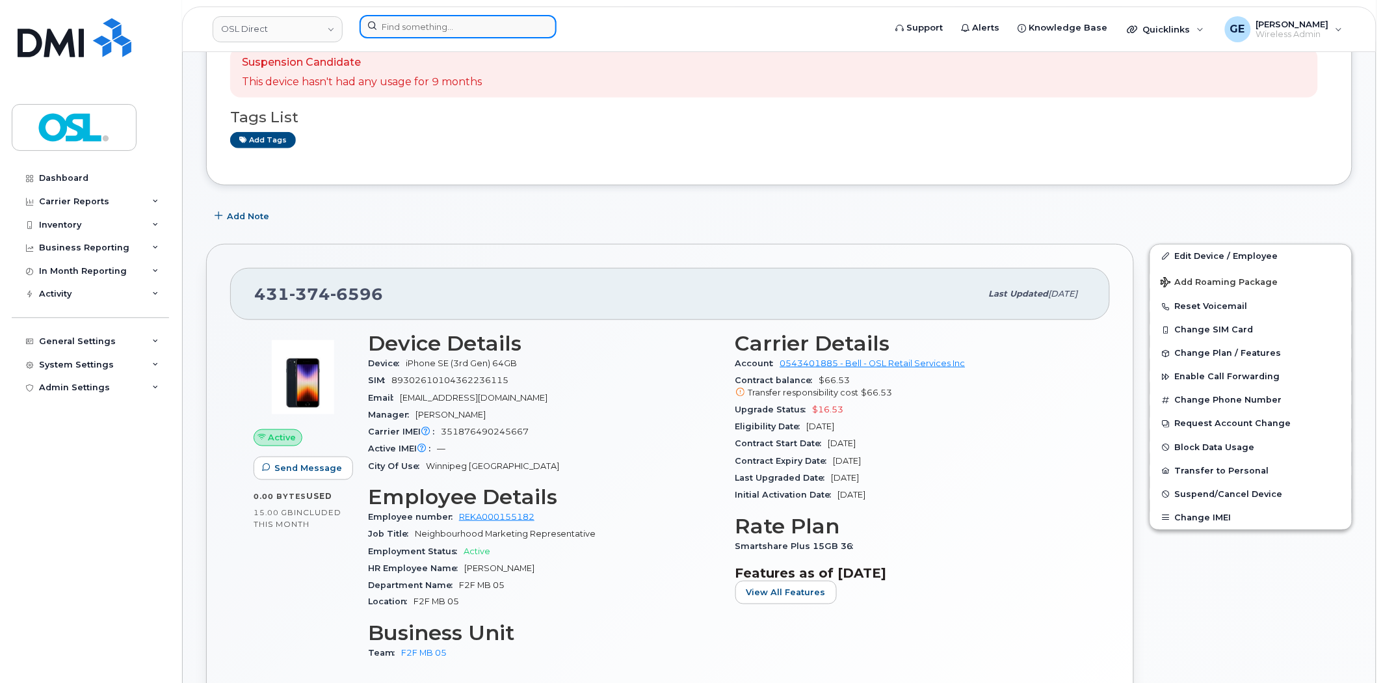
click at [511, 28] on input at bounding box center [458, 26] width 197 height 23
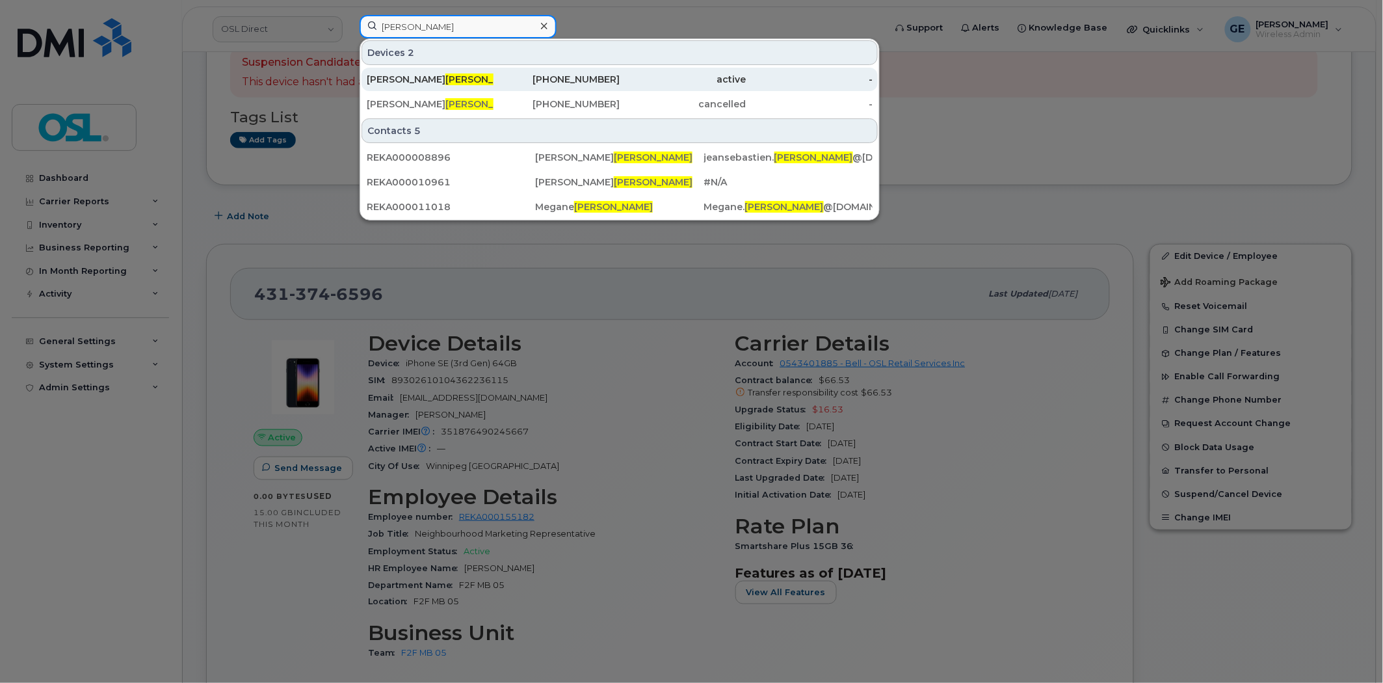
type input "leblanc"
click at [494, 79] on div "514-922-5070" at bounding box center [557, 79] width 127 height 13
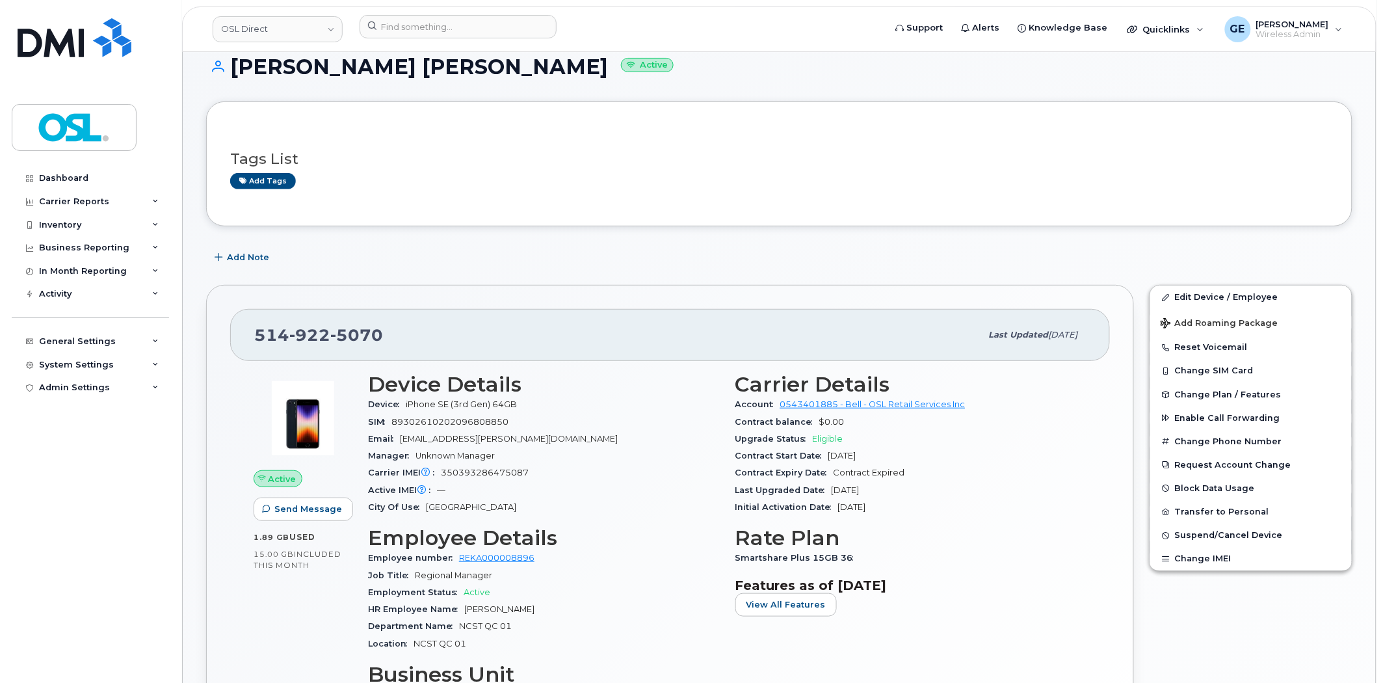
scroll to position [217, 0]
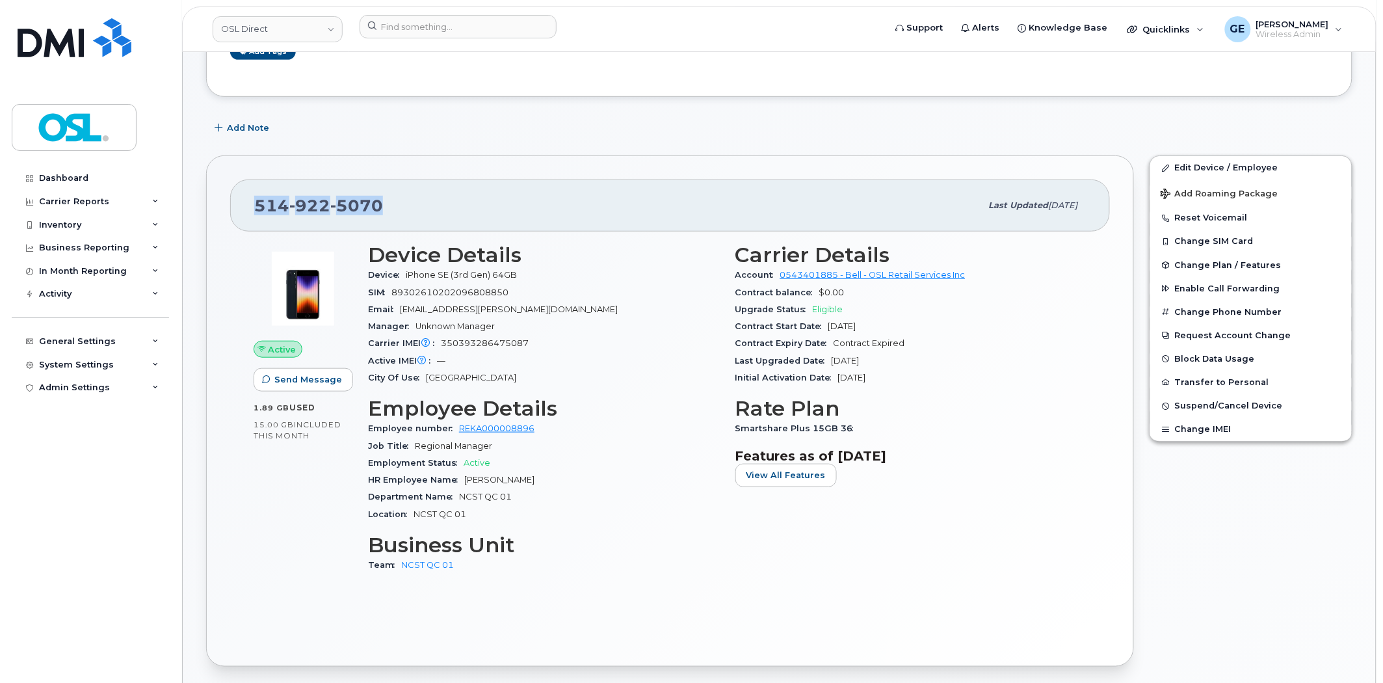
drag, startPoint x: 373, startPoint y: 200, endPoint x: 205, endPoint y: 205, distance: 168.5
click at [205, 205] on div "514 922 5070 Last updated Sep 23, 2025 Active Send Message 1.89 GB  used 15.00 …" at bounding box center [670, 411] width 944 height 527
copy span "514 922 5070"
click at [447, 20] on input at bounding box center [458, 26] width 197 height 23
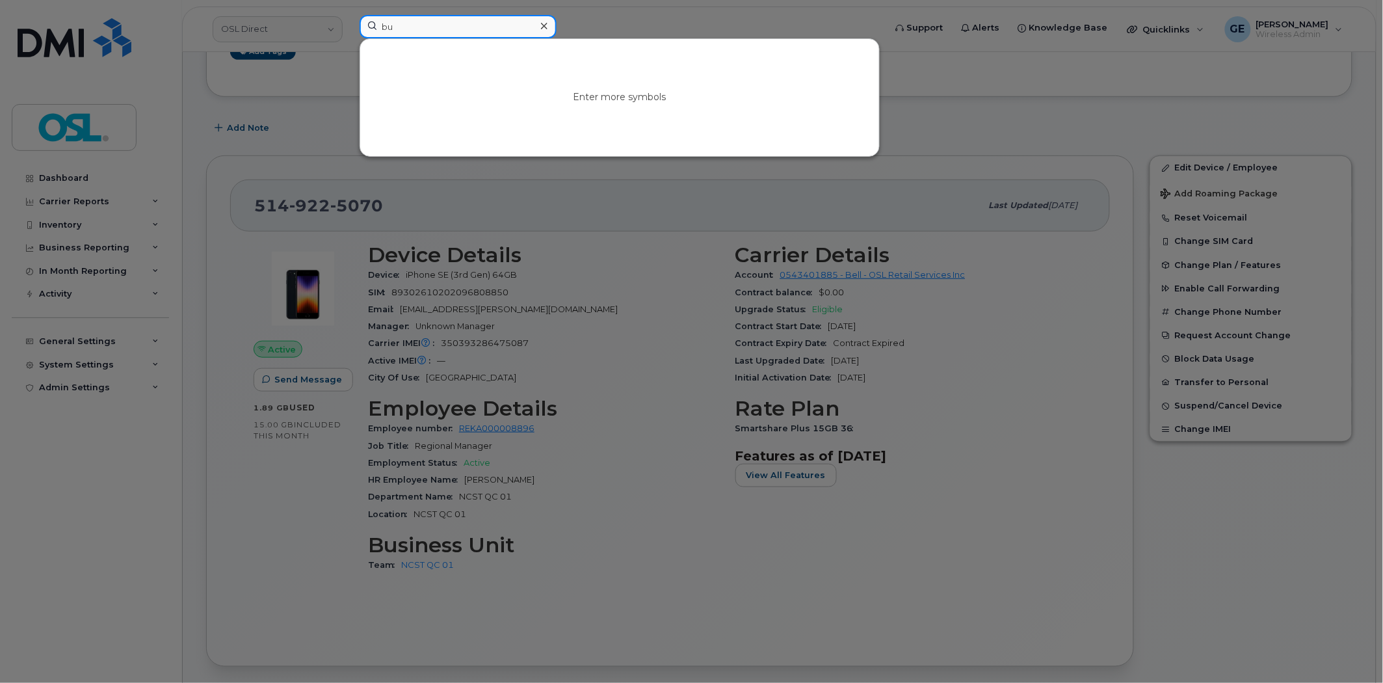
type input "b"
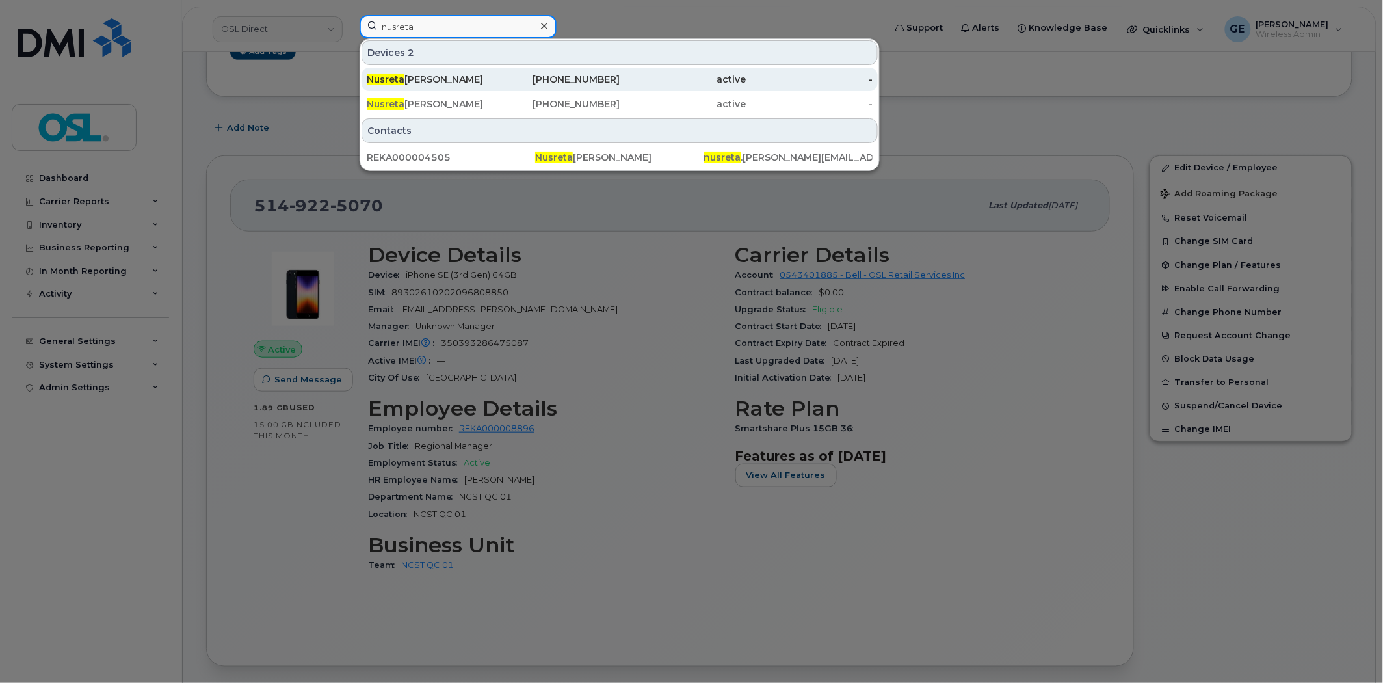
type input "nusreta"
click at [471, 75] on div "Nusreta Deljanin" at bounding box center [430, 79] width 127 height 13
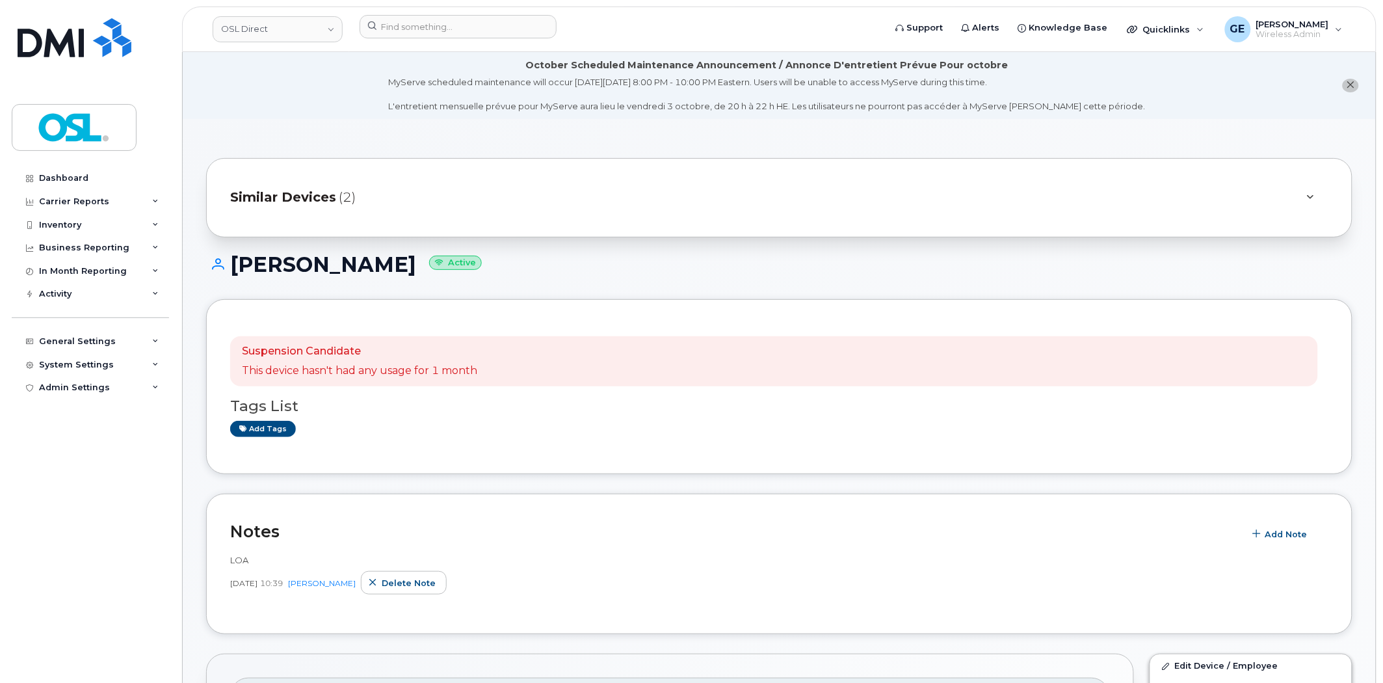
click at [502, 204] on div "Similar Devices (2)" at bounding box center [761, 197] width 1062 height 31
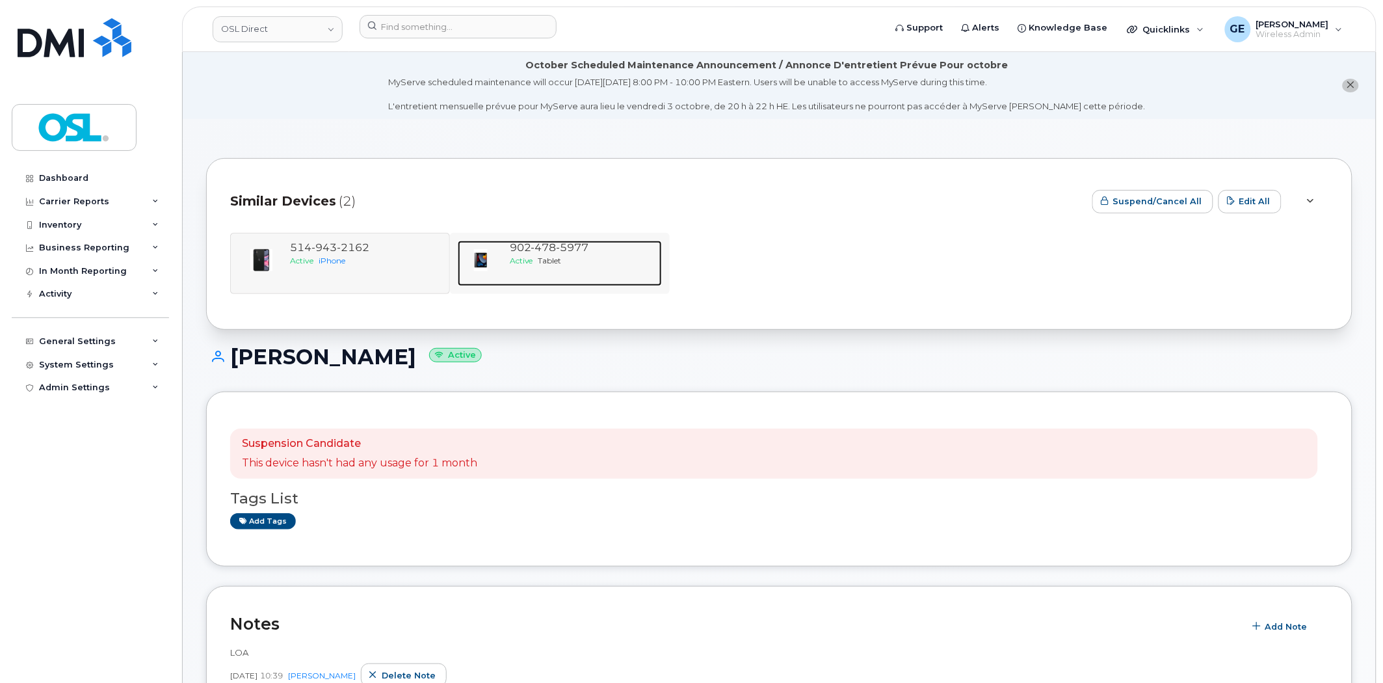
click at [515, 243] on span "[PHONE_NUMBER]" at bounding box center [549, 247] width 79 height 12
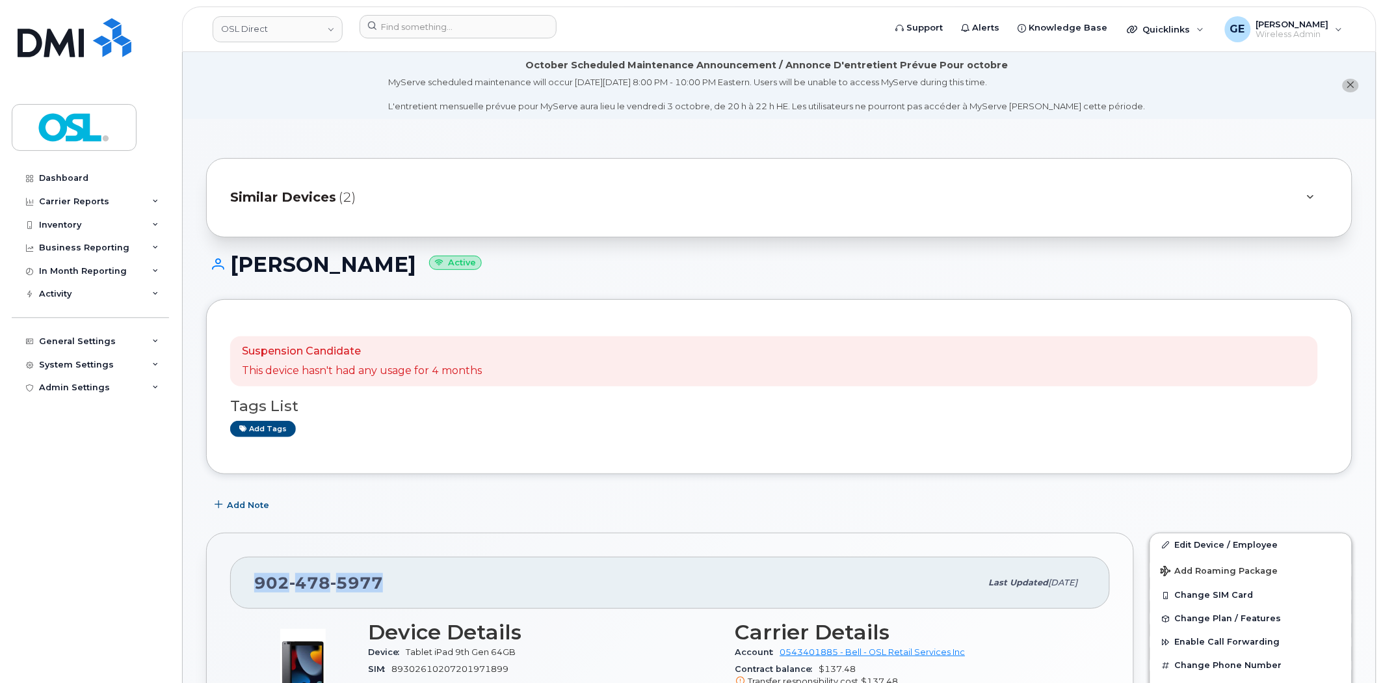
drag, startPoint x: 417, startPoint y: 586, endPoint x: 255, endPoint y: 597, distance: 162.3
click at [255, 597] on div "[PHONE_NUMBER] Last updated [DATE]" at bounding box center [670, 583] width 880 height 52
copy span "[PHONE_NUMBER]"
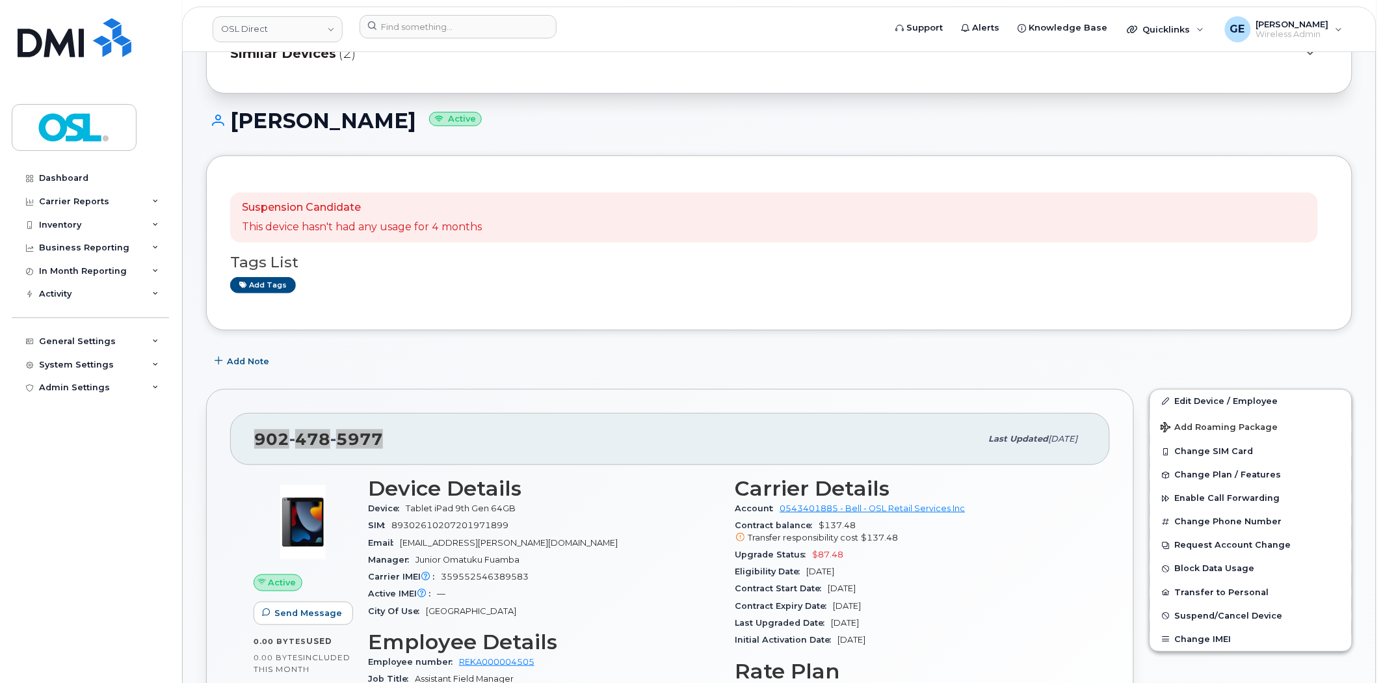
scroll to position [144, 0]
click at [1231, 401] on link "Edit Device / Employee" at bounding box center [1252, 400] width 202 height 23
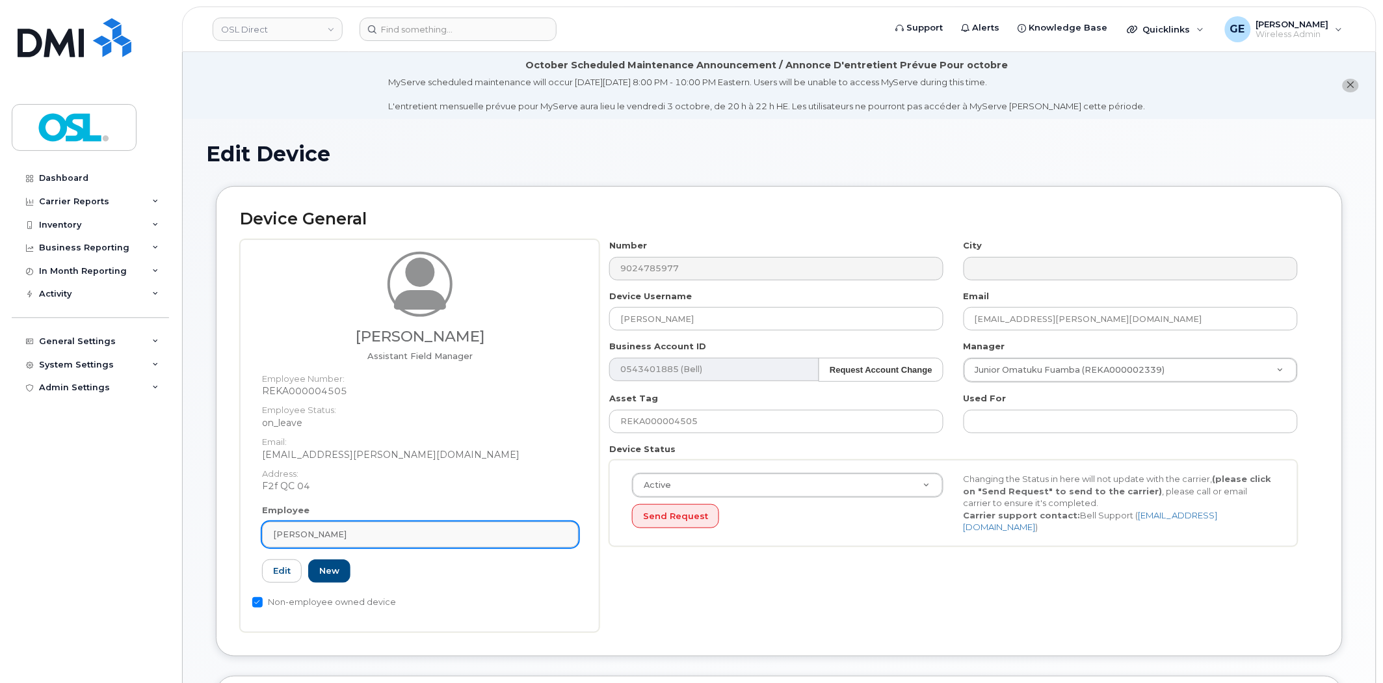
click at [350, 531] on div "[PERSON_NAME]" at bounding box center [420, 534] width 295 height 12
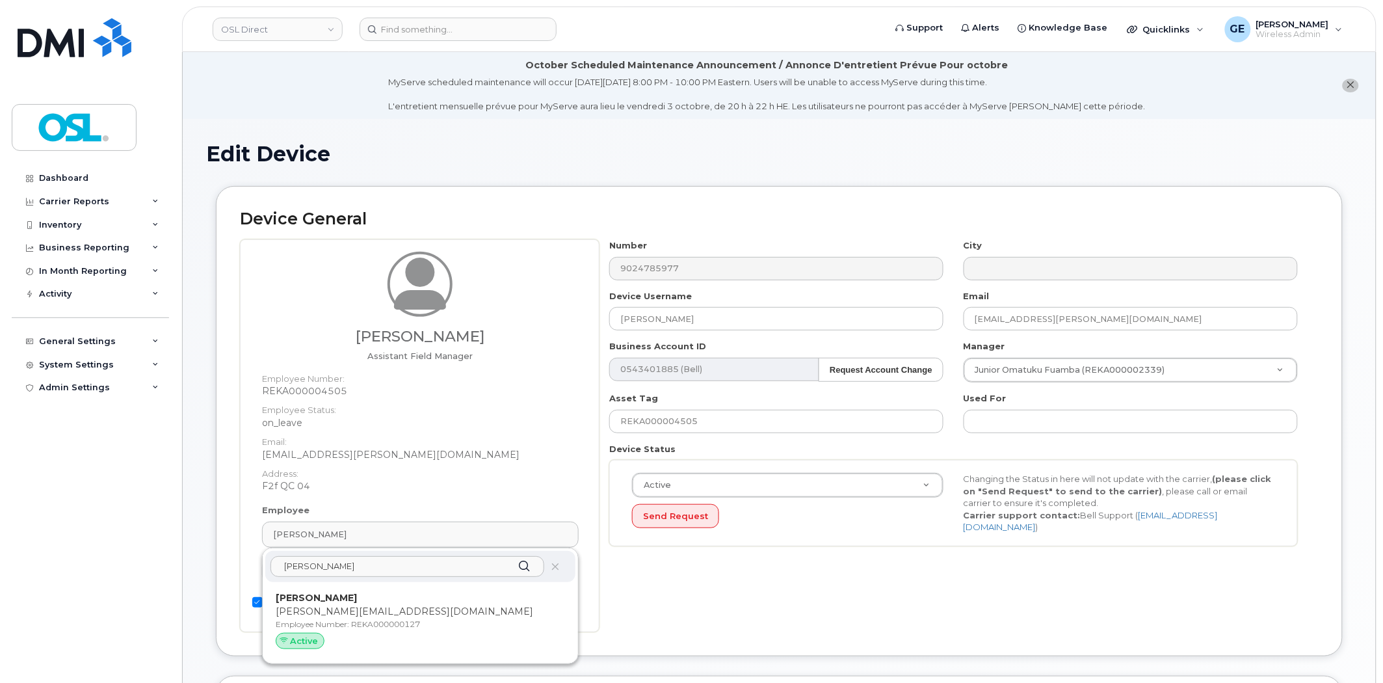
type input "[PERSON_NAME]"
click at [364, 598] on p "[PERSON_NAME]" at bounding box center [420, 598] width 289 height 14
type input "REKA000000127"
type input "[PERSON_NAME]"
type input "[PERSON_NAME][EMAIL_ADDRESS][DOMAIN_NAME]"
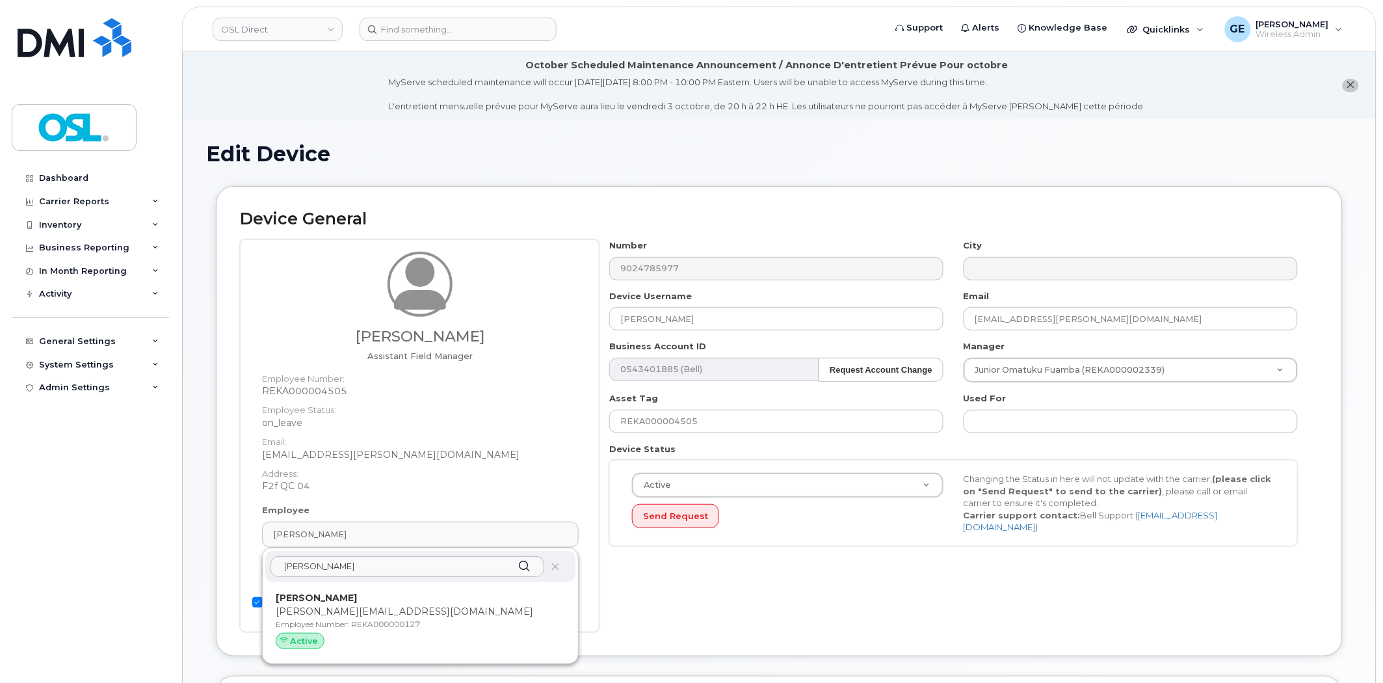
type input "4724253"
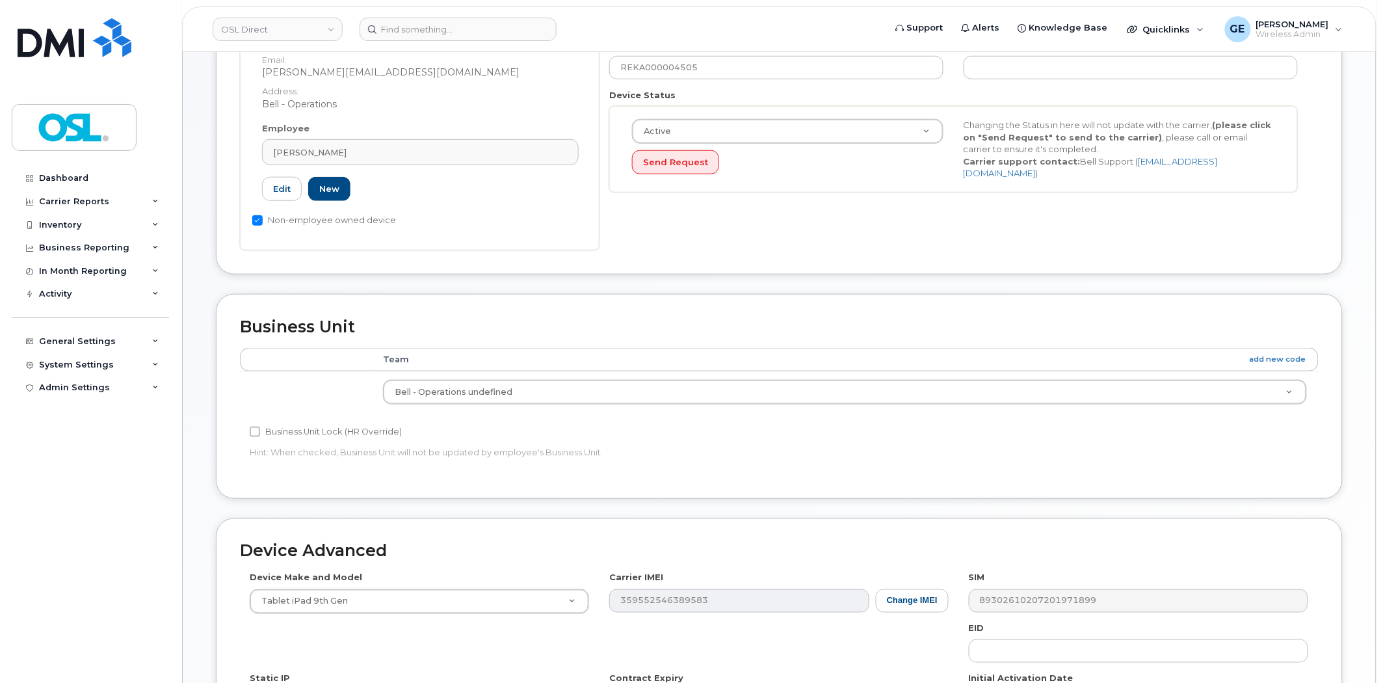
scroll to position [578, 0]
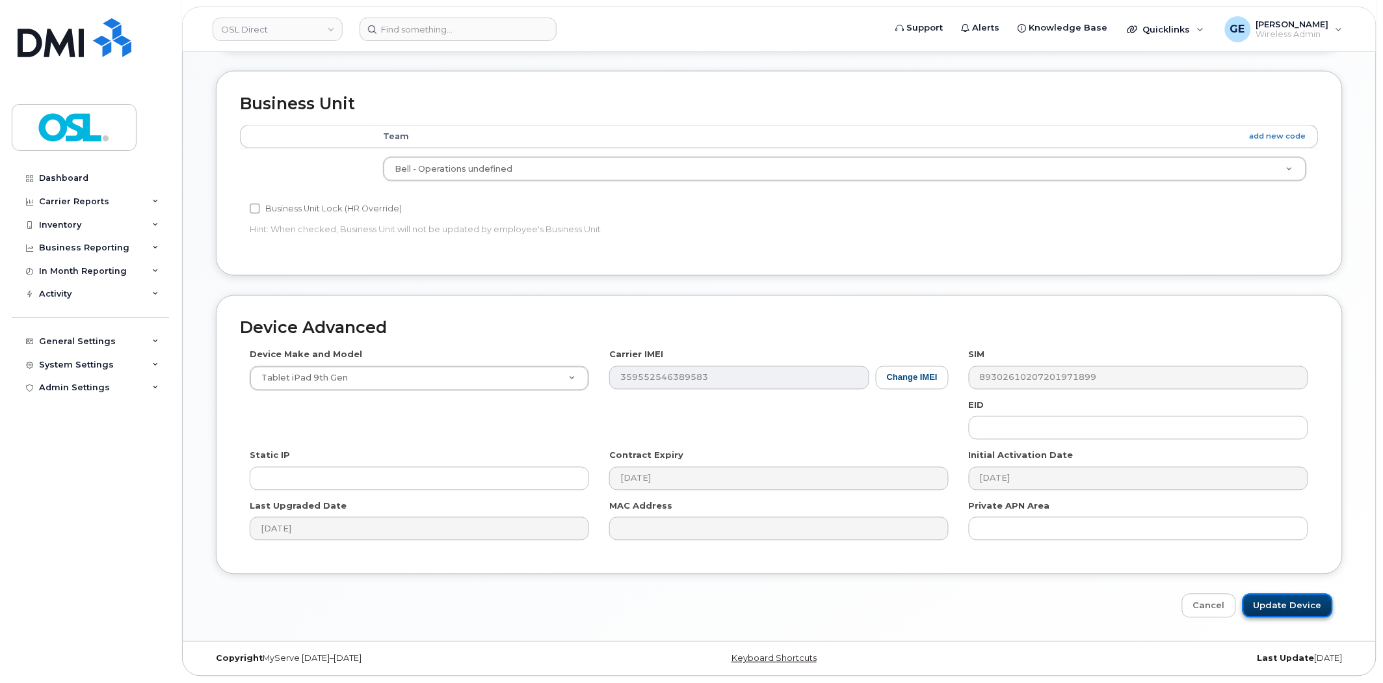
click at [1296, 596] on input "Update Device" at bounding box center [1288, 606] width 90 height 24
type input "Saving..."
